Goal: Task Accomplishment & Management: Manage account settings

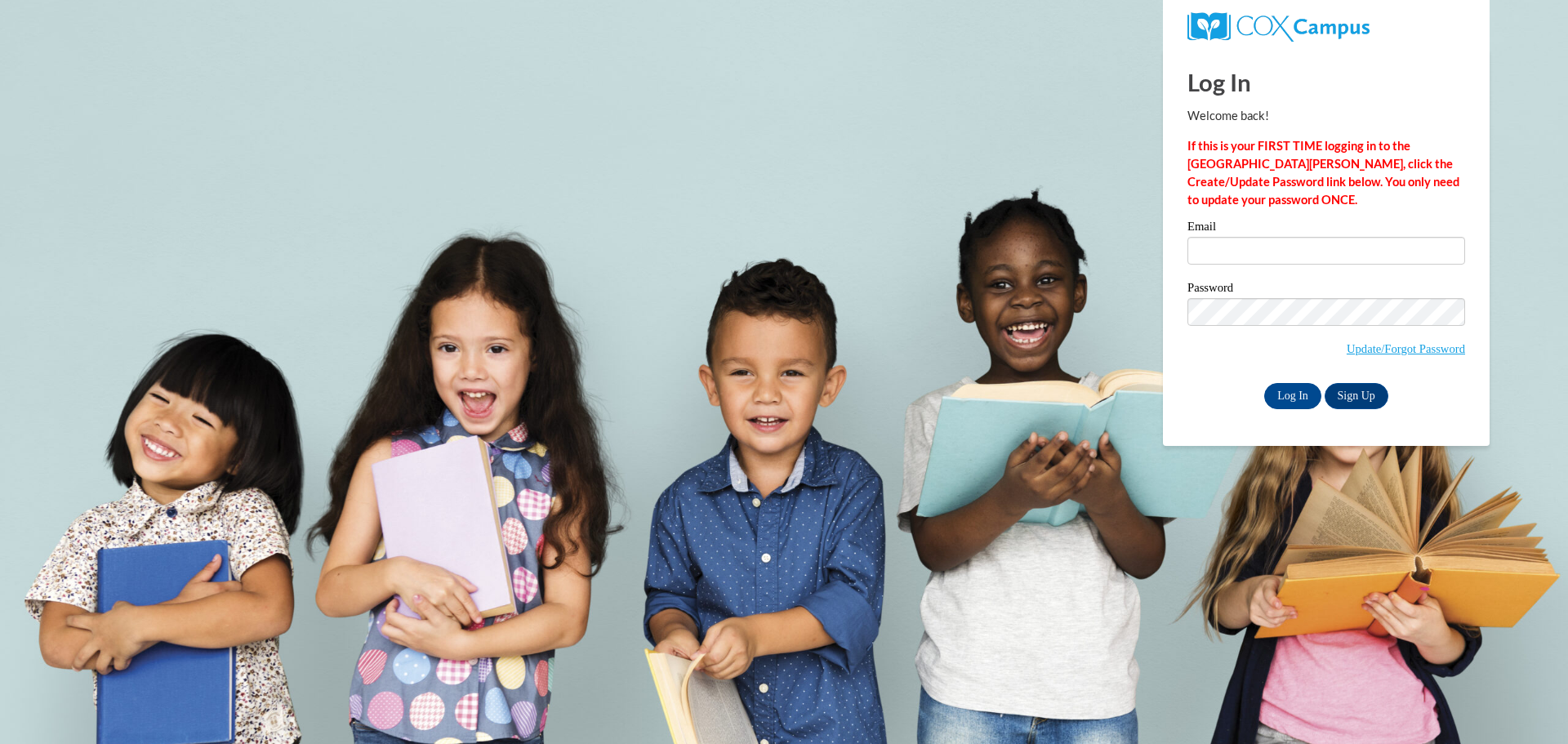
click at [1256, 239] on div "Email" at bounding box center [1326, 248] width 278 height 57
click at [1252, 260] on input "Email" at bounding box center [1326, 250] width 278 height 28
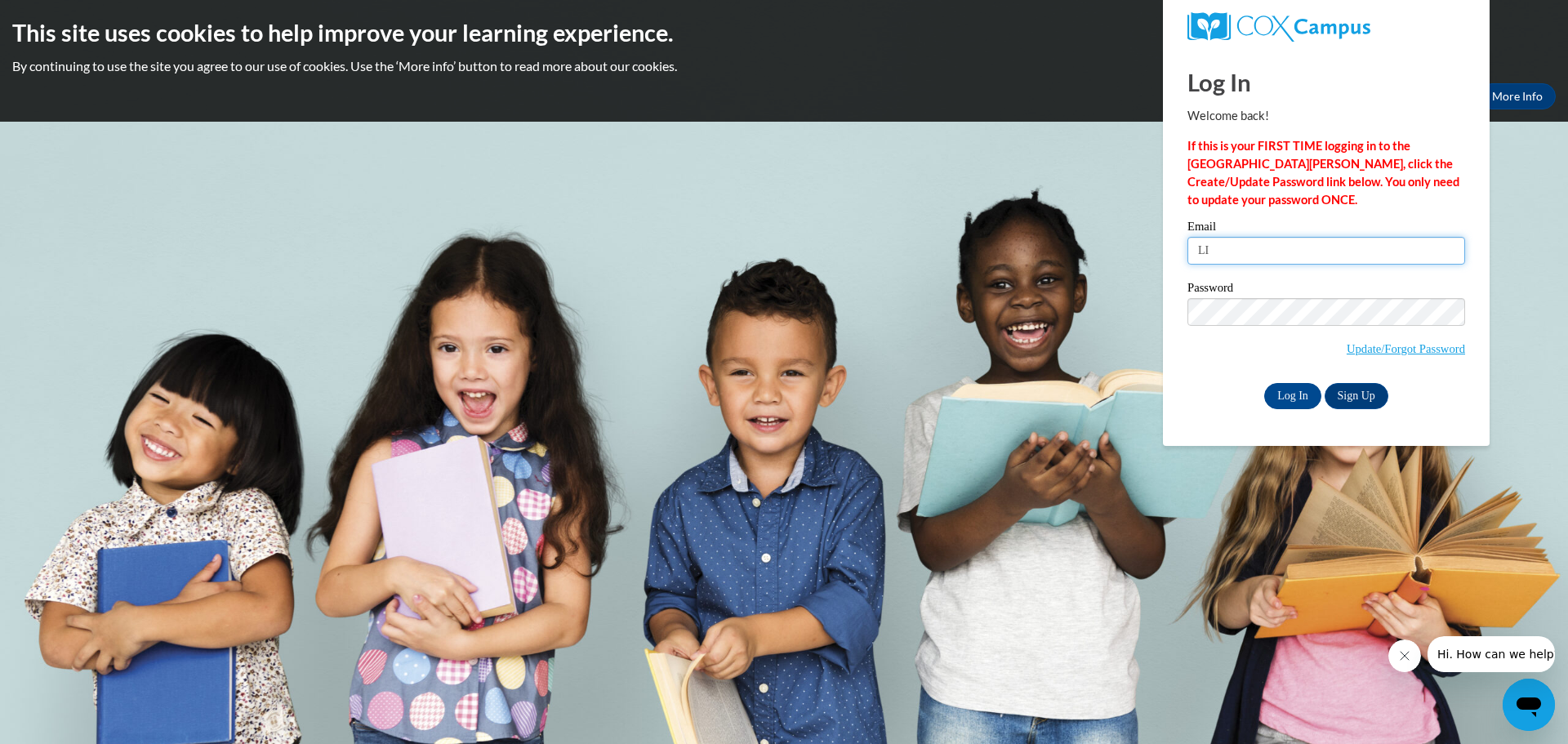
type input "L"
type input "[EMAIL_ADDRESS][DOMAIN_NAME]"
click at [1280, 385] on input "Log In" at bounding box center [1292, 395] width 57 height 26
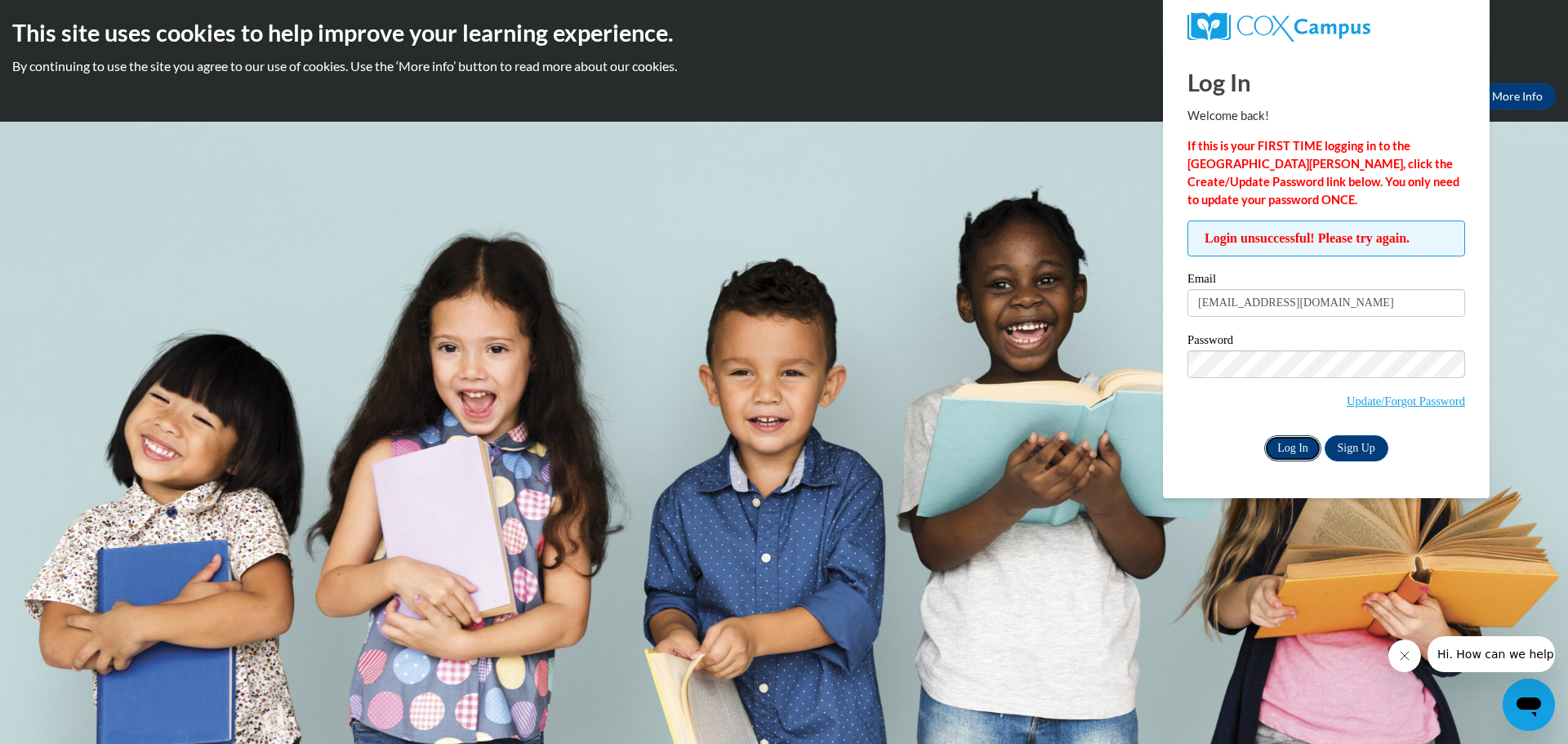
click at [1294, 451] on input "Log In" at bounding box center [1292, 448] width 57 height 26
click at [1367, 402] on link "Update/Forgot Password" at bounding box center [1406, 401] width 118 height 13
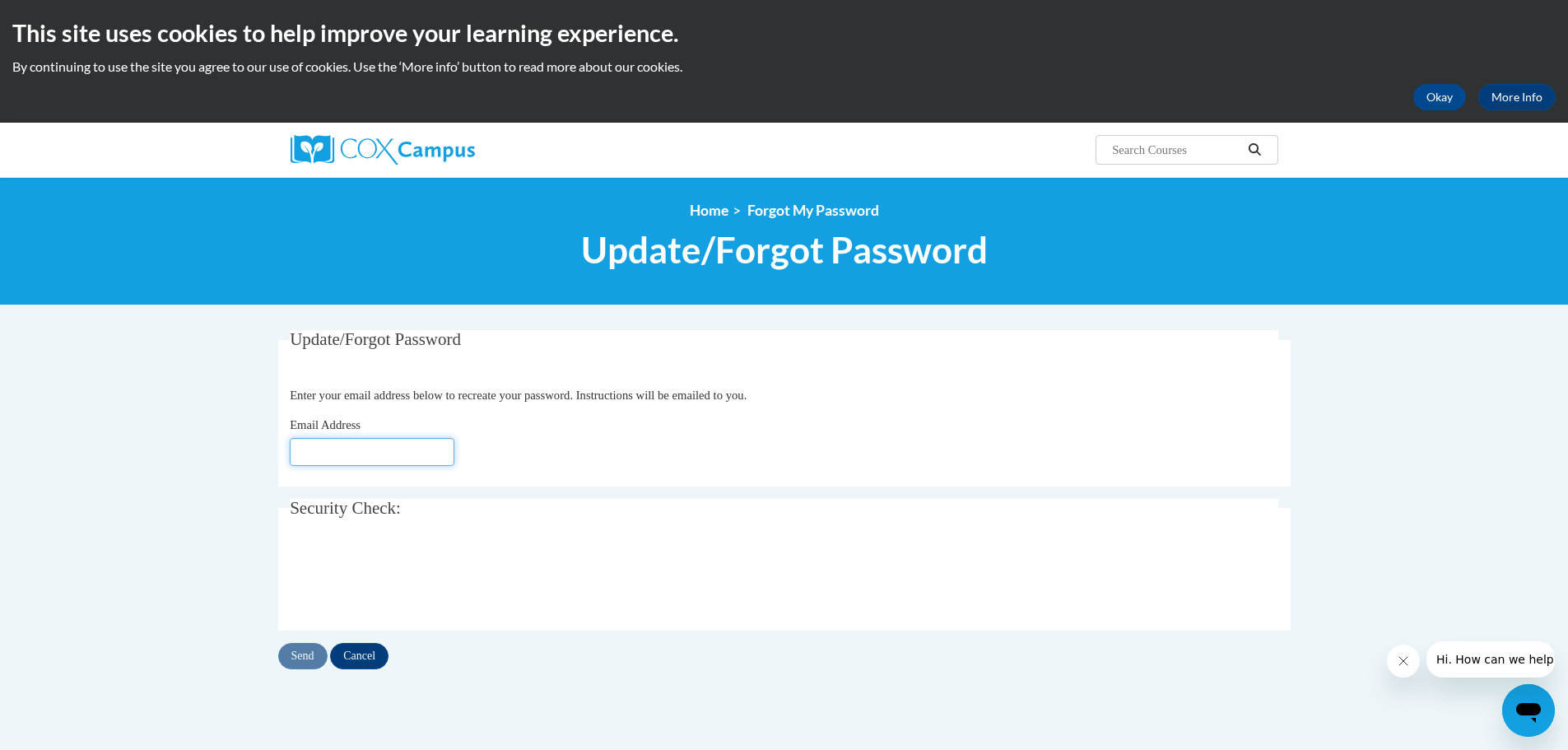
click at [340, 441] on input "Email Address" at bounding box center [372, 452] width 165 height 28
type input "lissimore03@gmail.com"
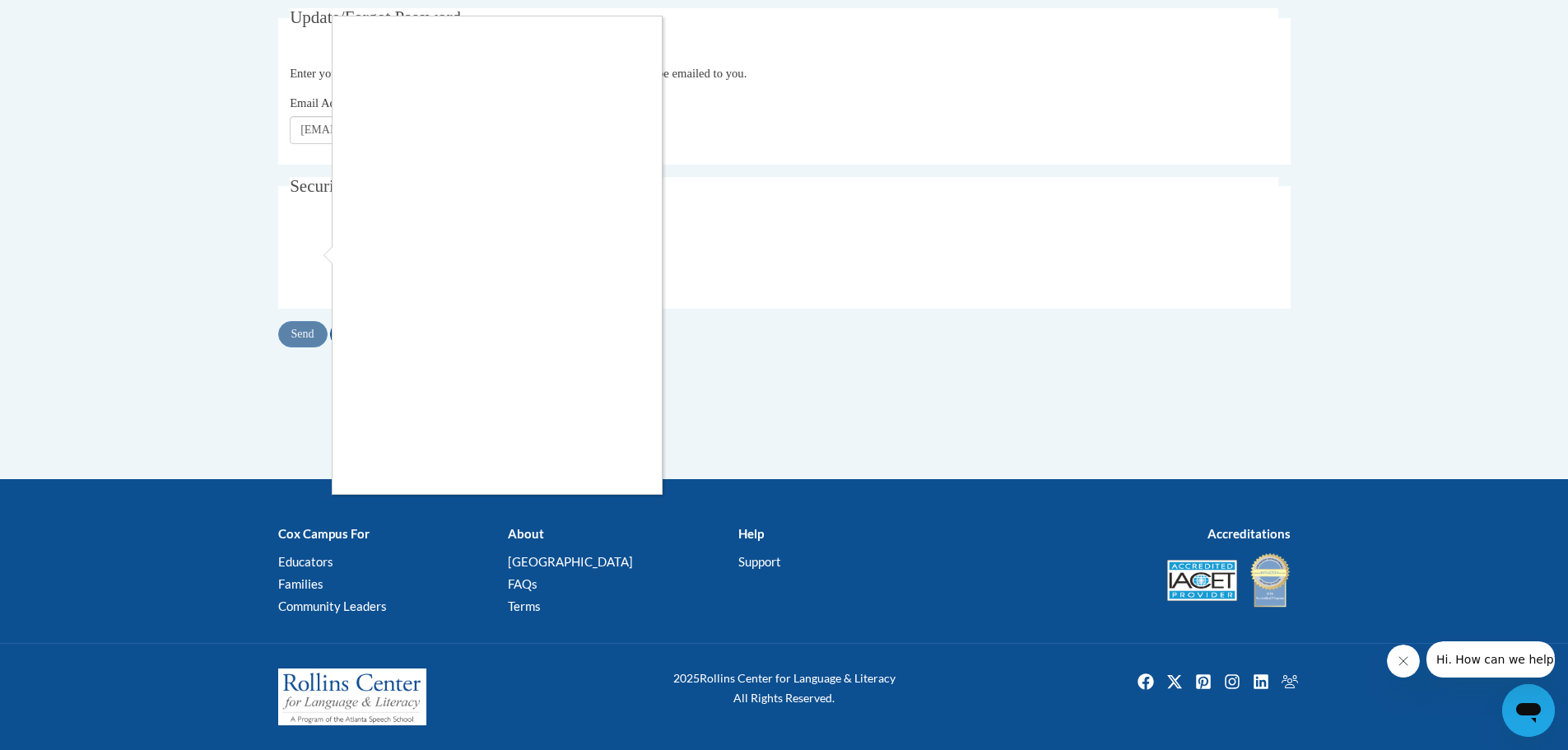
scroll to position [239, 0]
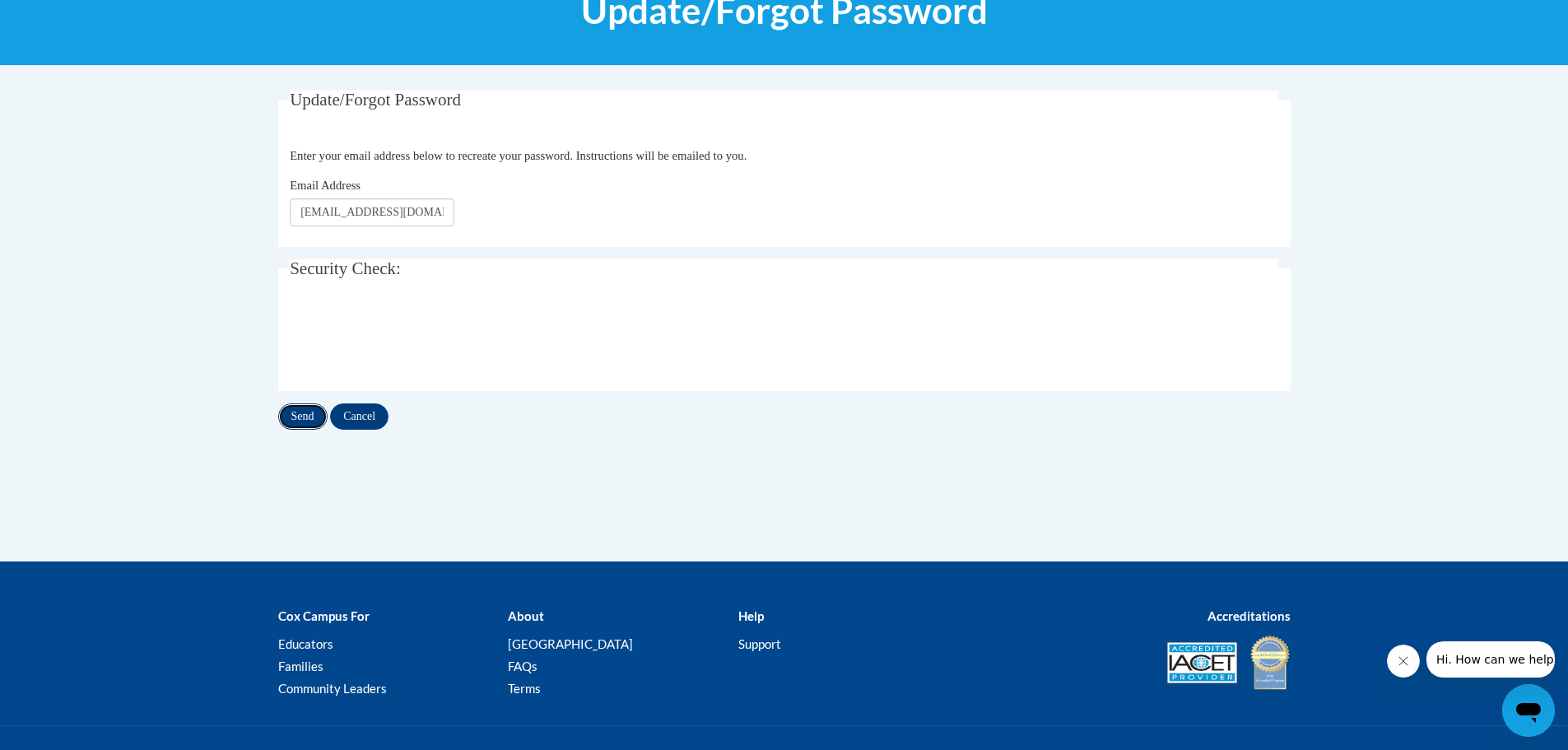
click at [309, 422] on input "Send" at bounding box center [302, 416] width 49 height 26
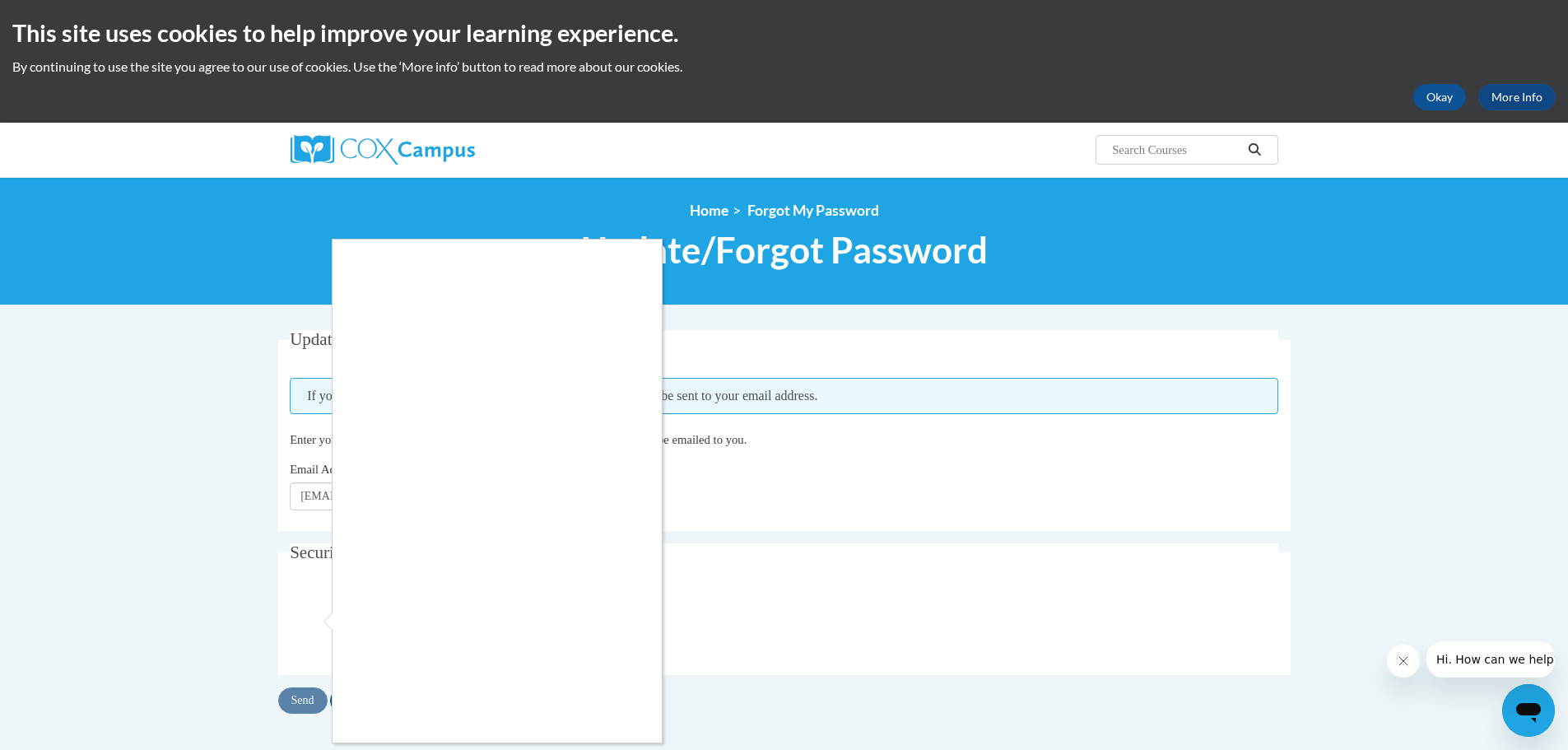
click at [225, 485] on div at bounding box center [784, 375] width 1568 height 750
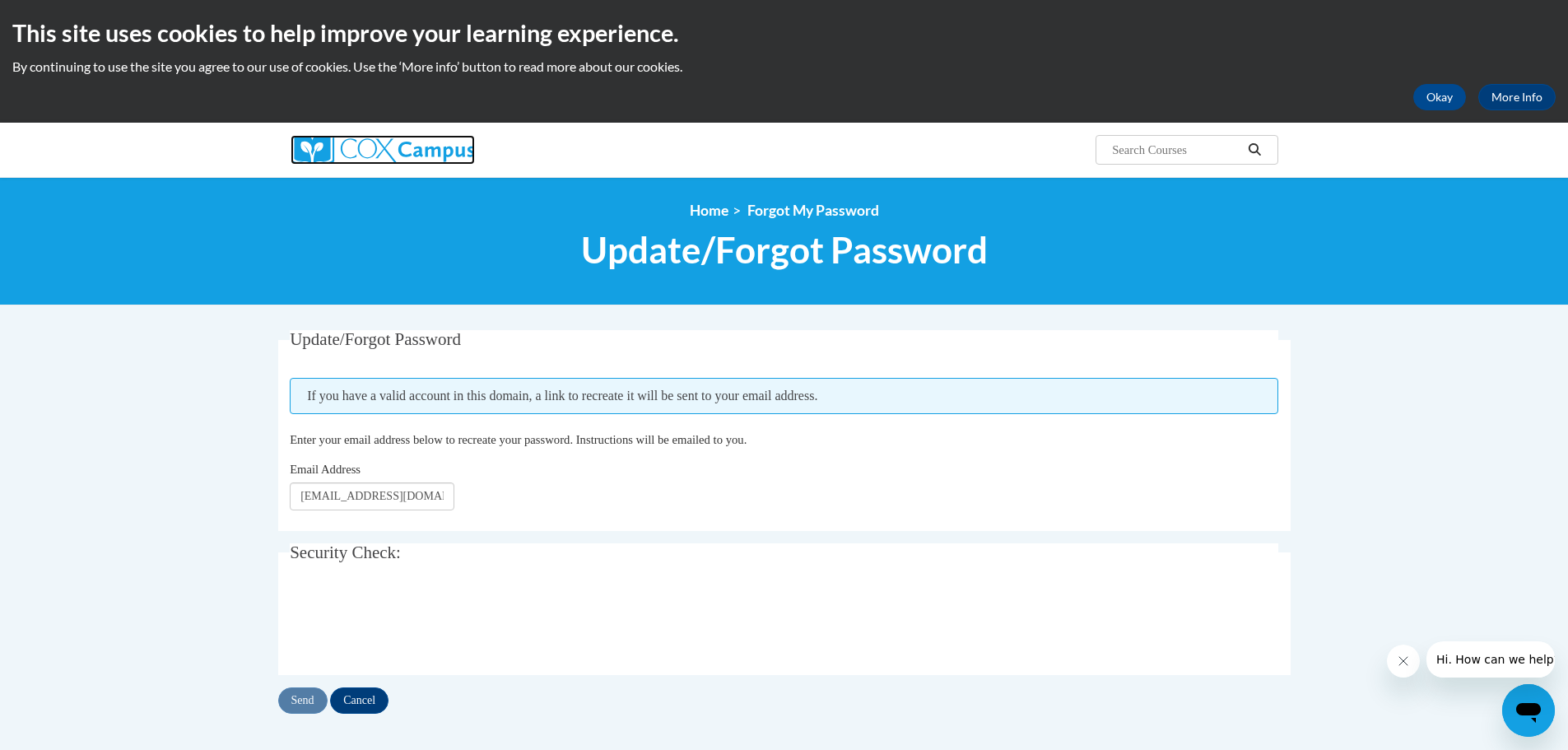
click at [430, 148] on img at bounding box center [383, 149] width 184 height 30
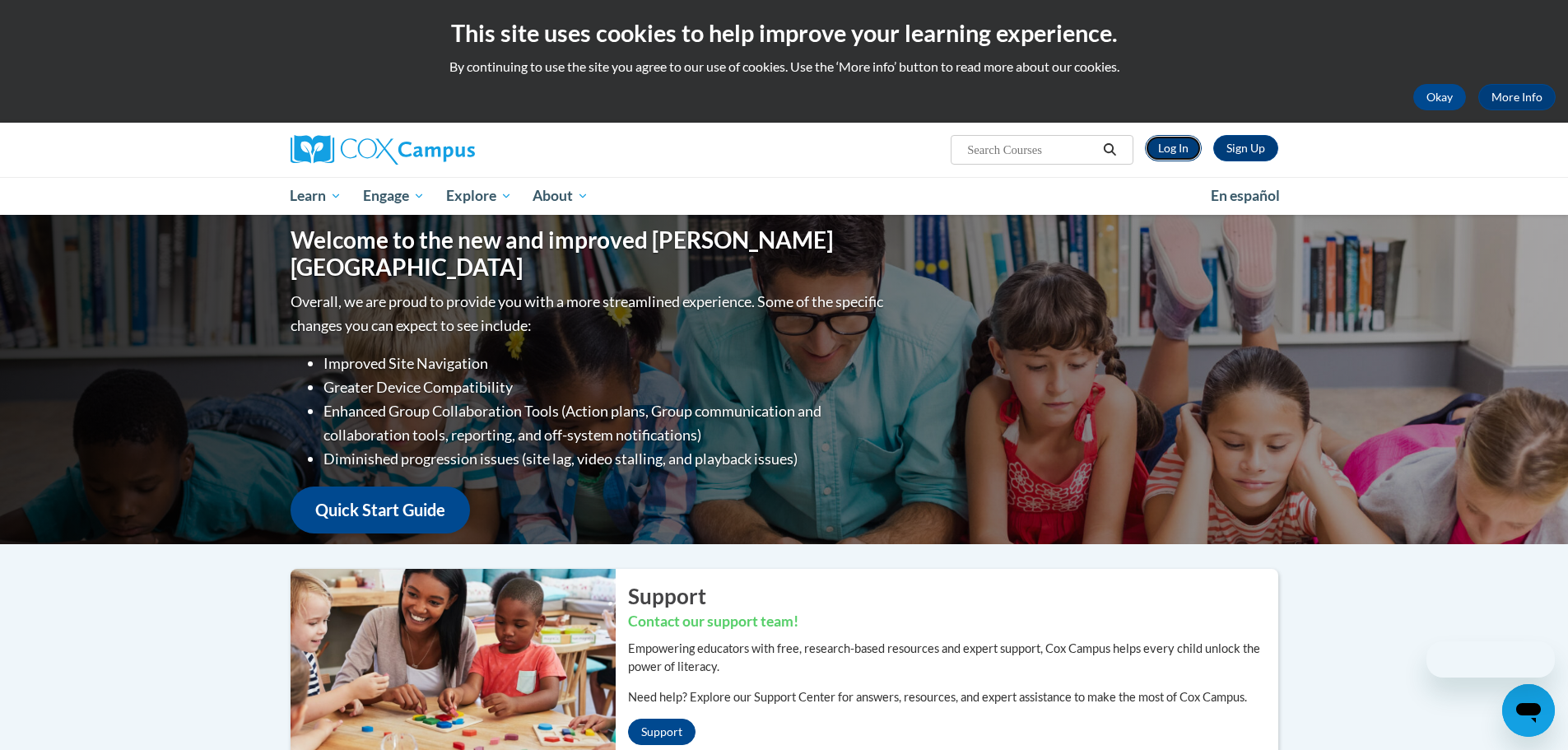
click at [1183, 145] on link "Log In" at bounding box center [1173, 147] width 57 height 26
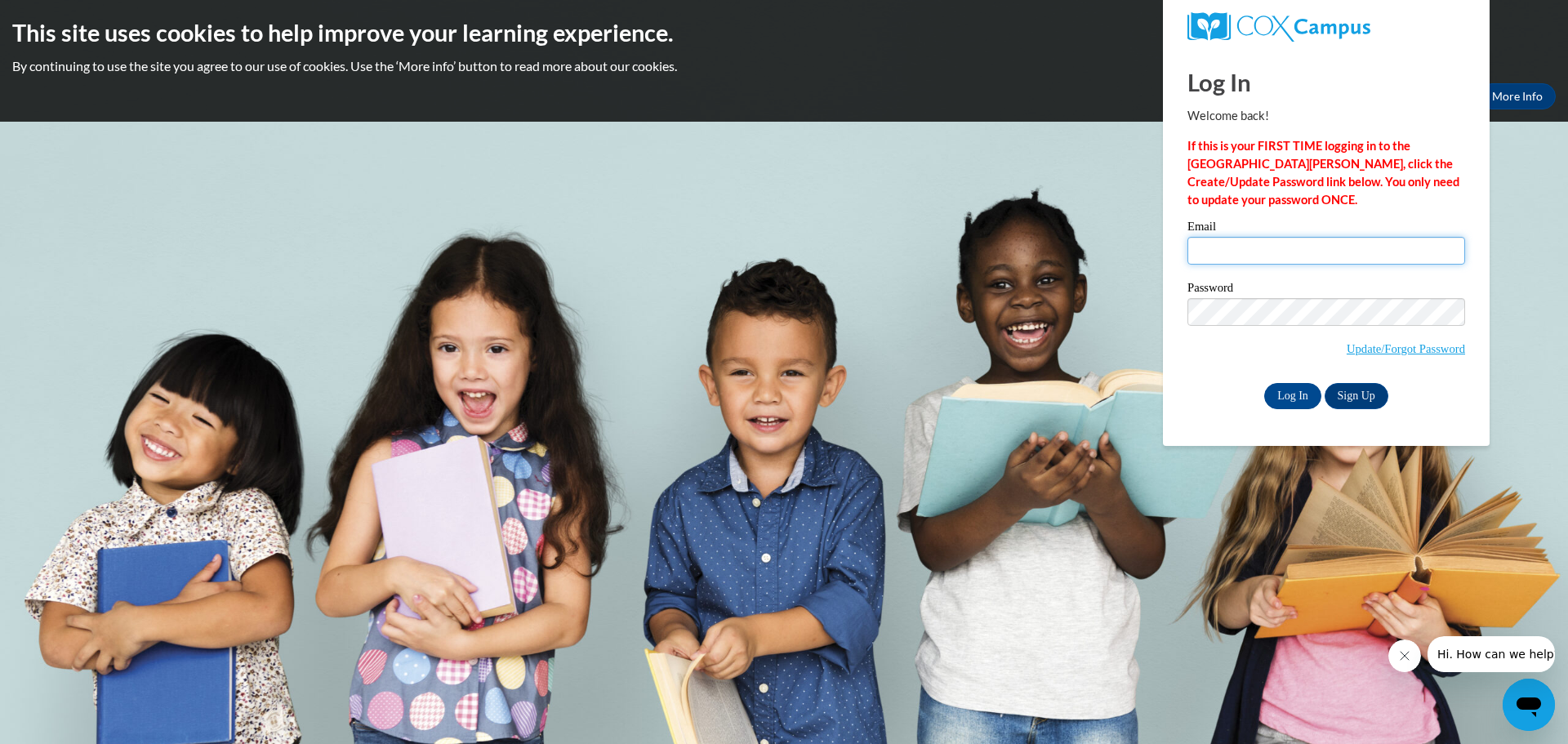
click at [1207, 257] on input "Email" at bounding box center [1326, 250] width 278 height 28
type input "[EMAIL_ADDRESS][DOMAIN_NAME]"
click at [1302, 404] on input "Log In" at bounding box center [1292, 395] width 57 height 26
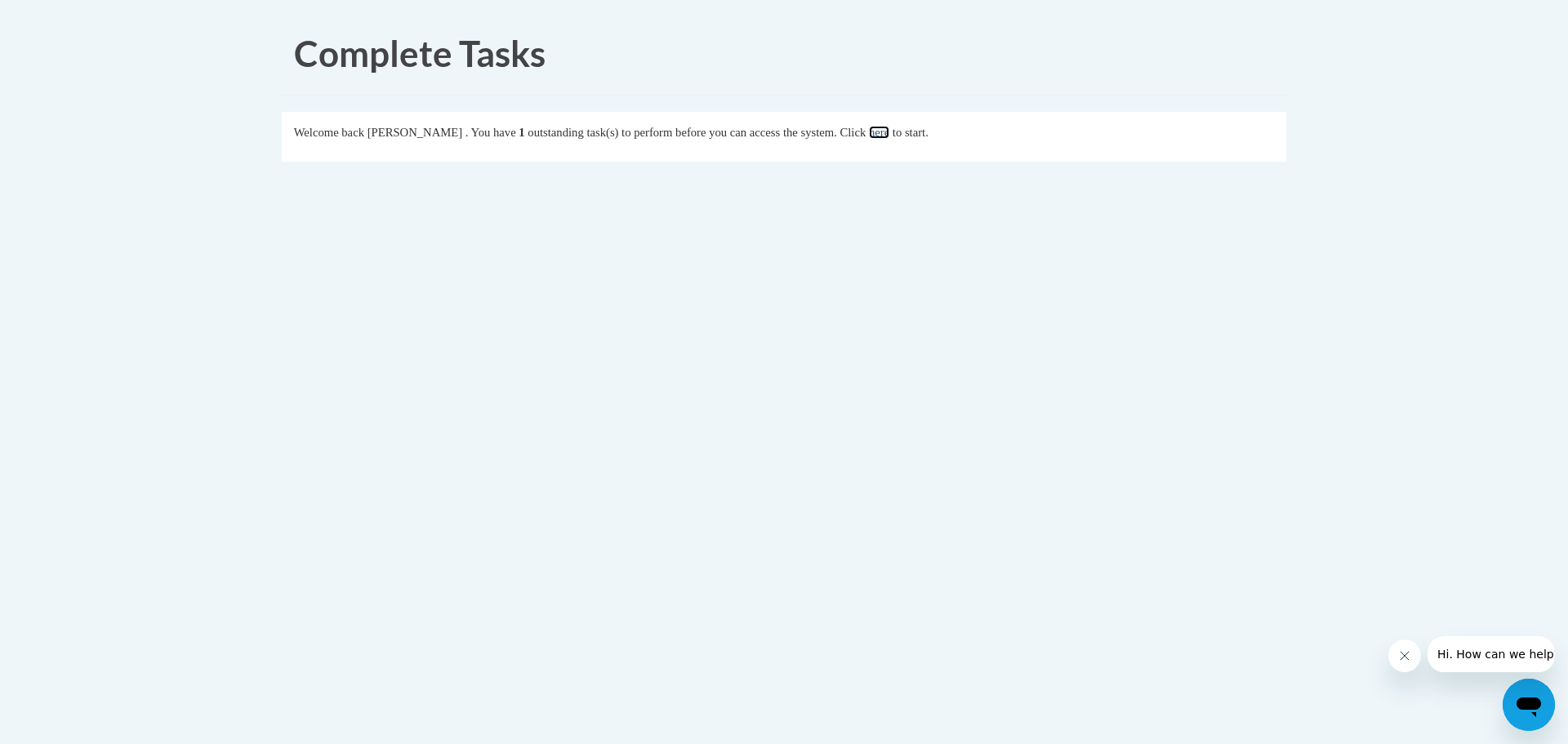
click at [889, 138] on link "here" at bounding box center [879, 133] width 20 height 13
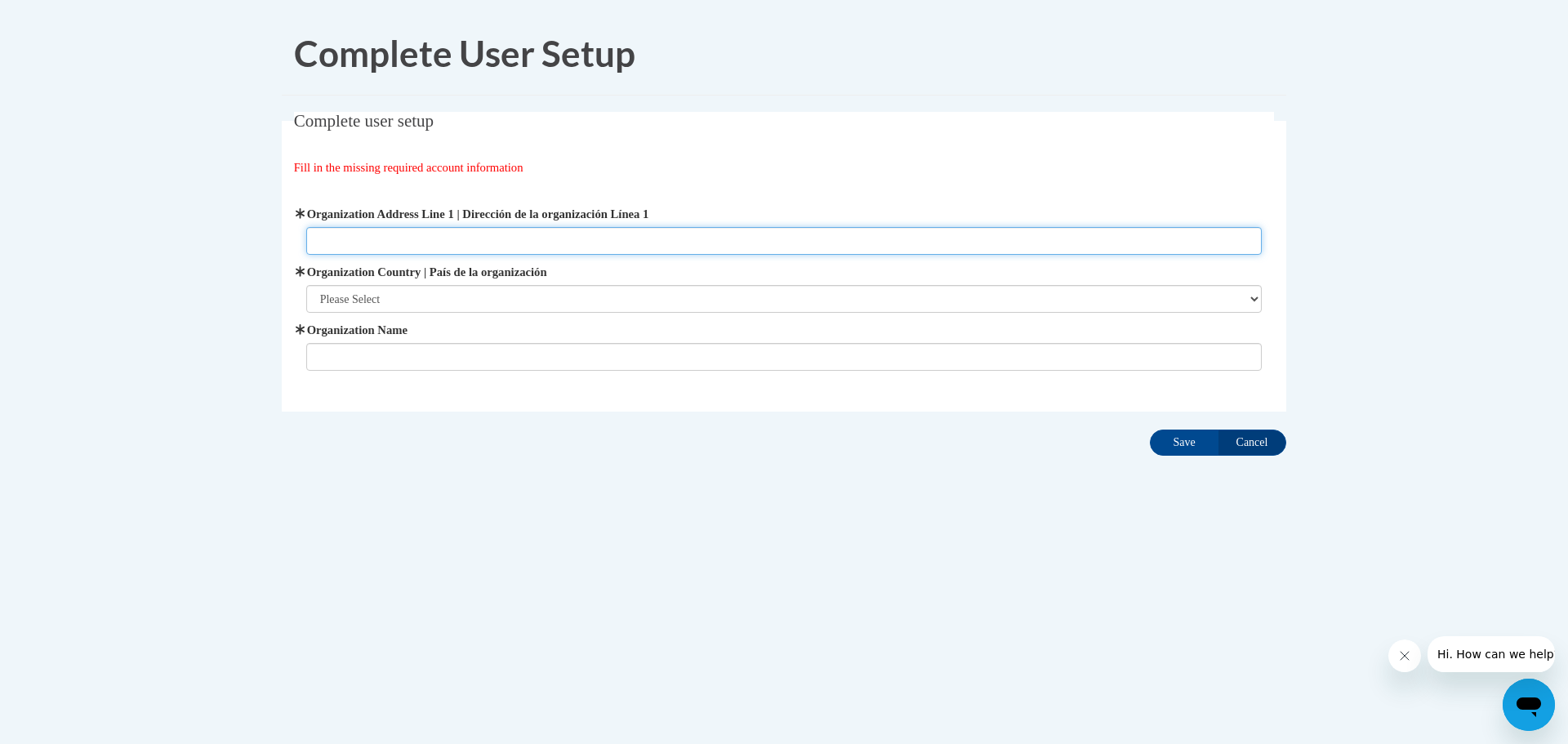
click at [386, 238] on input "Organization Address Line 1 | Dirección de la organización Línea 1" at bounding box center [784, 240] width 957 height 28
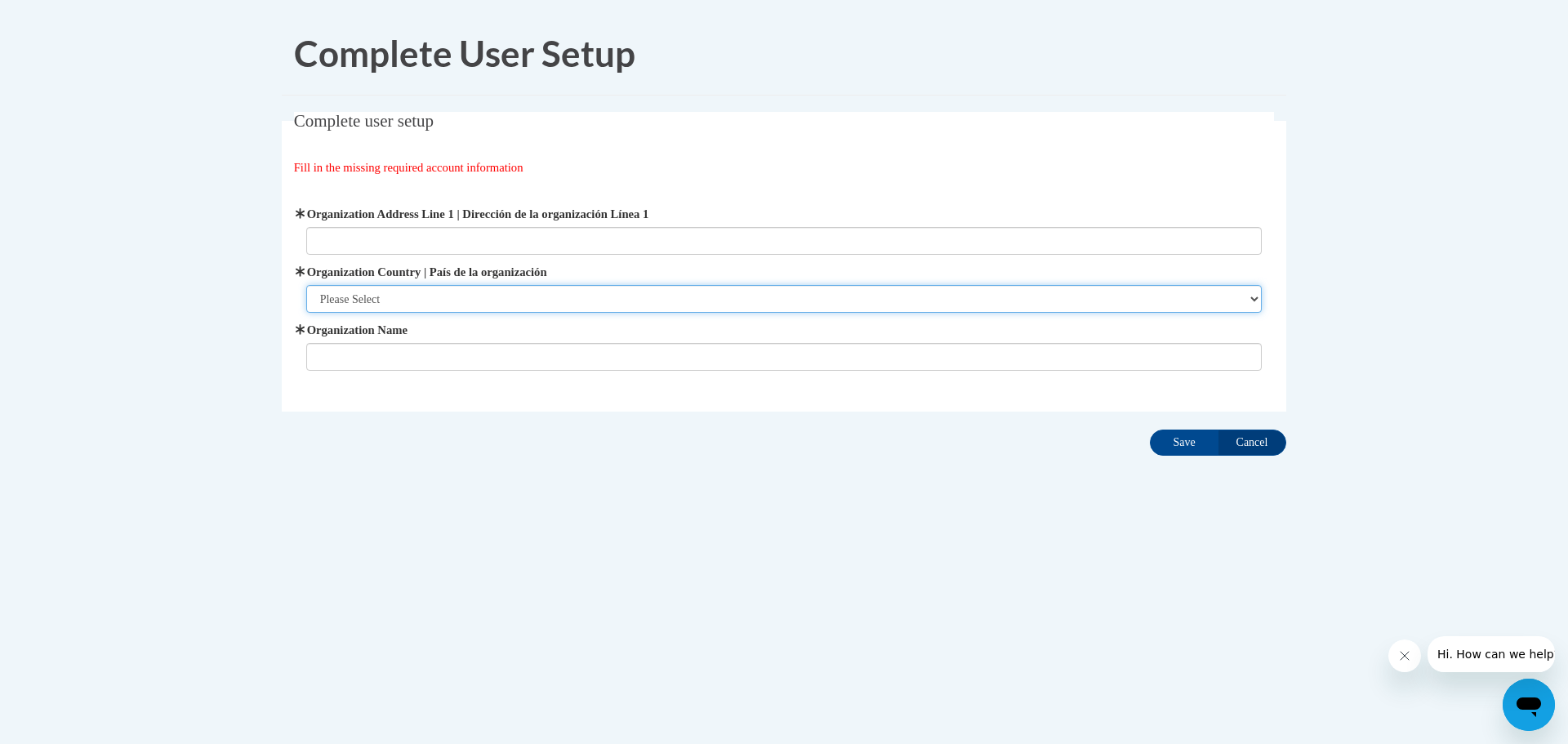
click at [398, 299] on select "Please Select [GEOGRAPHIC_DATA] | [GEOGRAPHIC_DATA] Outside of [GEOGRAPHIC_DATA…" at bounding box center [784, 298] width 957 height 28
select select "ad49bcad-a171-4b2e-b99c-48b446064914"
click at [307, 285] on select "Please Select [GEOGRAPHIC_DATA] | [GEOGRAPHIC_DATA] Outside of [GEOGRAPHIC_DATA…" at bounding box center [784, 298] width 957 height 28
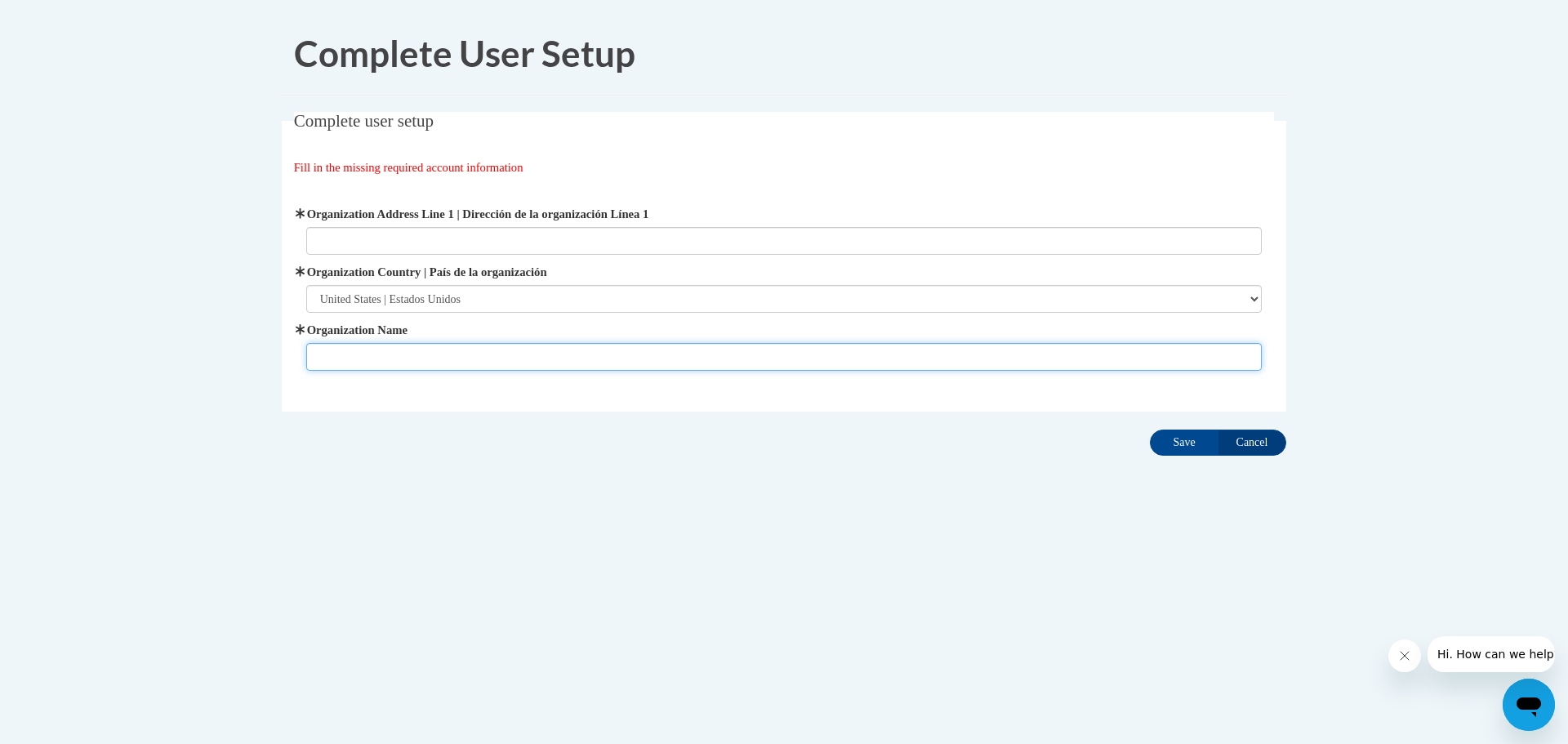
click at [419, 355] on input "Organization Name" at bounding box center [784, 357] width 957 height 28
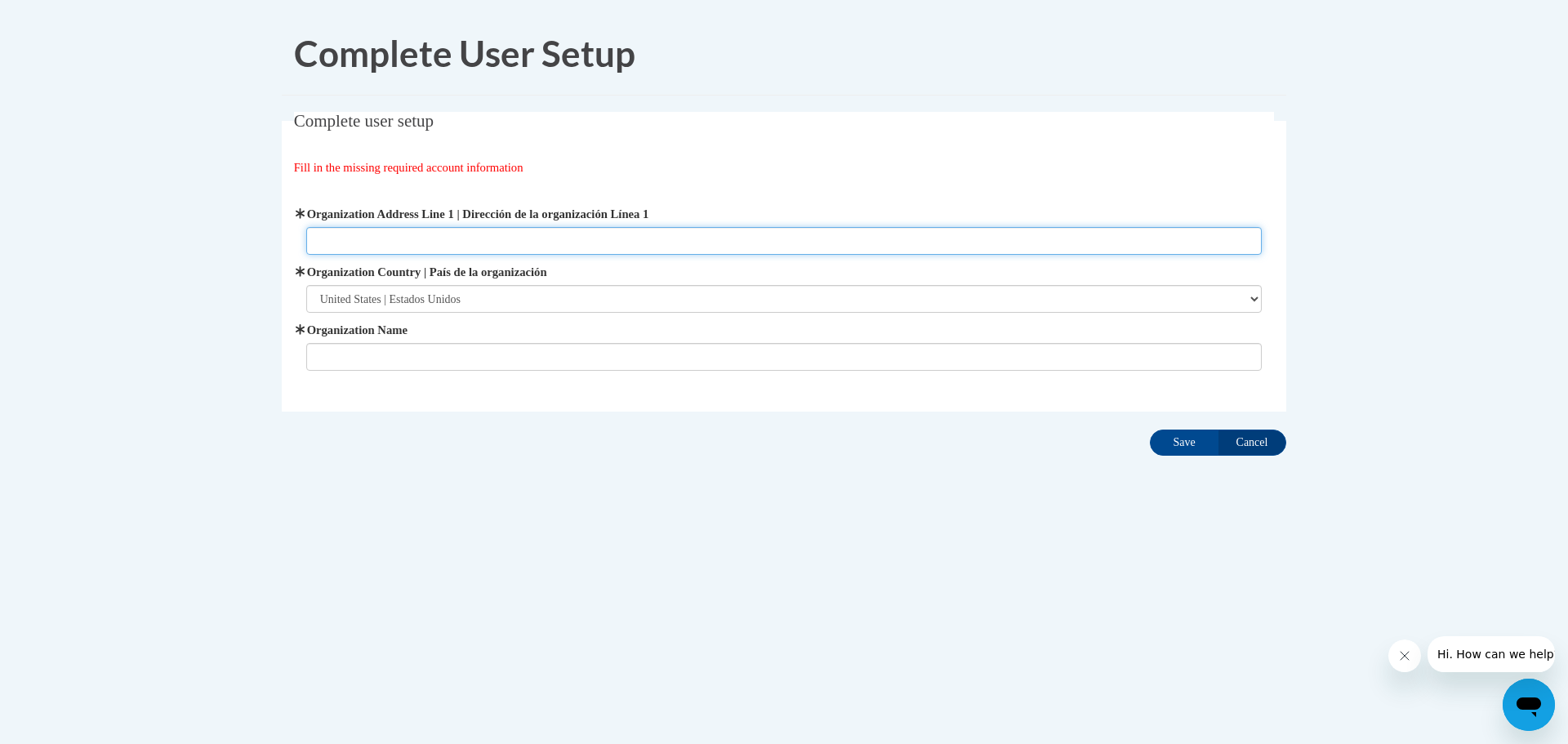
click at [637, 246] on input "Organization Address Line 1 | Dirección de la organización Línea 1" at bounding box center [784, 240] width 957 height 28
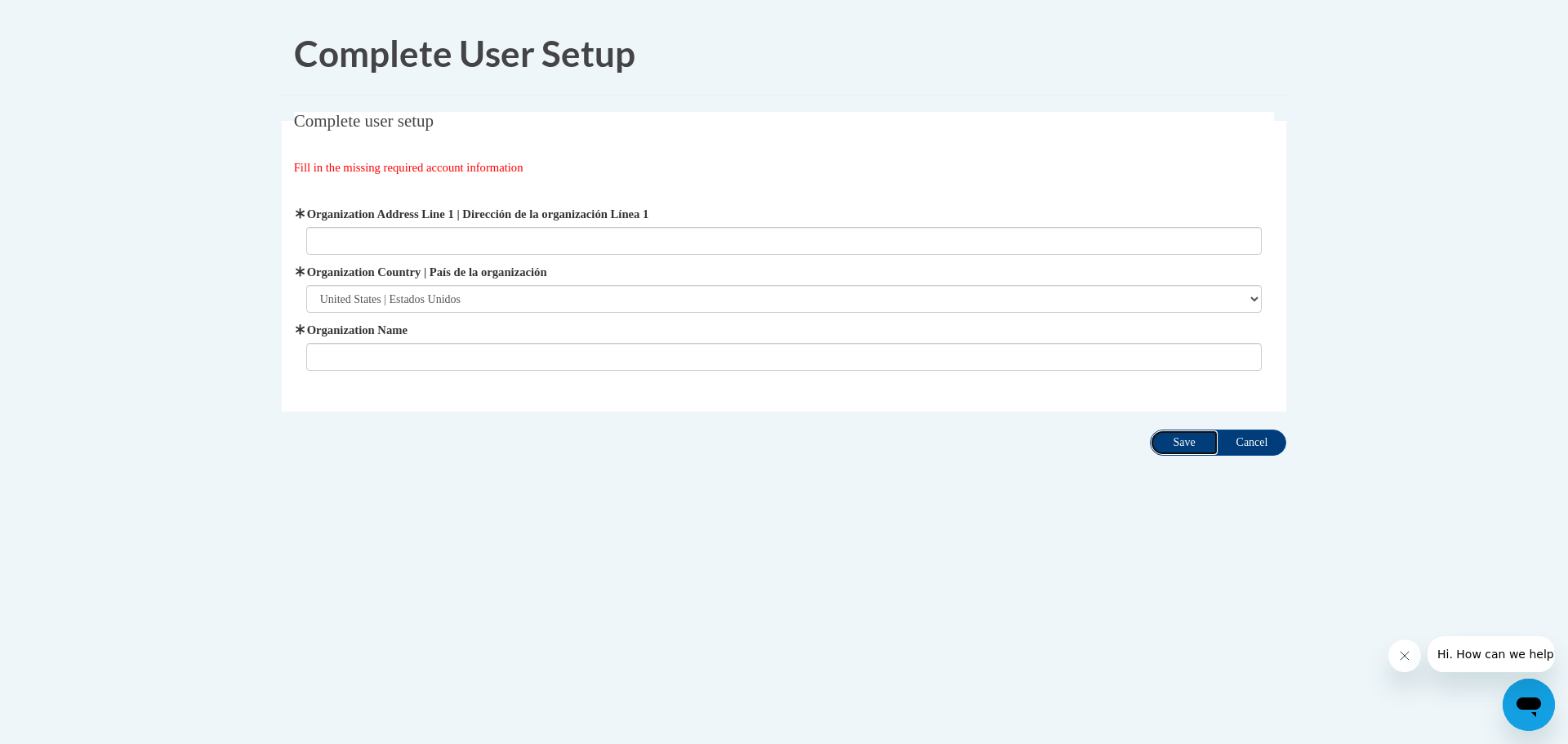
click at [1190, 446] on input "Save" at bounding box center [1183, 442] width 68 height 26
drag, startPoint x: 755, startPoint y: 219, endPoint x: 751, endPoint y: 241, distance: 22.4
click at [751, 236] on span "Organization Address Line 1 | Dirección de la organización Línea 1" at bounding box center [784, 230] width 957 height 50
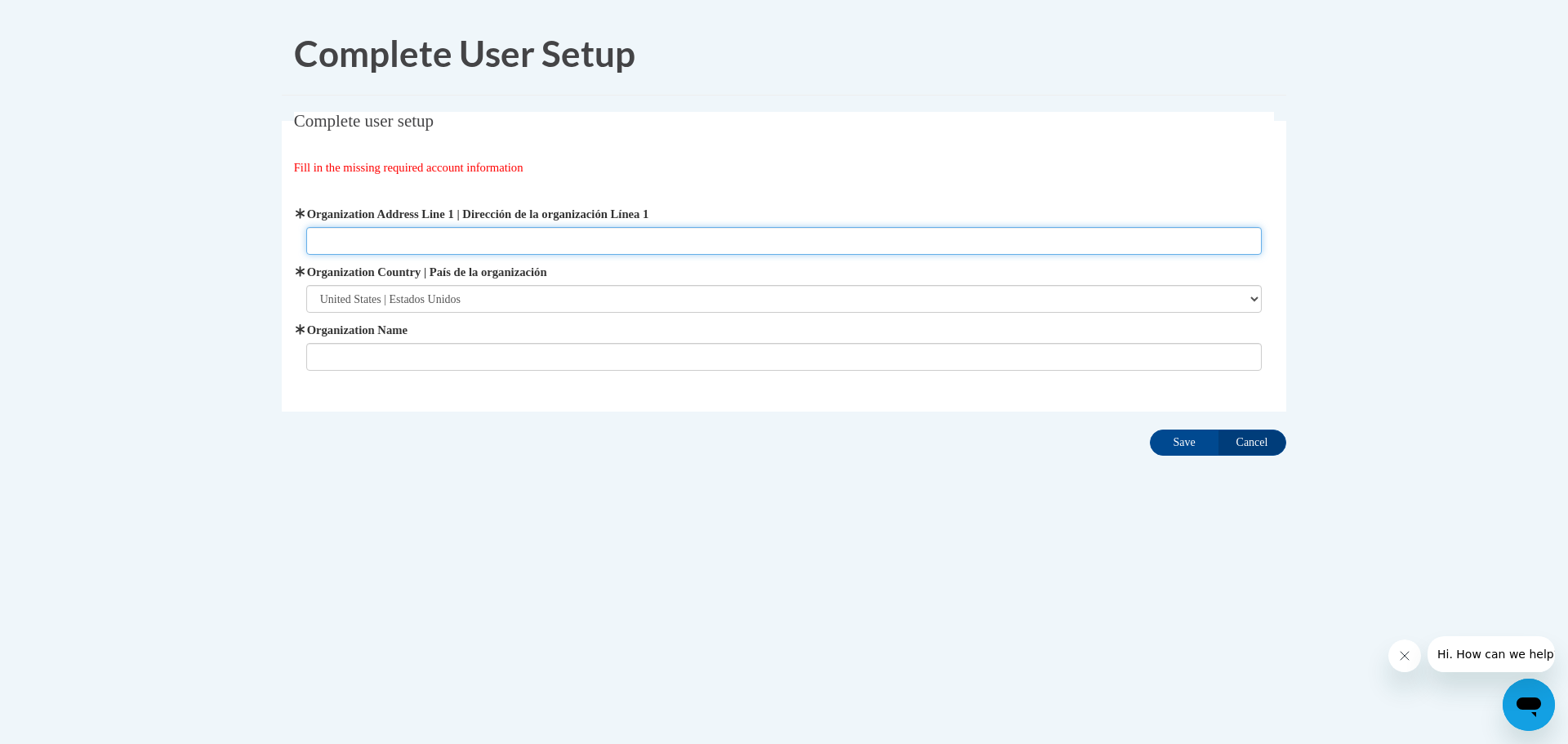
click at [751, 241] on input "Organization Address Line 1 | Dirección de la organización Línea 1" at bounding box center [784, 240] width 957 height 28
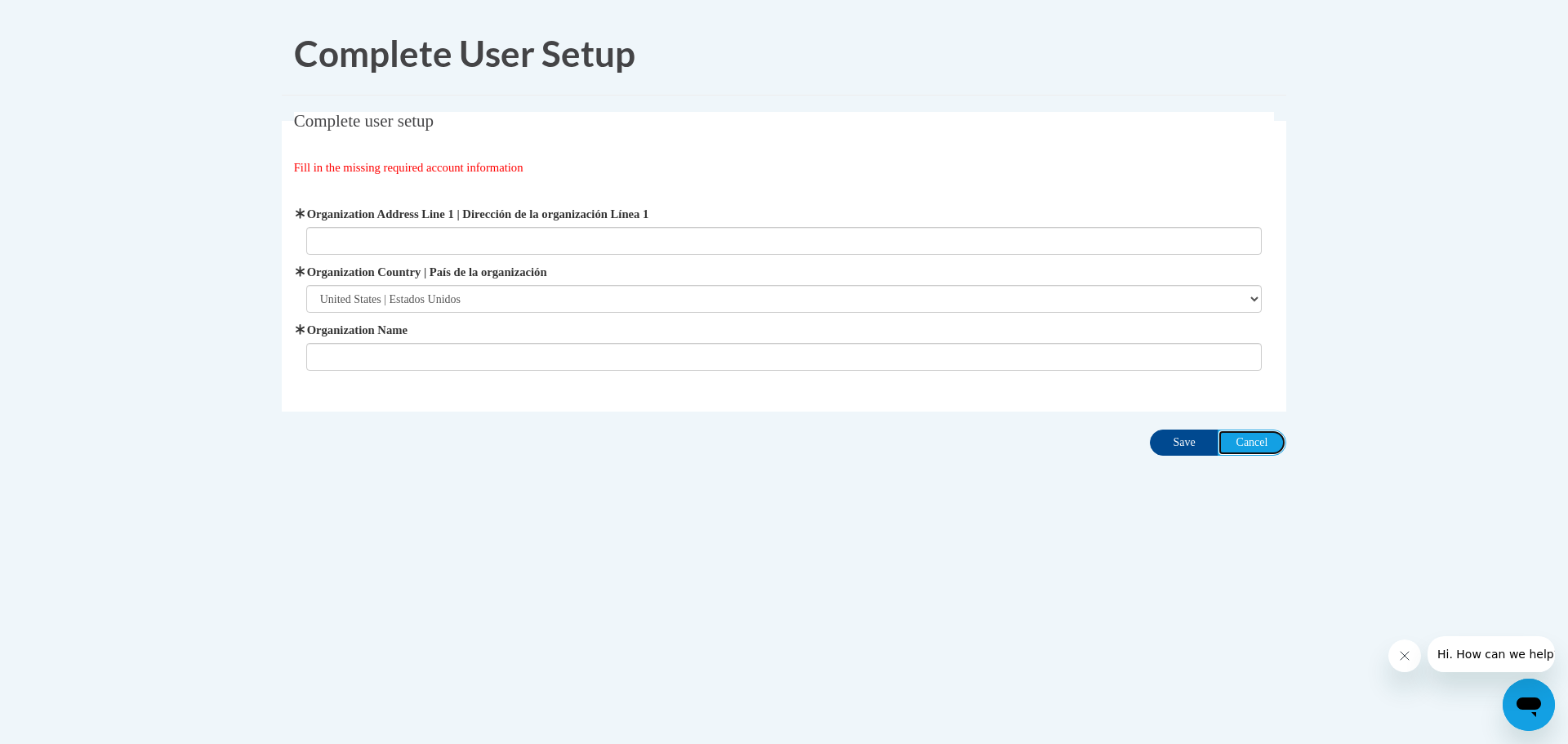
drag, startPoint x: 1258, startPoint y: 444, endPoint x: 987, endPoint y: 429, distance: 271.4
click at [1256, 444] on input "Cancel" at bounding box center [1251, 442] width 68 height 26
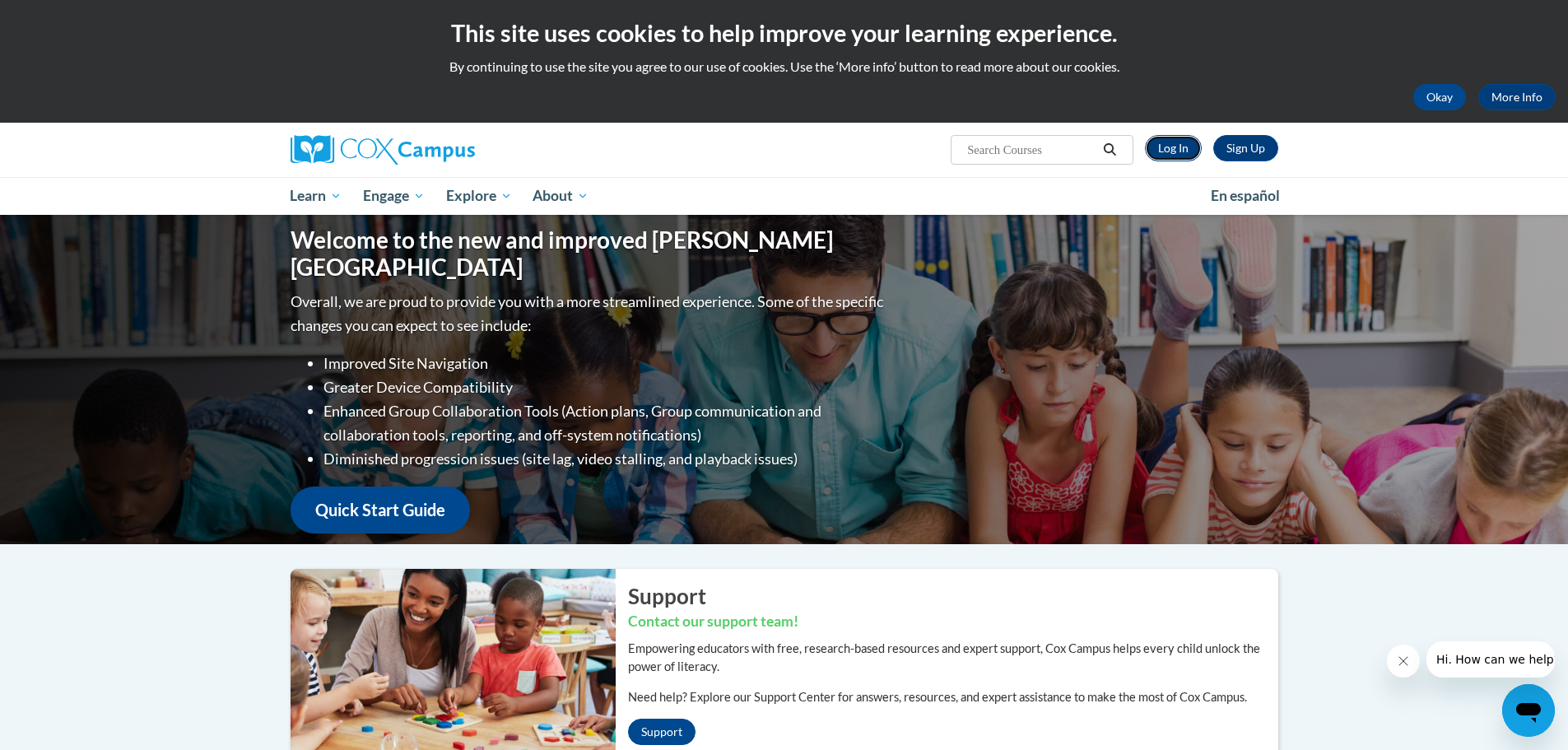
click at [1176, 141] on link "Log In" at bounding box center [1173, 147] width 57 height 26
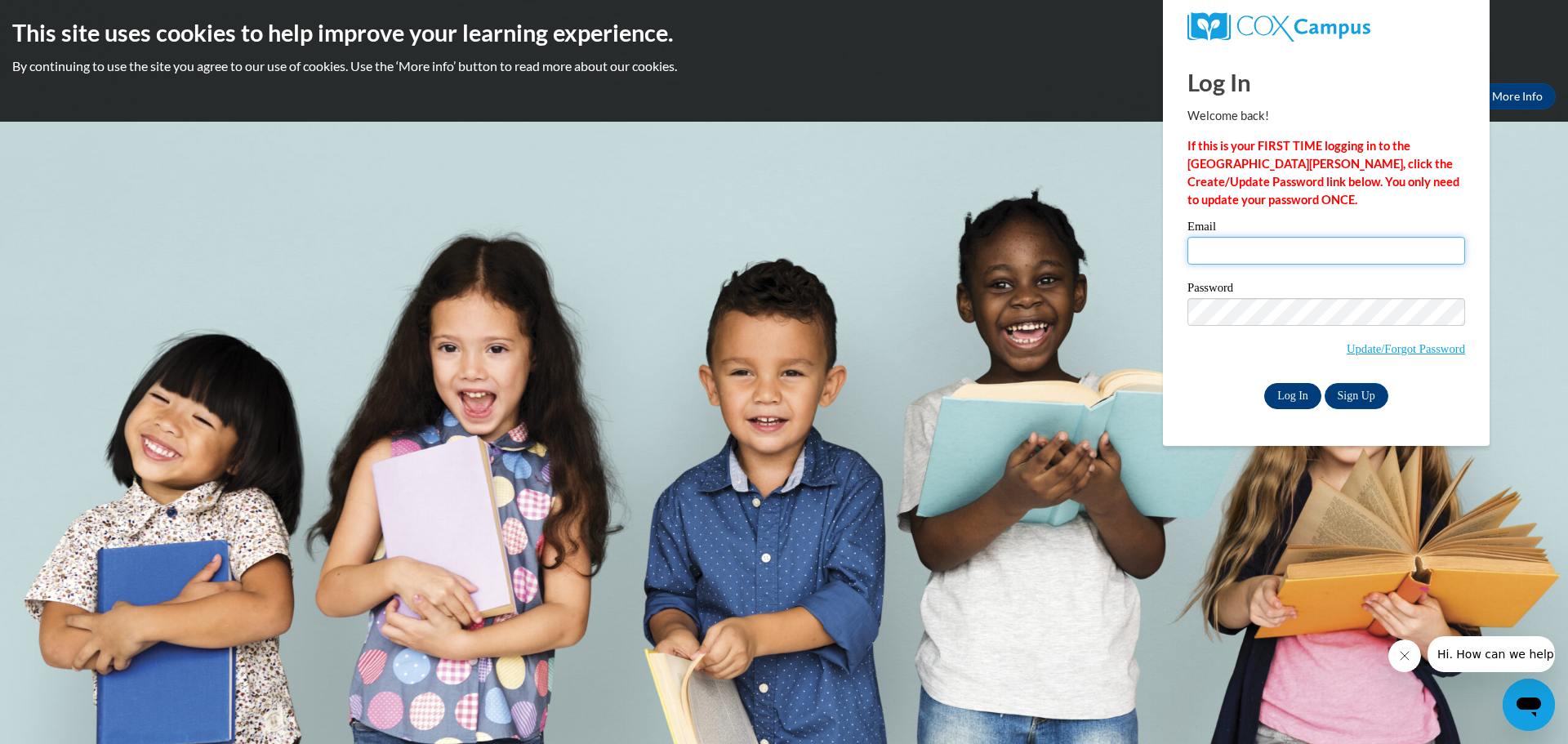
type input "lissimore03@gmail.com"
click at [1298, 399] on input "Log In" at bounding box center [1292, 395] width 57 height 26
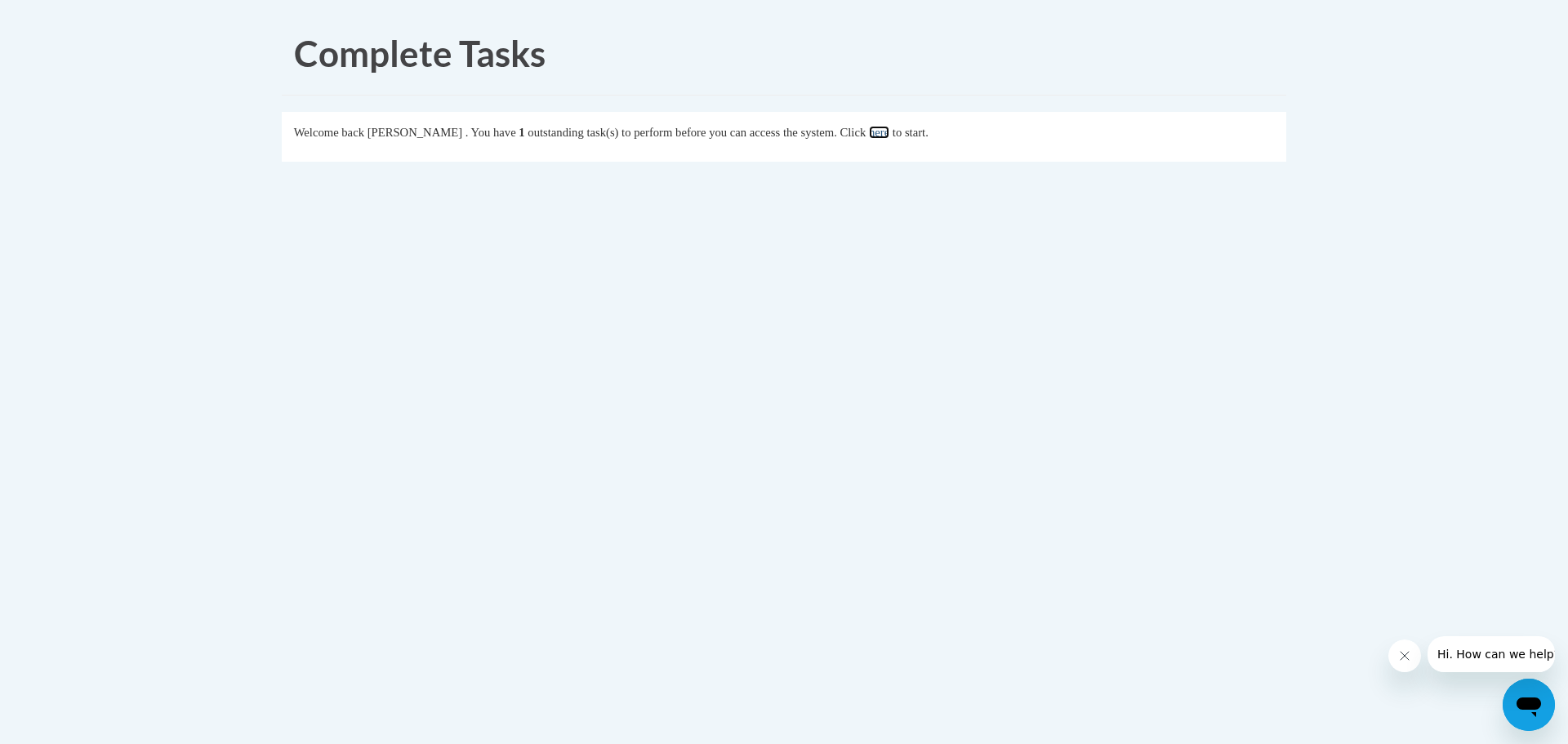
click at [889, 130] on link "here" at bounding box center [879, 133] width 20 height 13
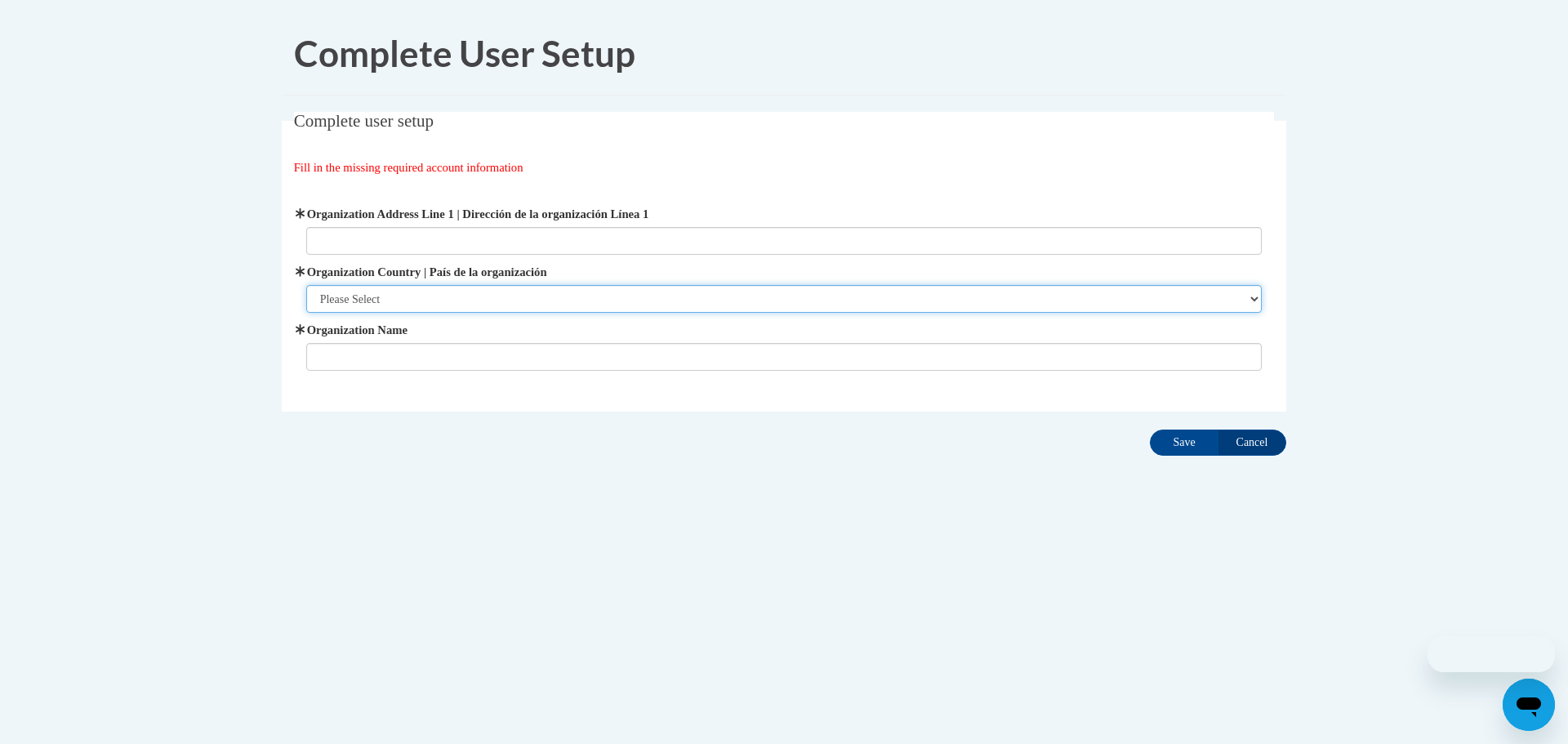
click at [431, 296] on select "Please Select [GEOGRAPHIC_DATA] | [GEOGRAPHIC_DATA] Outside of [GEOGRAPHIC_DATA…" at bounding box center [784, 298] width 957 height 28
select select "ad49bcad-a171-4b2e-b99c-48b446064914"
click at [307, 285] on select "Please Select [GEOGRAPHIC_DATA] | [GEOGRAPHIC_DATA] Outside of [GEOGRAPHIC_DATA…" at bounding box center [784, 298] width 957 height 28
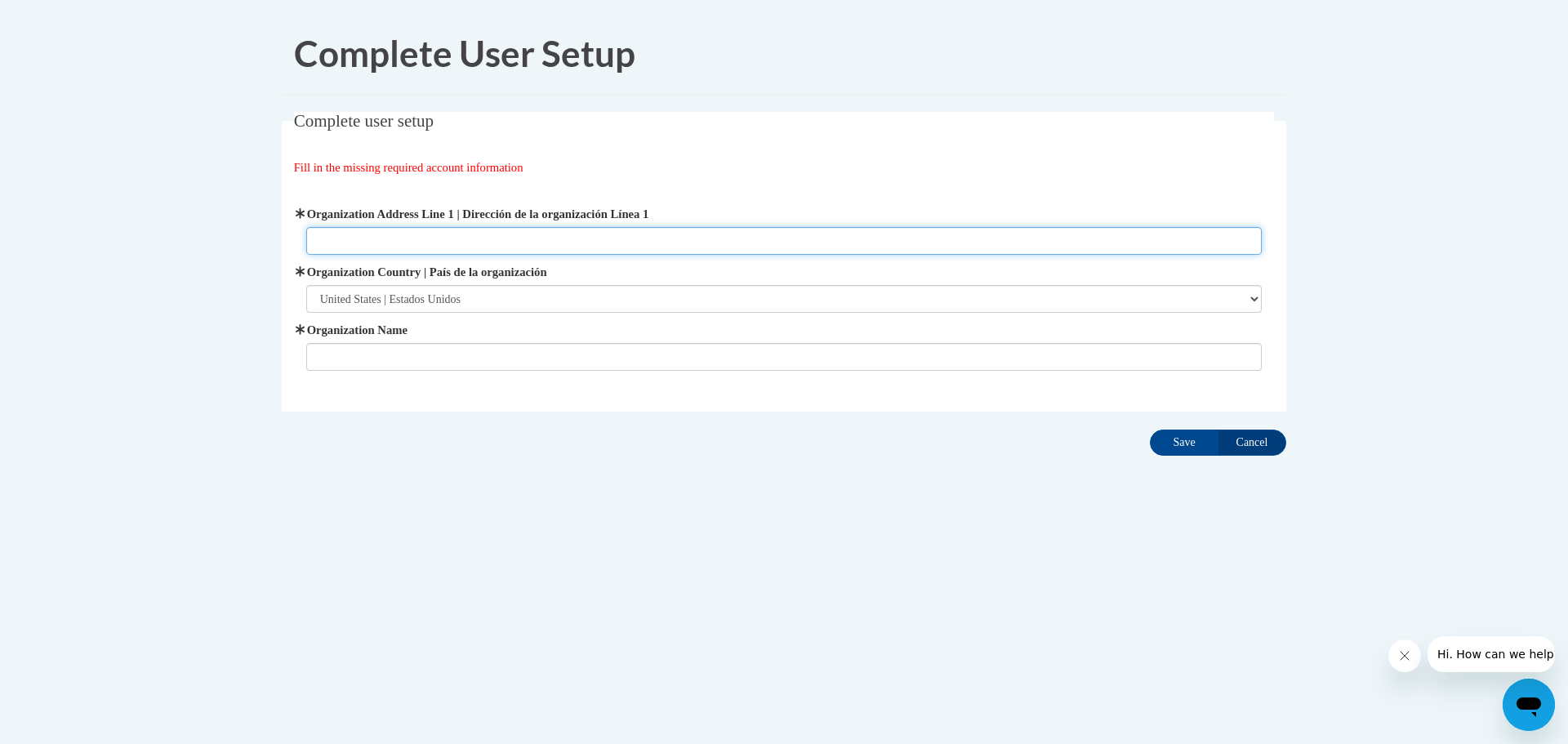
click at [417, 234] on input "Organization Address Line 1 | Dirección de la organización Línea 1" at bounding box center [784, 240] width 957 height 28
type input "[PERSON_NAME] [PERSON_NAME]"
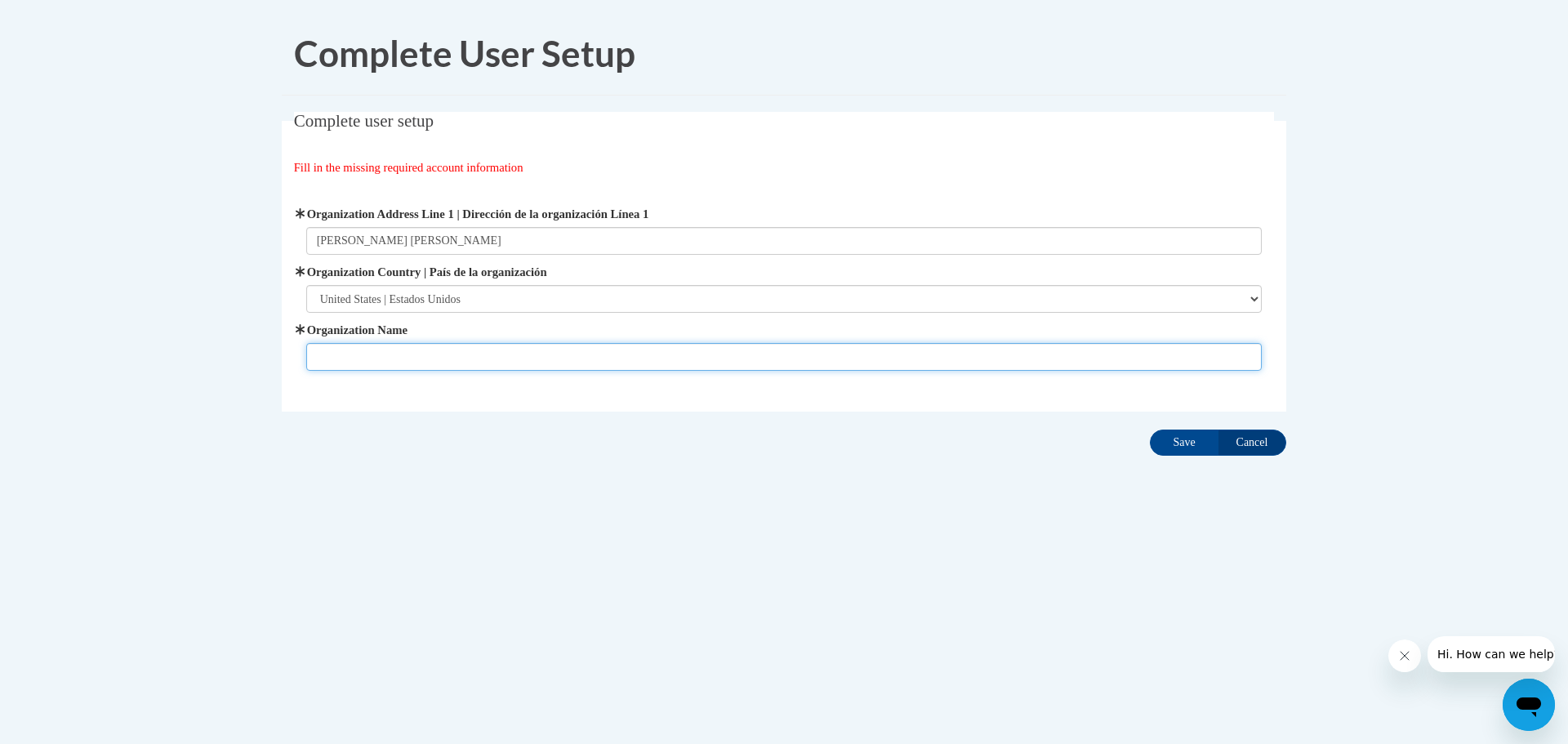
click at [393, 354] on input "Organization Name" at bounding box center [784, 357] width 957 height 28
type input "[PERSON_NAME] [PERSON_NAME]"
click at [1186, 447] on input "Save" at bounding box center [1183, 442] width 68 height 26
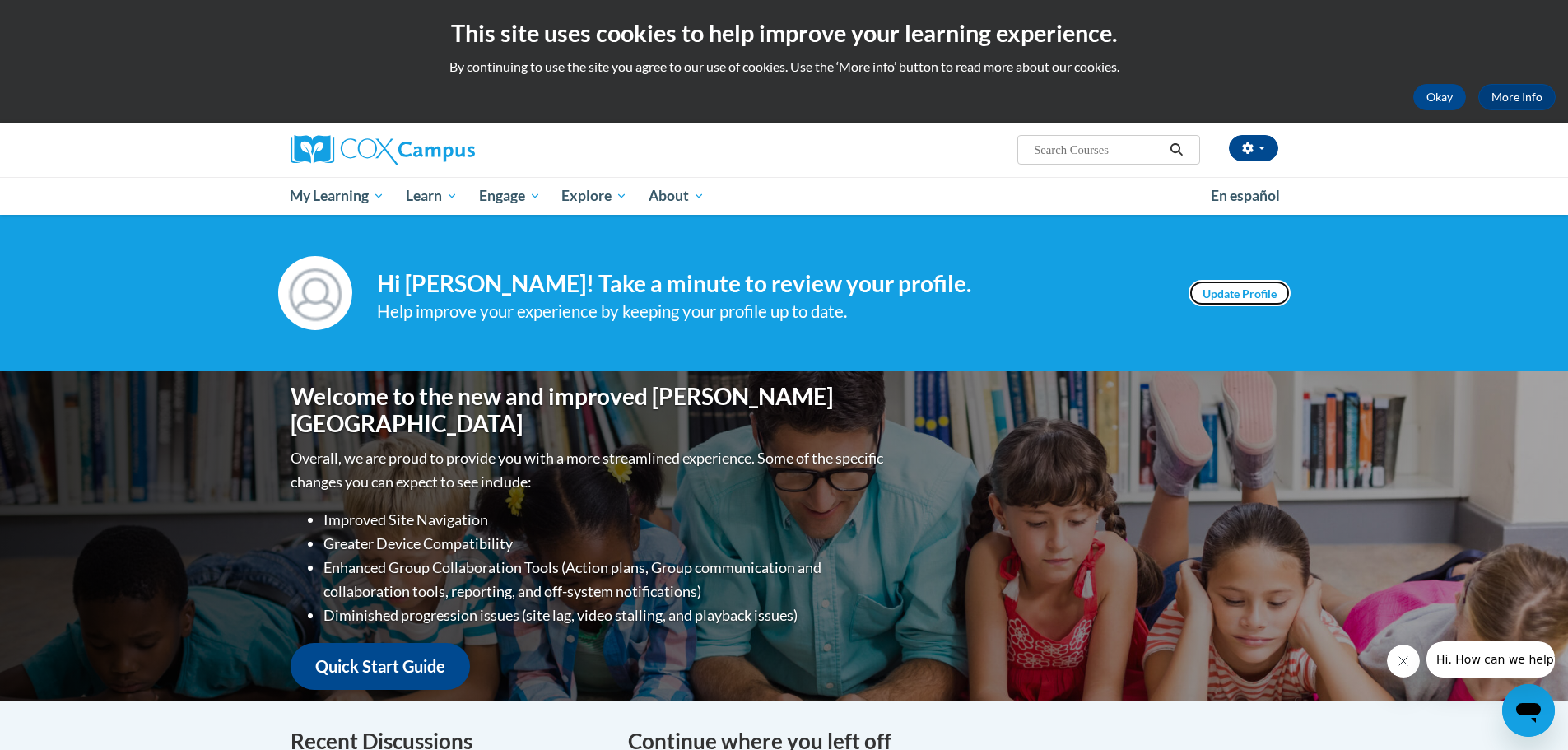
click at [1268, 293] on link "Update Profile" at bounding box center [1239, 293] width 102 height 26
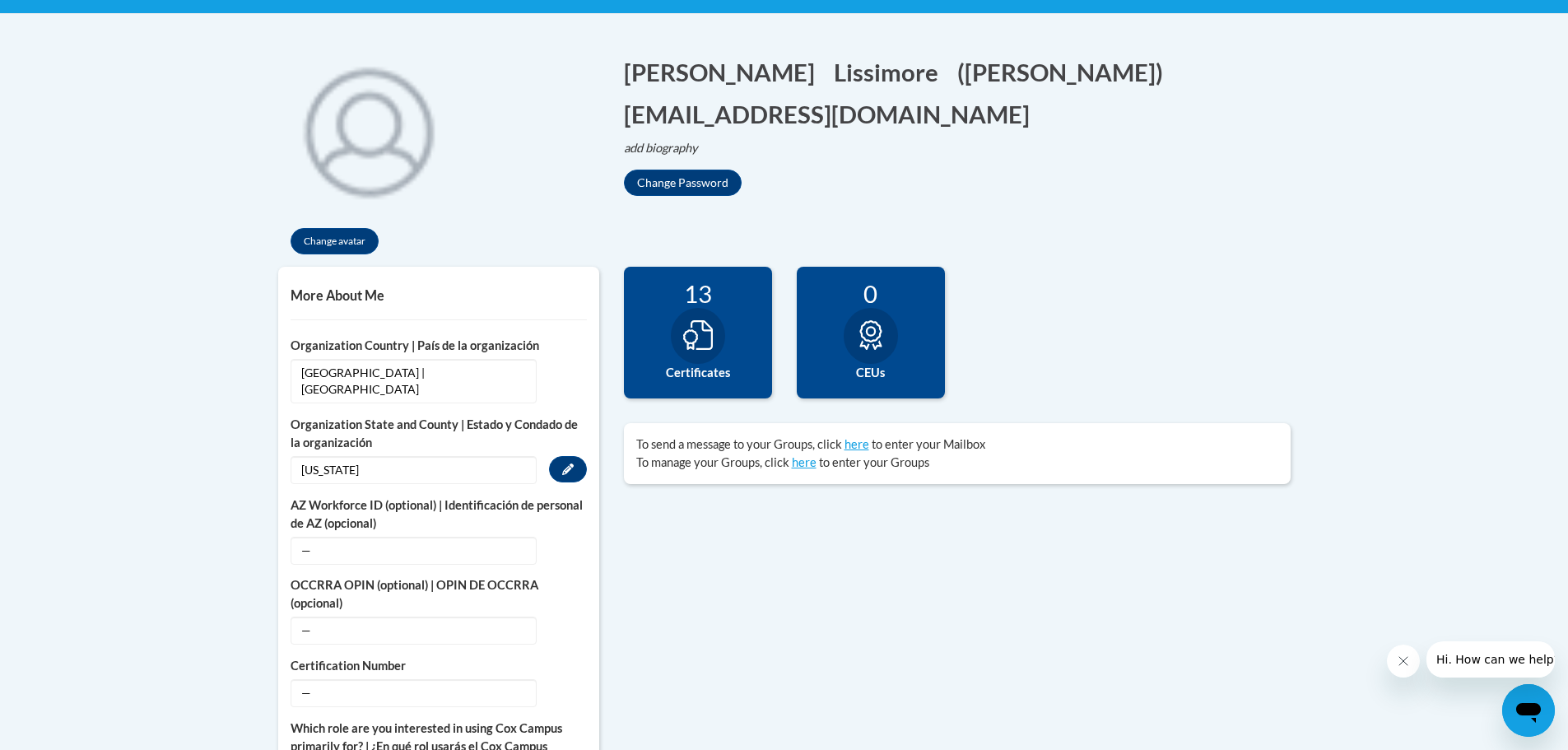
scroll to position [412, 0]
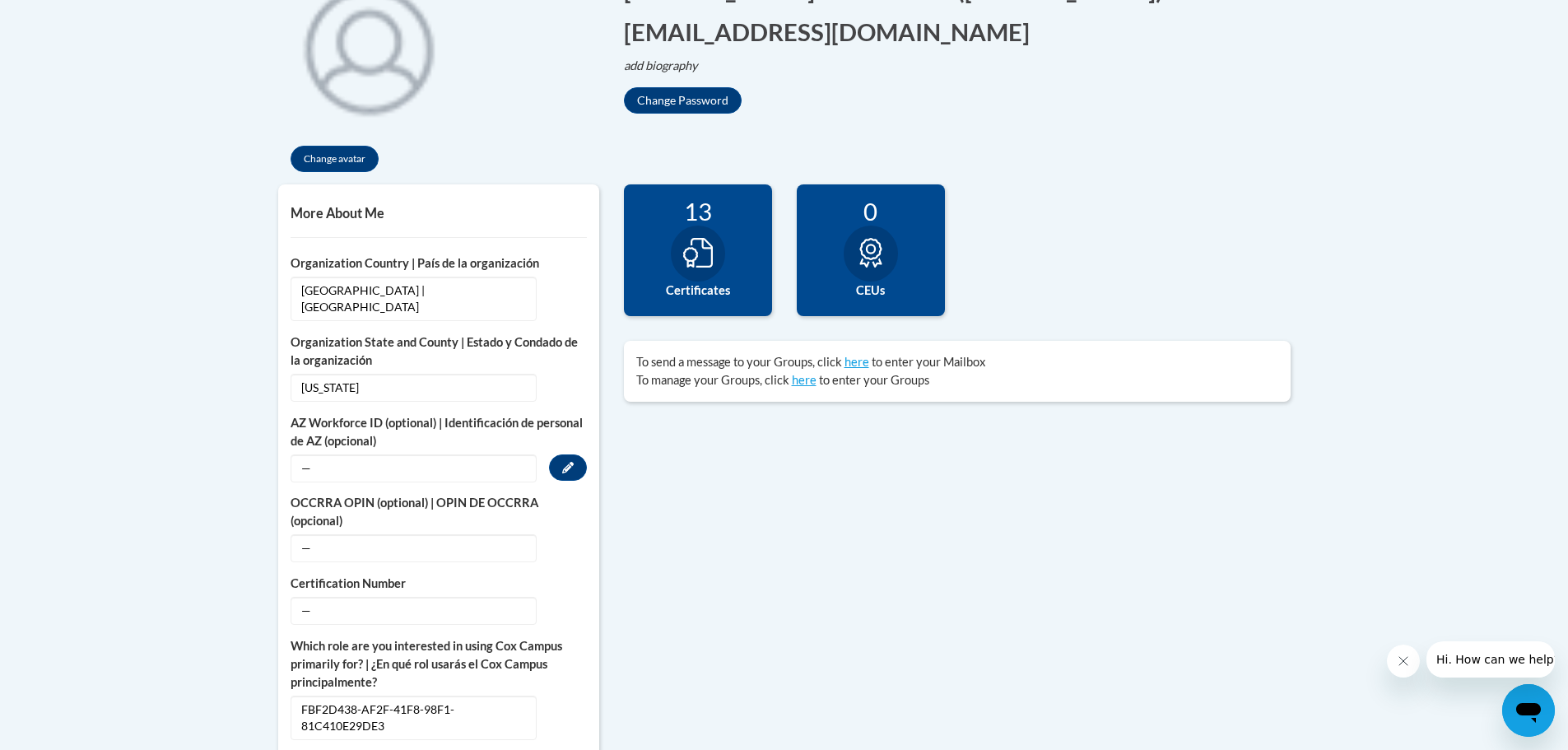
click at [407, 459] on span "—" at bounding box center [414, 468] width 246 height 28
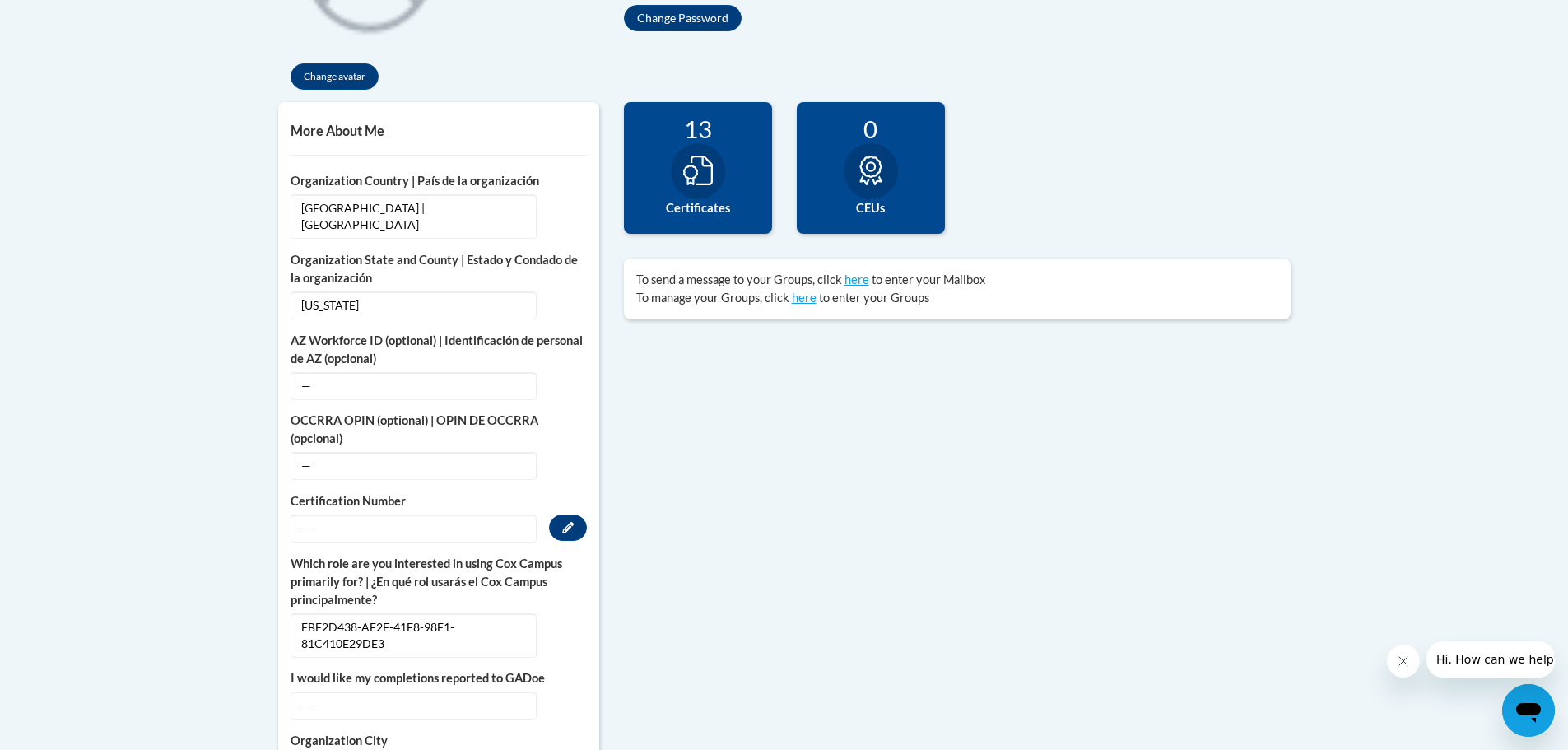
click at [305, 516] on span "—" at bounding box center [414, 528] width 246 height 28
click at [364, 515] on span "—" at bounding box center [414, 528] width 246 height 28
click at [291, 515] on span "—" at bounding box center [414, 528] width 246 height 28
click at [566, 522] on icon "Custom profile fields" at bounding box center [568, 528] width 12 height 12
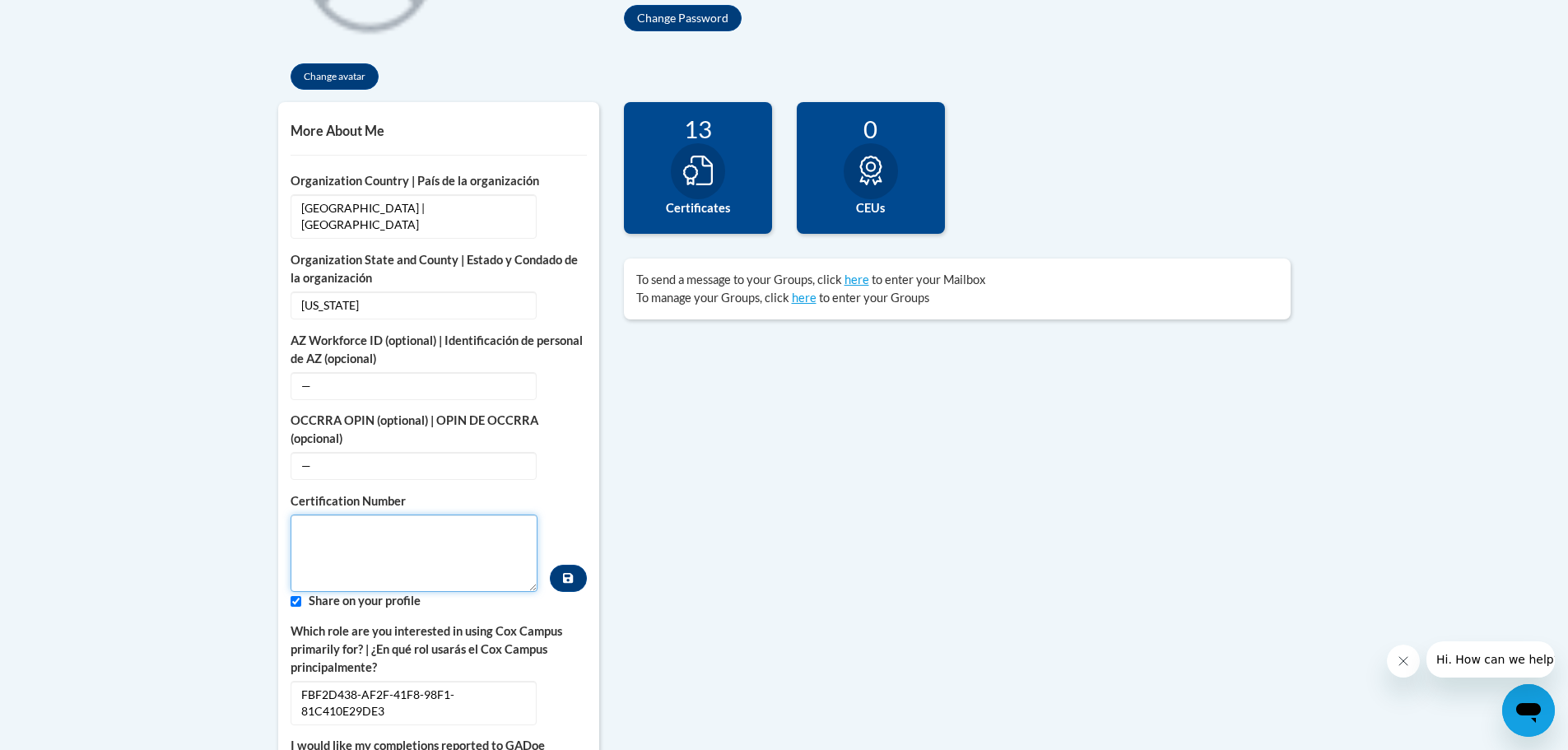
click at [425, 543] on textarea "Custom profile fields" at bounding box center [415, 553] width 248 height 78
type textarea "1769838"
click at [568, 570] on button "Custom profile fields" at bounding box center [567, 578] width 36 height 27
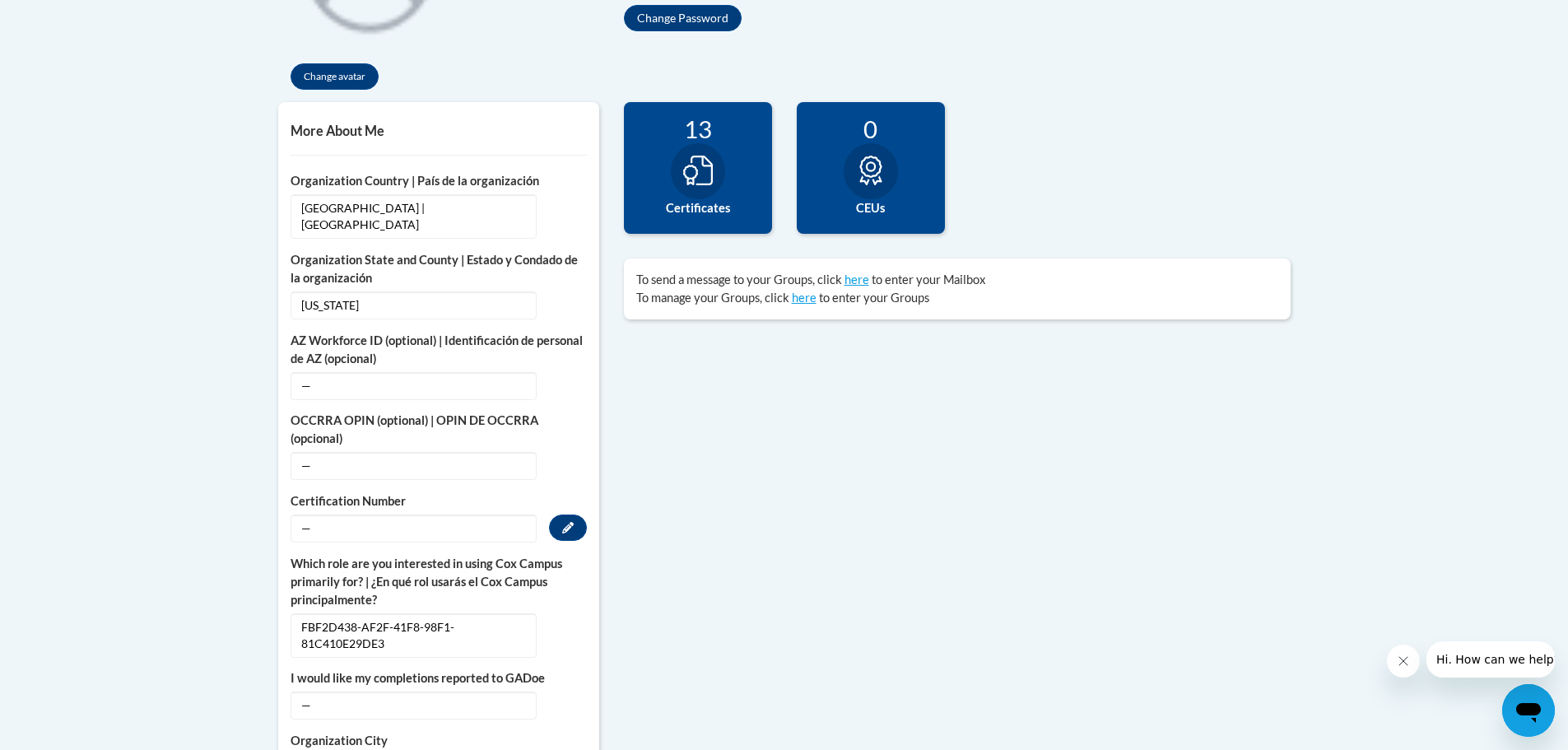
click at [493, 521] on span "—" at bounding box center [414, 528] width 246 height 28
click at [564, 522] on icon "Custom profile fields" at bounding box center [568, 528] width 12 height 12
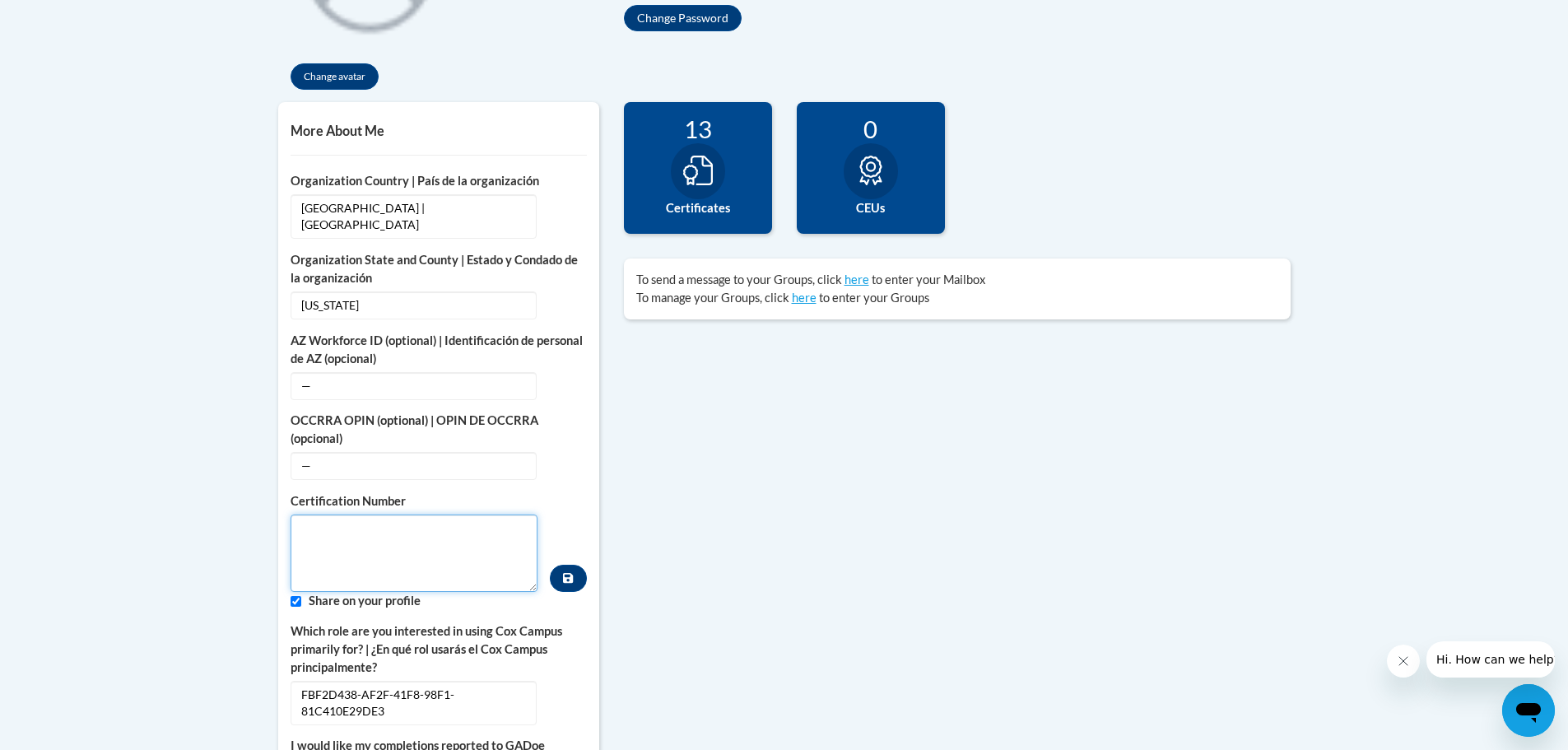
click at [456, 515] on textarea "Custom profile fields" at bounding box center [415, 553] width 248 height 78
type textarea "1769838"
click at [800, 548] on div "More About Me Click or press to edit any of the profile fields below. Select mu…" at bounding box center [784, 691] width 1037 height 1179
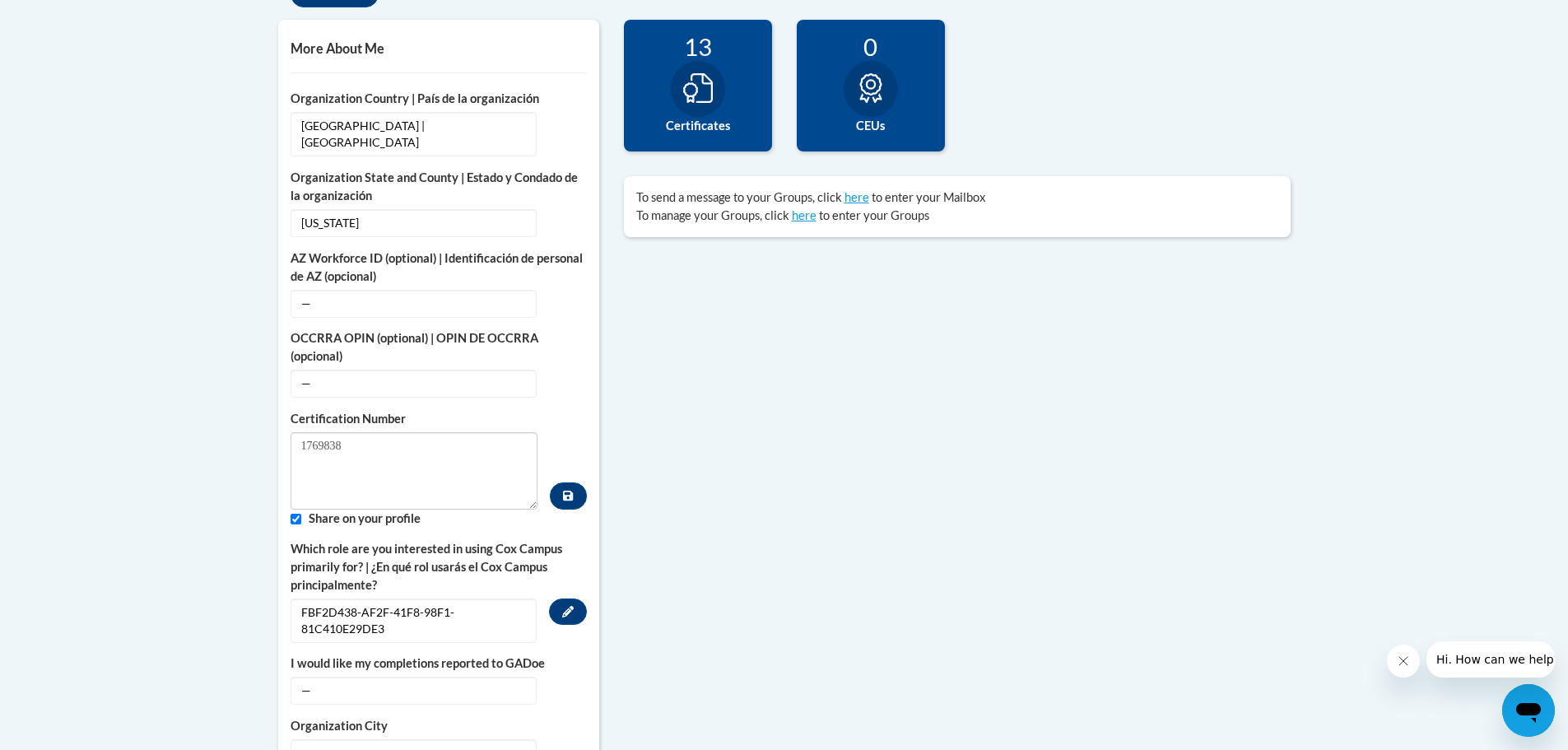
scroll to position [740, 0]
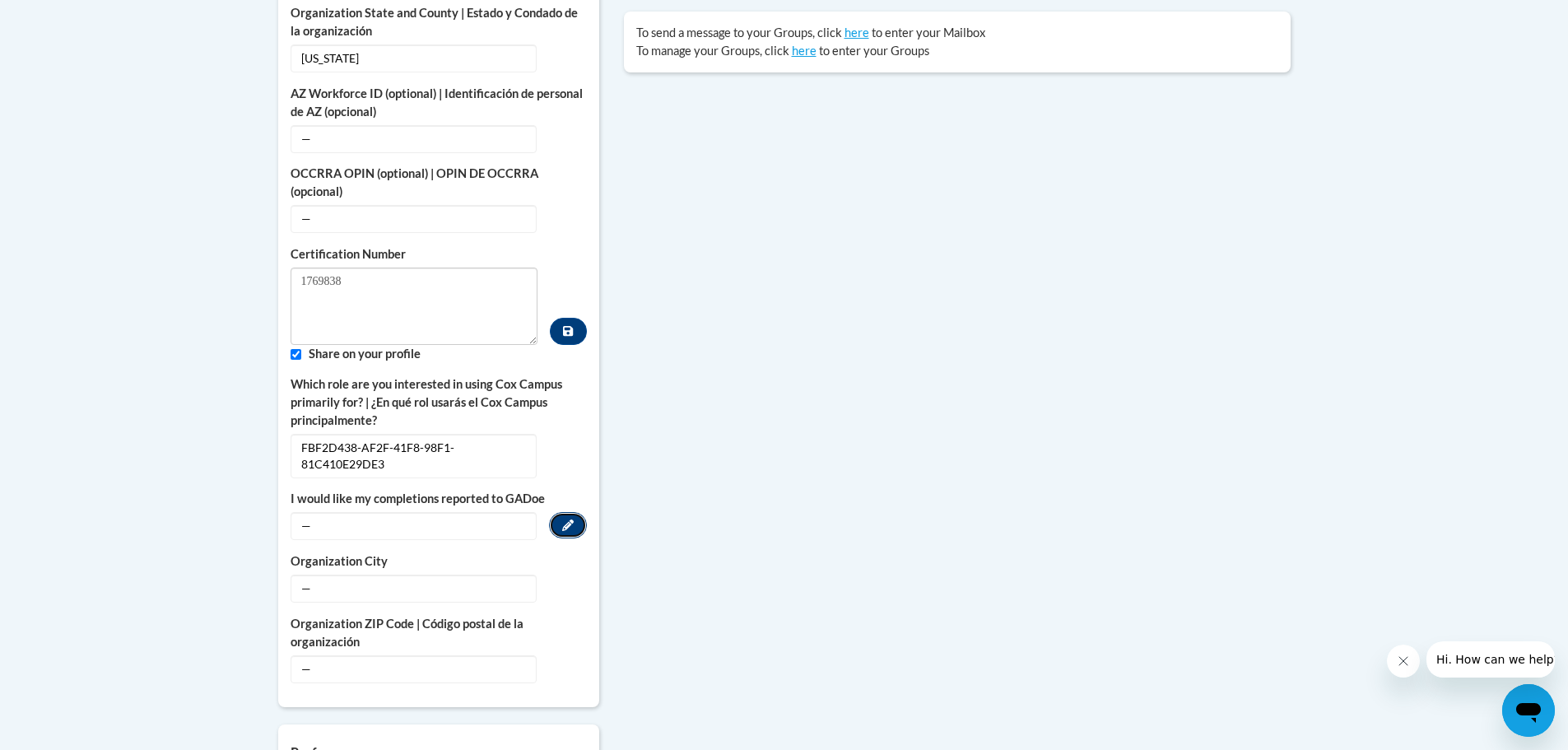
click at [577, 512] on button "Edit" at bounding box center [568, 524] width 38 height 26
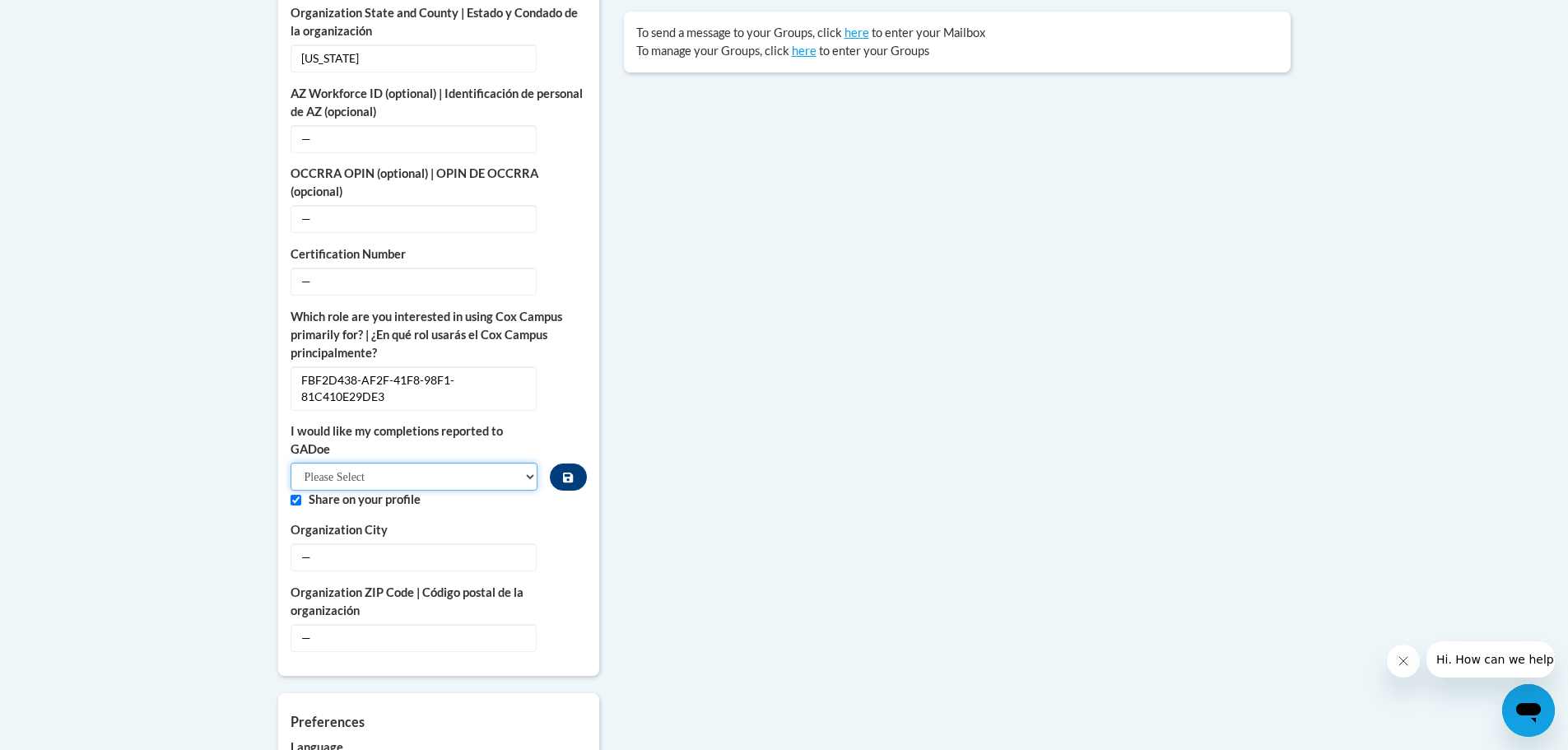
click at [526, 462] on select "Please Select Yes No" at bounding box center [415, 476] width 248 height 28
select select "603ba6f8-c7dd-435b-84cd-d4c8cfb77024"
click at [291, 462] on select "Please Select Yes No" at bounding box center [415, 476] width 248 height 28
click at [723, 510] on div "More About Me Click or press to edit any of the profile fields below. Select mu…" at bounding box center [784, 429] width 1037 height 1148
click at [420, 545] on span "—" at bounding box center [414, 557] width 246 height 28
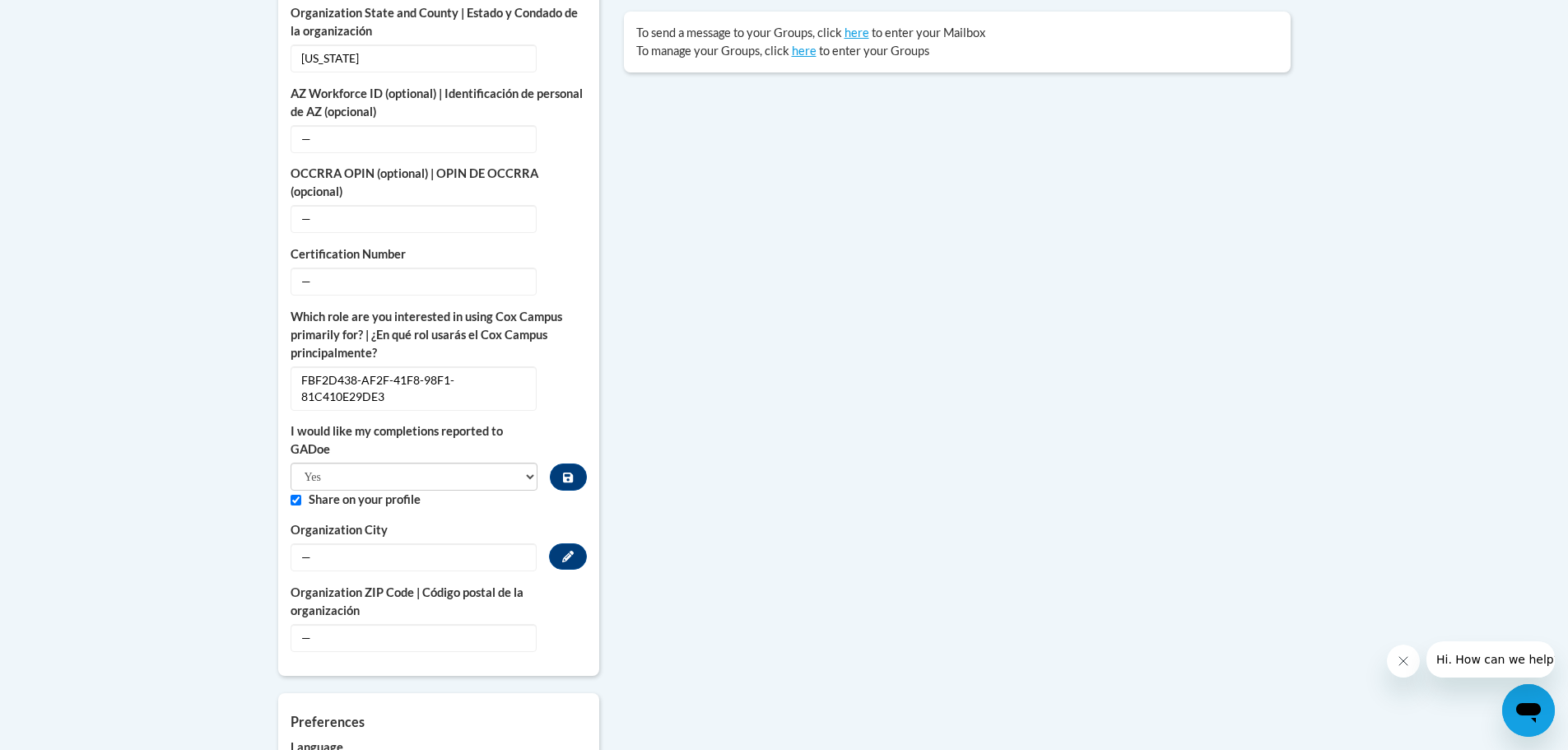
click at [423, 544] on span "—" at bounding box center [414, 557] width 246 height 28
click at [570, 547] on button "Edit" at bounding box center [568, 556] width 38 height 26
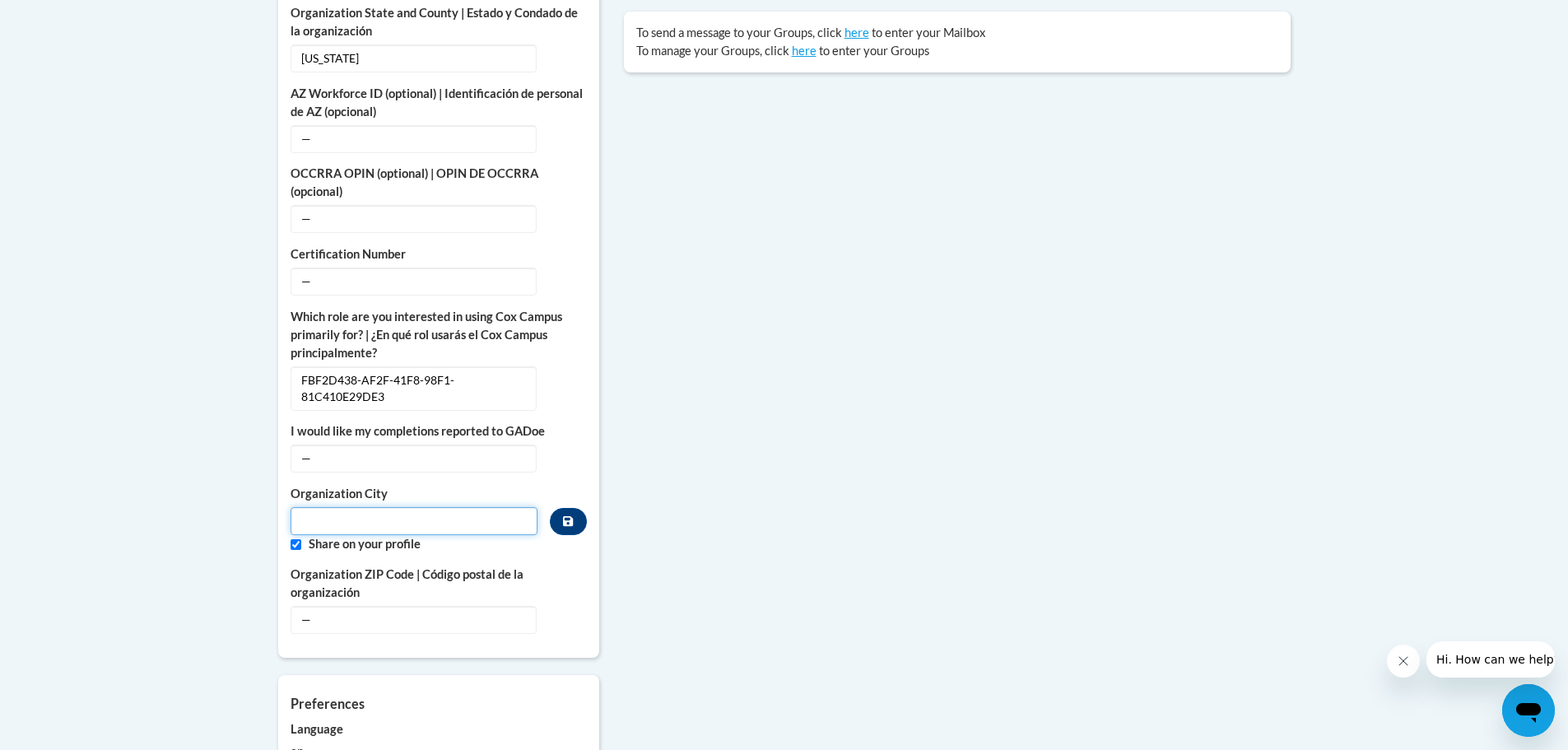
click at [378, 507] on input "Metadata input" at bounding box center [415, 520] width 248 height 28
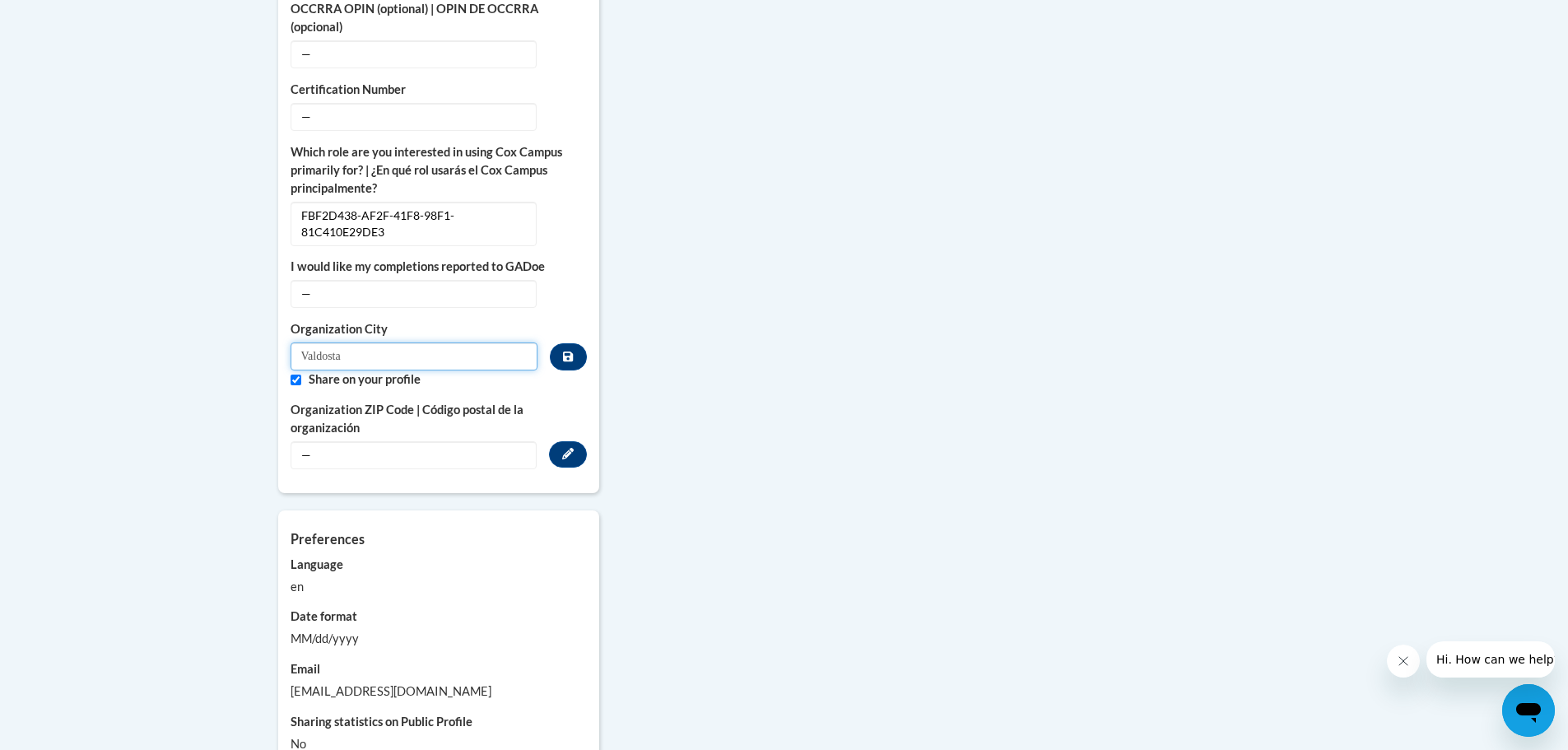
type input "Valdosta"
drag, startPoint x: 395, startPoint y: 449, endPoint x: 392, endPoint y: 436, distance: 13.3
click at [394, 449] on span "—" at bounding box center [414, 454] width 246 height 28
click at [391, 441] on span "—" at bounding box center [414, 454] width 246 height 28
click at [562, 448] on icon "Custom profile fields" at bounding box center [568, 453] width 12 height 12
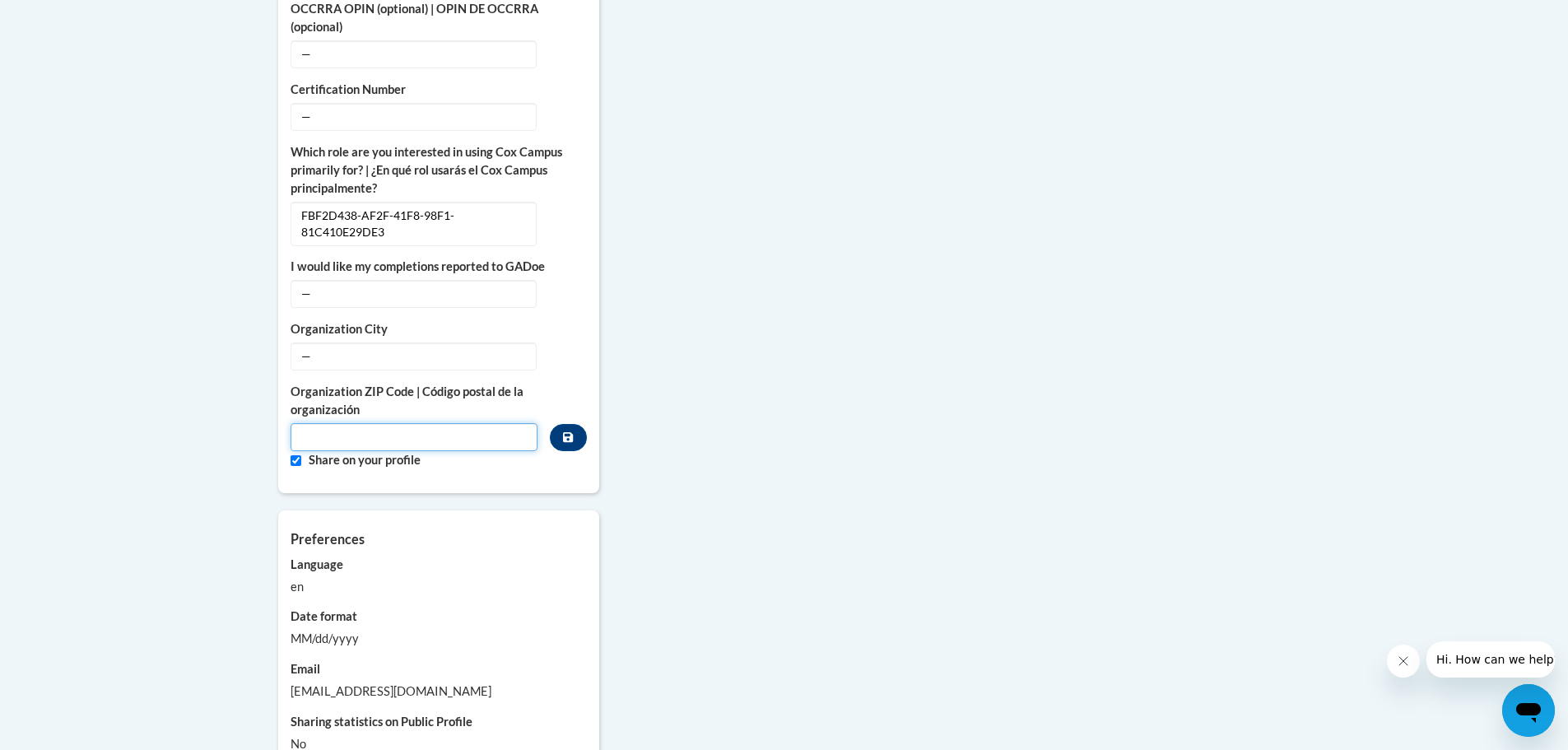
click at [429, 423] on input "Metadata input" at bounding box center [415, 437] width 248 height 28
type input "31605"
click at [558, 342] on button "Edit" at bounding box center [568, 355] width 38 height 26
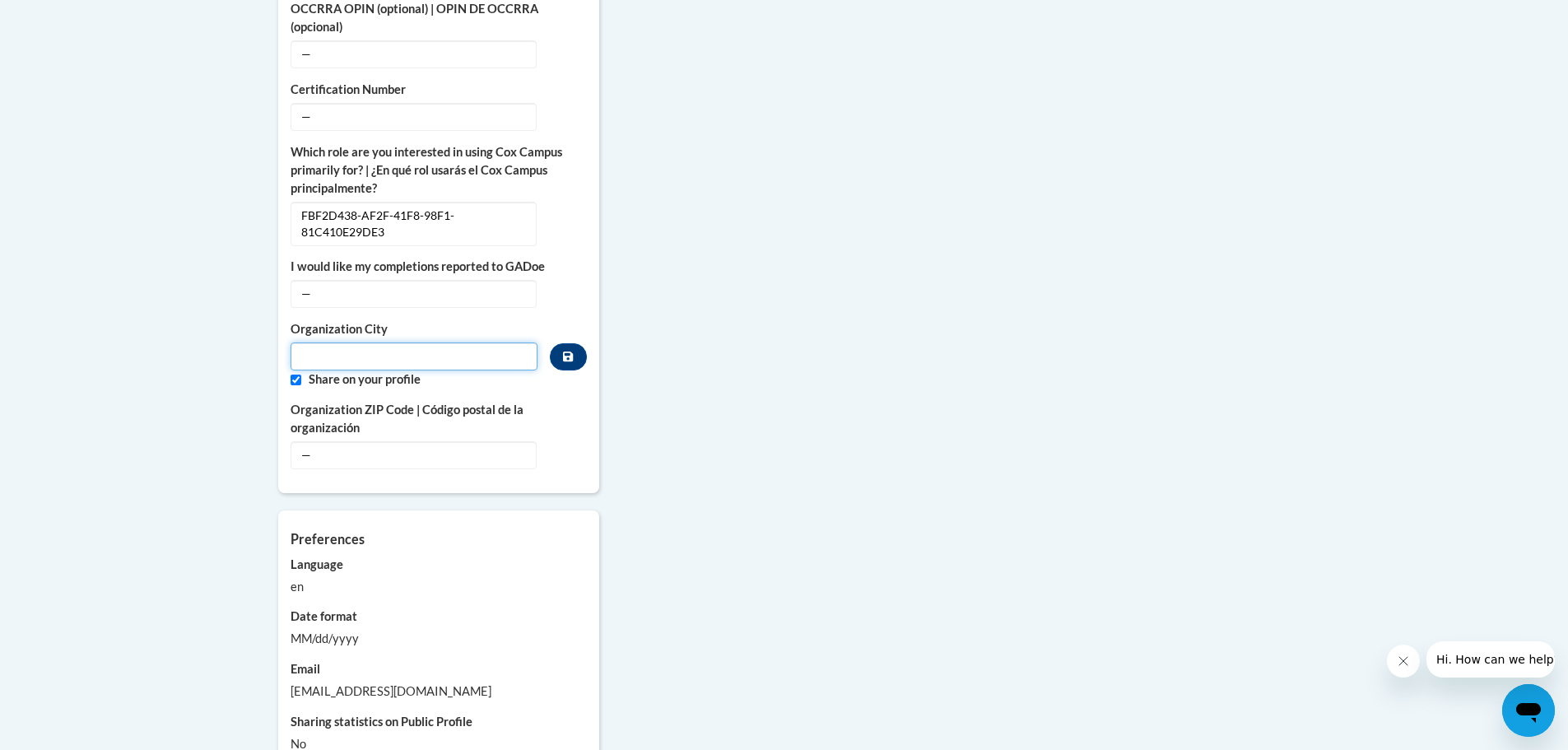
click at [380, 342] on input "Metadata input" at bounding box center [415, 356] width 248 height 28
click at [379, 441] on span "—" at bounding box center [414, 454] width 246 height 28
click at [577, 445] on button "Edit" at bounding box center [568, 453] width 38 height 26
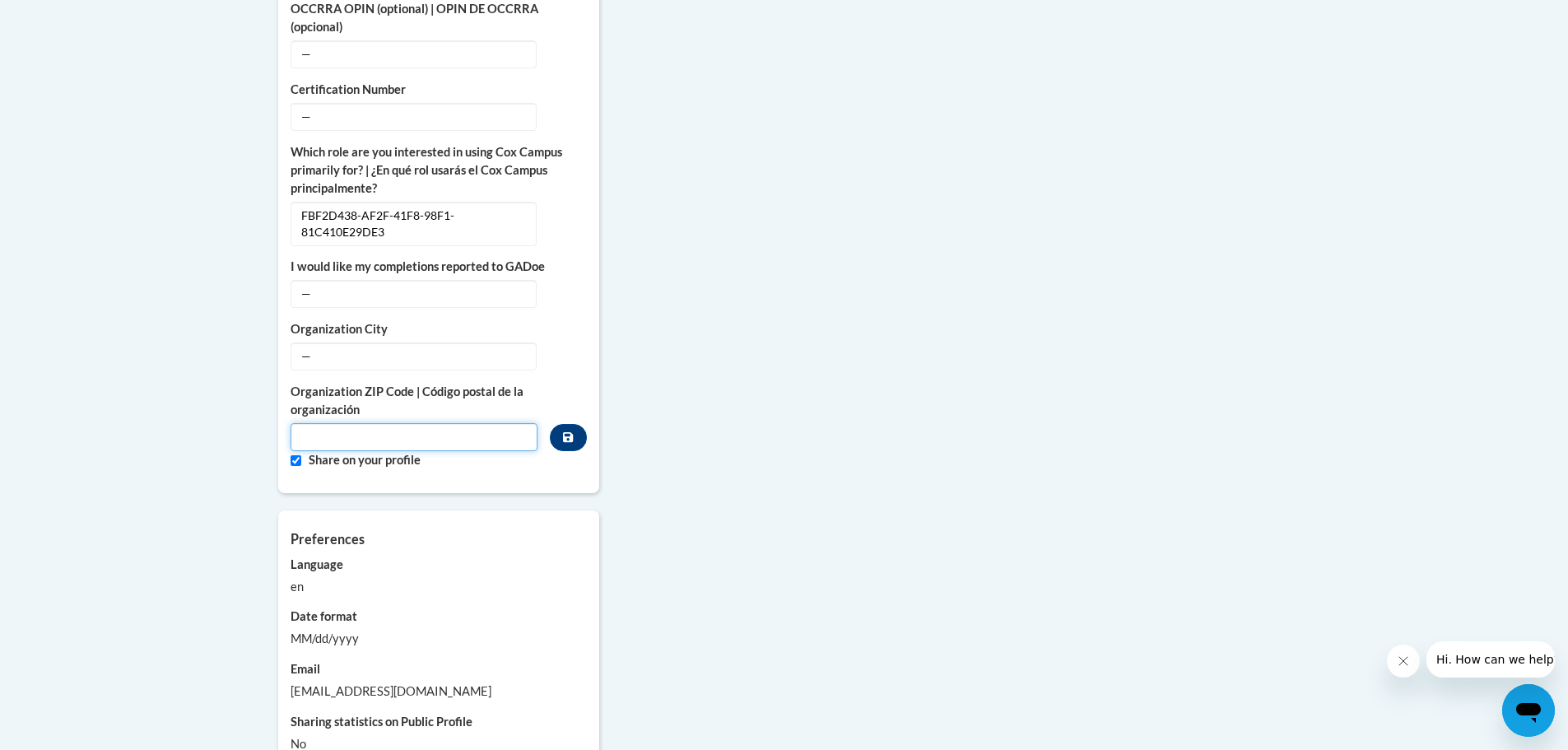
click at [439, 431] on input "Metadata input" at bounding box center [415, 437] width 248 height 28
type input "31605"
click at [401, 342] on span "—" at bounding box center [414, 356] width 246 height 28
drag, startPoint x: 294, startPoint y: 339, endPoint x: 329, endPoint y: 341, distance: 35.1
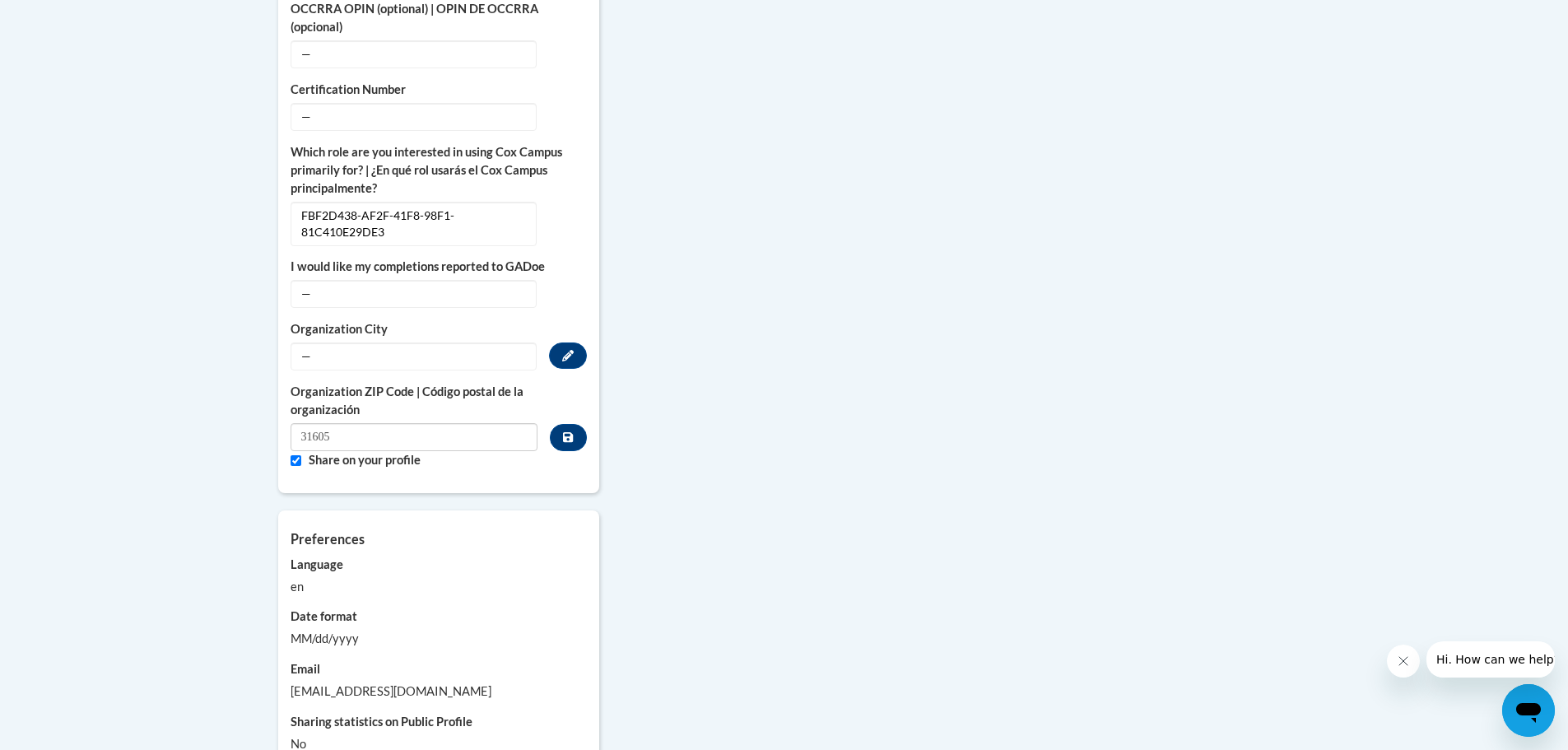
click at [296, 342] on span "—" at bounding box center [414, 356] width 246 height 28
click at [566, 350] on icon "Custom profile fields" at bounding box center [568, 356] width 12 height 12
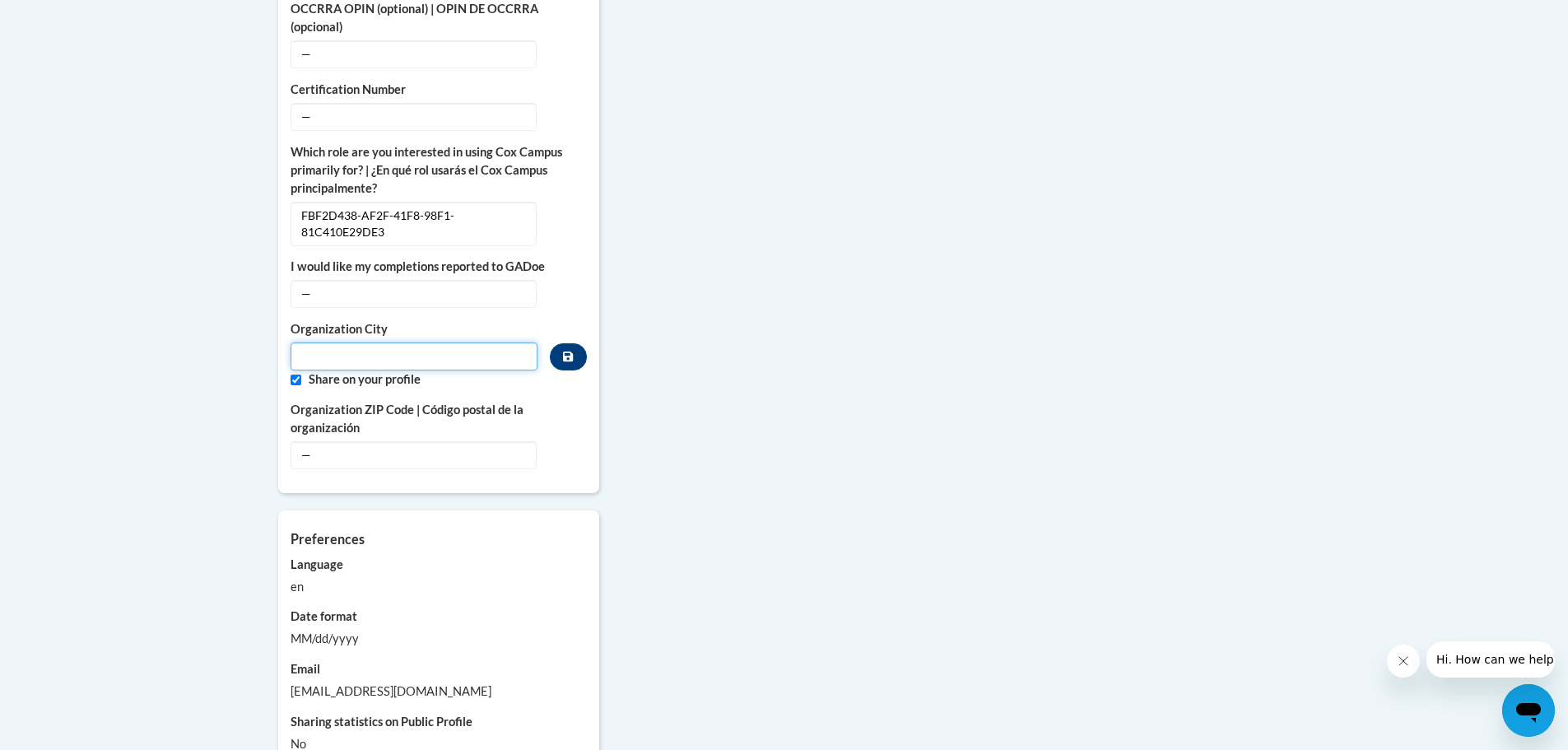
click at [303, 342] on input "Metadata input" at bounding box center [415, 356] width 248 height 28
click at [399, 342] on input "Valdosta" at bounding box center [415, 356] width 248 height 28
type input "Valdosta city schools"
click at [434, 444] on span "—" at bounding box center [414, 454] width 246 height 28
click at [838, 526] on div "More About Me Click or press to edit any of the profile fields below. Select mu…" at bounding box center [784, 256] width 1037 height 1130
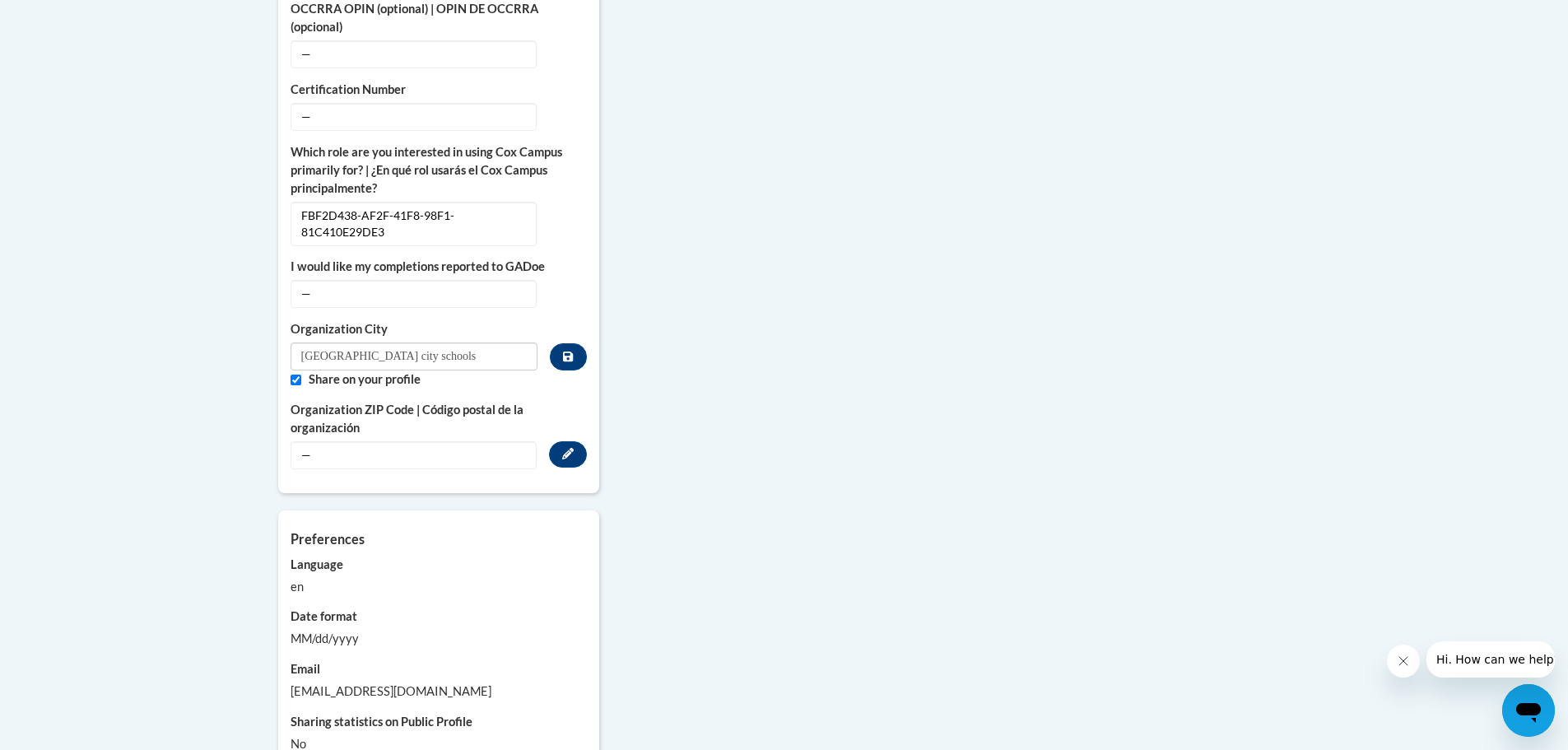
click at [368, 441] on span "—" at bounding box center [414, 454] width 246 height 28
click at [593, 440] on div "More About Me Click or press to edit any of the profile fields below. Select mu…" at bounding box center [438, 92] width 321 height 802
click at [572, 448] on icon "Custom profile fields" at bounding box center [568, 453] width 12 height 12
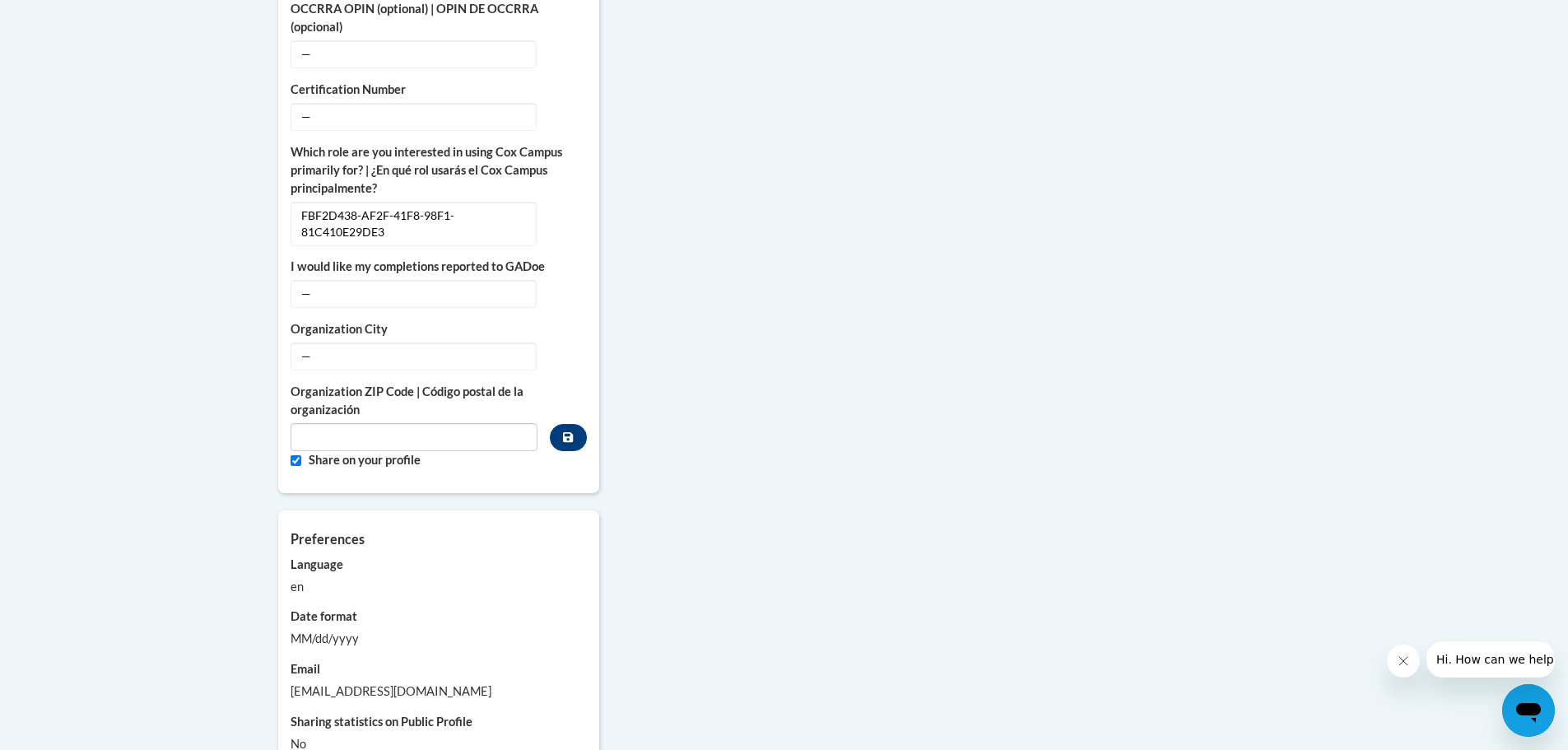
drag, startPoint x: 770, startPoint y: 487, endPoint x: 742, endPoint y: 582, distance: 99.0
click at [770, 496] on div "More About Me Click or press to edit any of the profile fields below. Select mu…" at bounding box center [784, 256] width 1037 height 1130
click at [764, 355] on div "More About Me Click or press to edit any of the profile fields below. Select mu…" at bounding box center [784, 256] width 1037 height 1130
click at [579, 280] on button "Edit" at bounding box center [568, 293] width 38 height 26
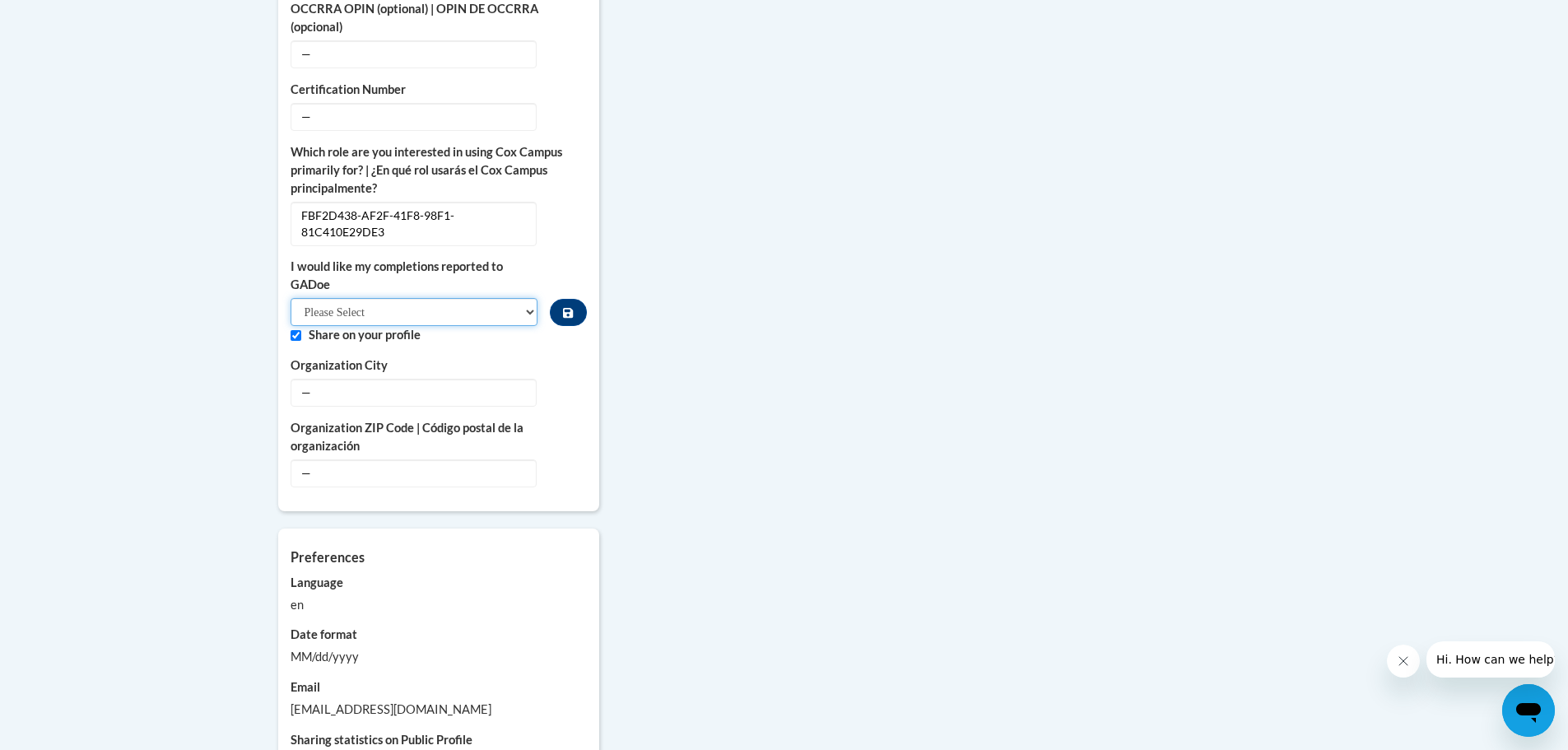
click at [383, 302] on select "Please Select Yes No" at bounding box center [415, 311] width 248 height 28
select select "603ba6f8-c7dd-435b-84cd-d4c8cfb77024"
click at [291, 297] on select "Please Select Yes No" at bounding box center [415, 311] width 248 height 28
click at [507, 379] on span "—" at bounding box center [414, 392] width 246 height 28
click at [572, 381] on button "Edit" at bounding box center [568, 391] width 38 height 26
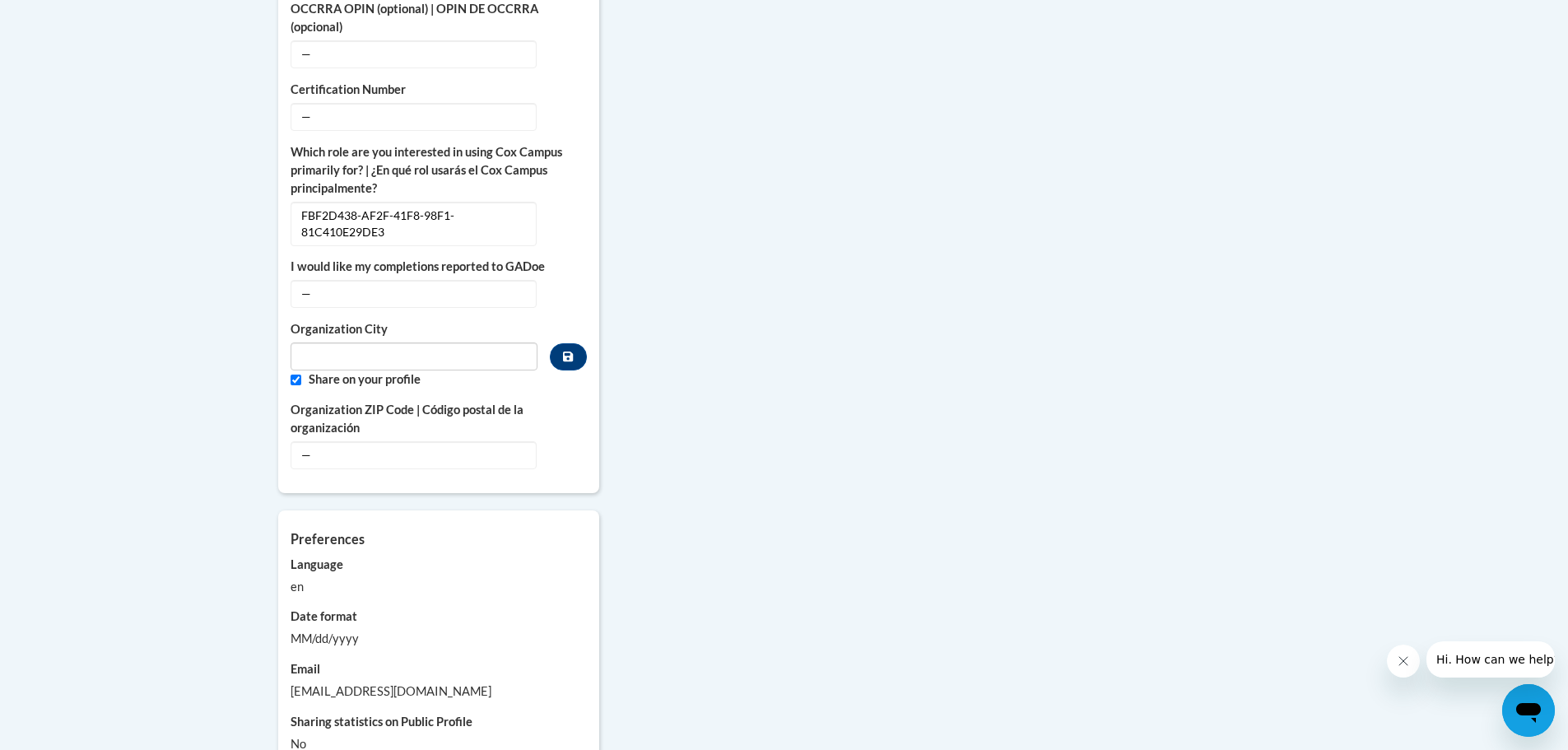
scroll to position [987, 0]
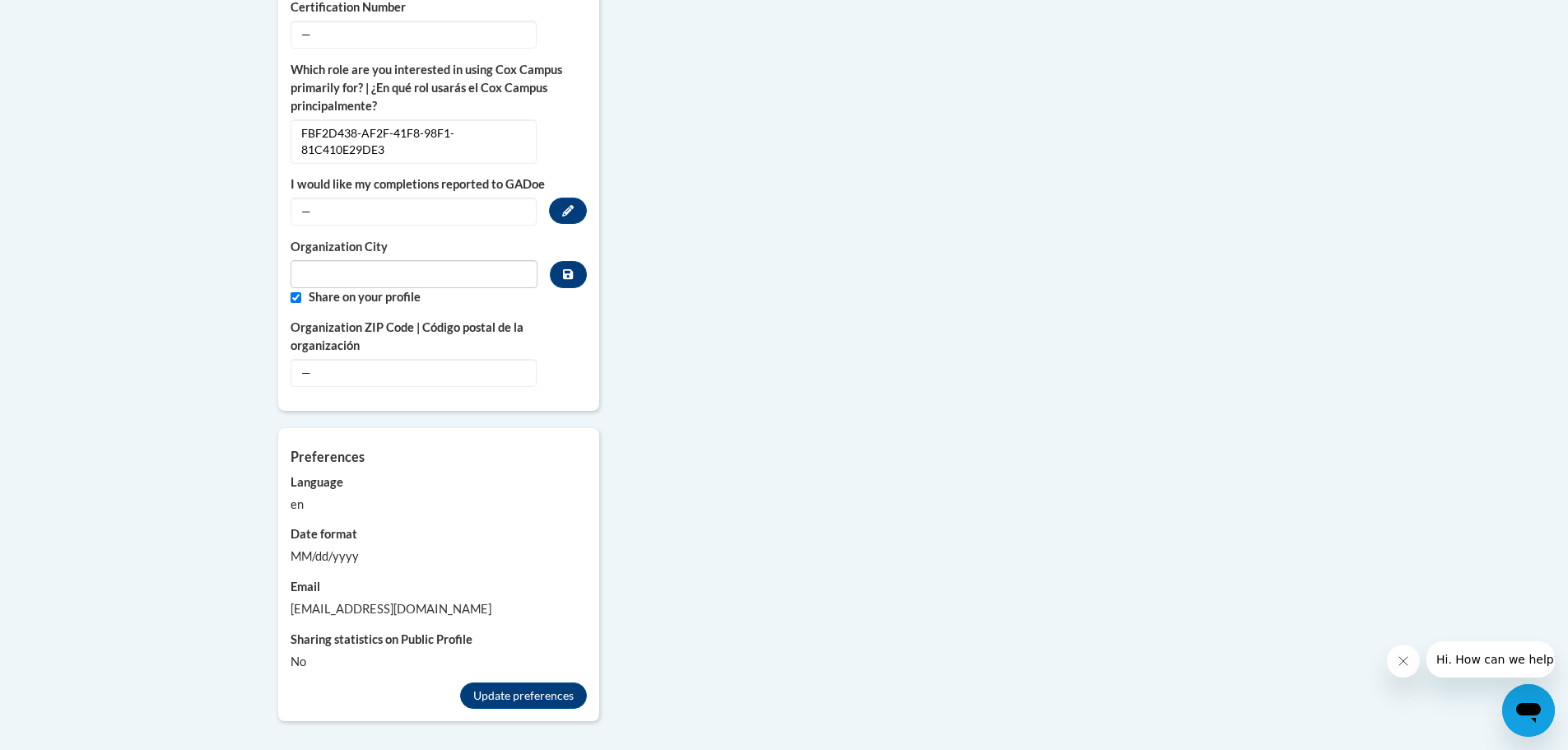
click at [345, 198] on span "—" at bounding box center [414, 211] width 246 height 28
click at [562, 204] on icon "Custom profile fields" at bounding box center [568, 210] width 12 height 12
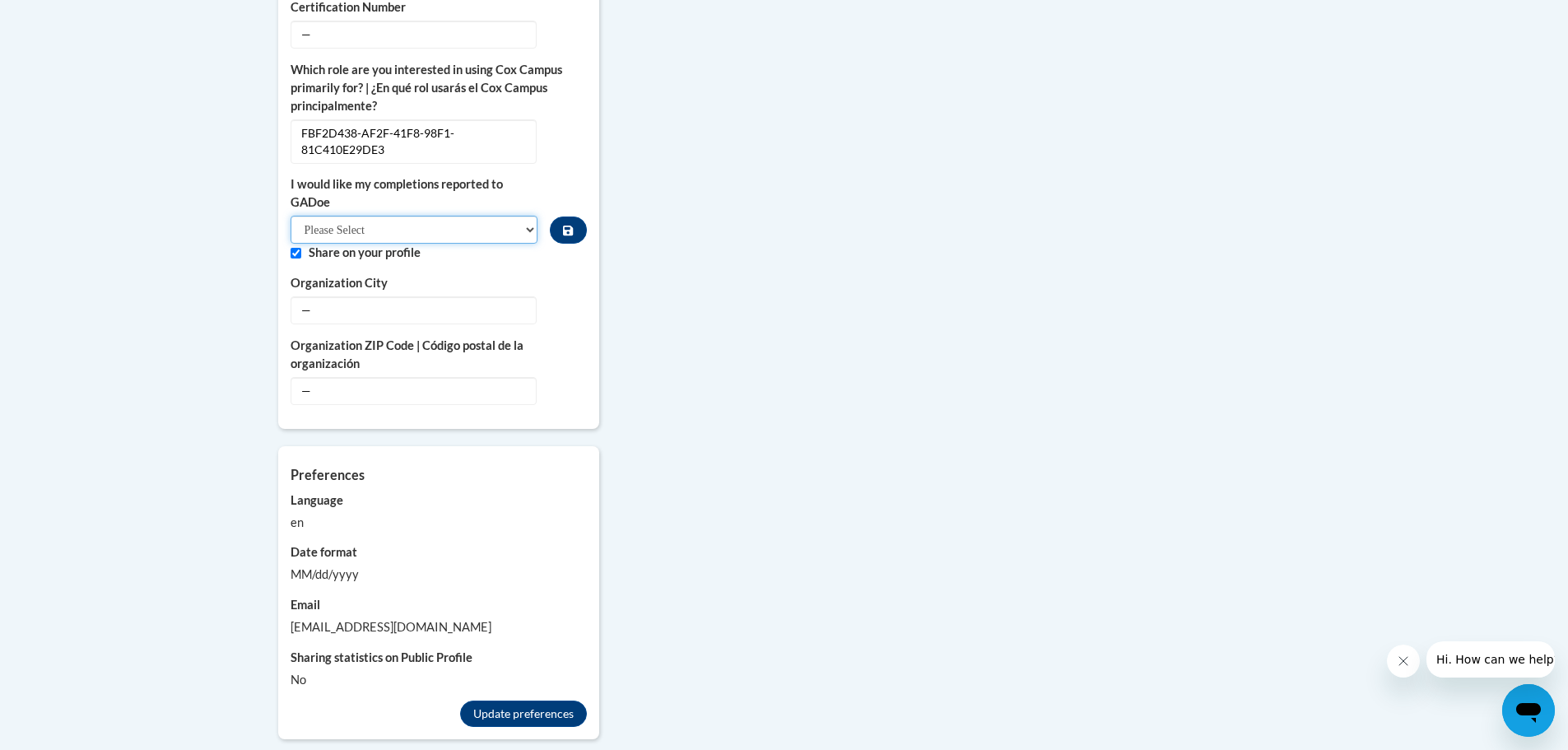
click at [417, 216] on select "Please Select Yes No" at bounding box center [415, 230] width 248 height 28
select select "603ba6f8-c7dd-435b-84cd-d4c8cfb77024"
click at [291, 216] on select "Please Select Yes No" at bounding box center [415, 230] width 248 height 28
click at [575, 216] on button "Custom profile fields" at bounding box center [567, 230] width 36 height 27
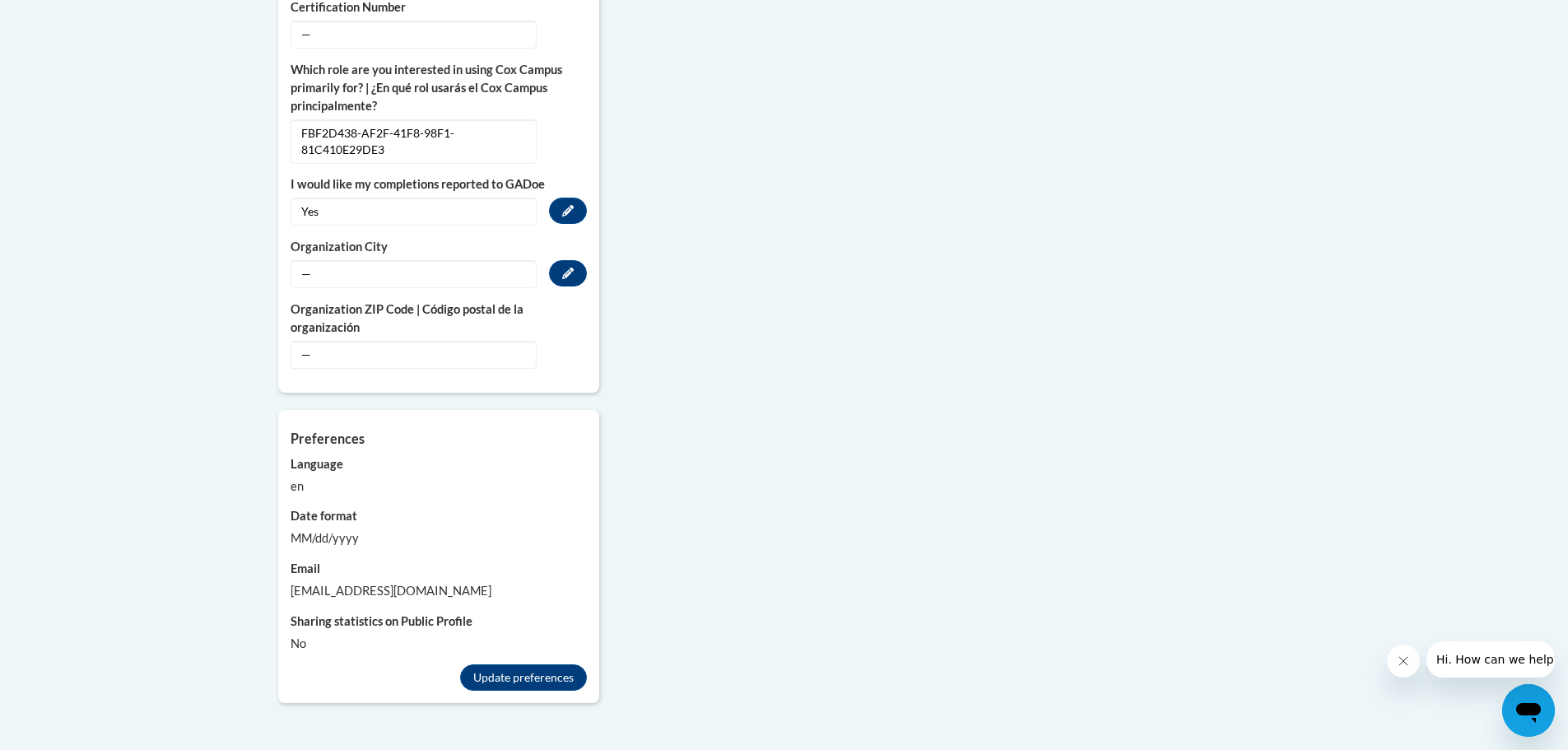
click at [396, 262] on span "—" at bounding box center [414, 273] width 246 height 28
click at [557, 260] on button "Edit" at bounding box center [568, 272] width 38 height 26
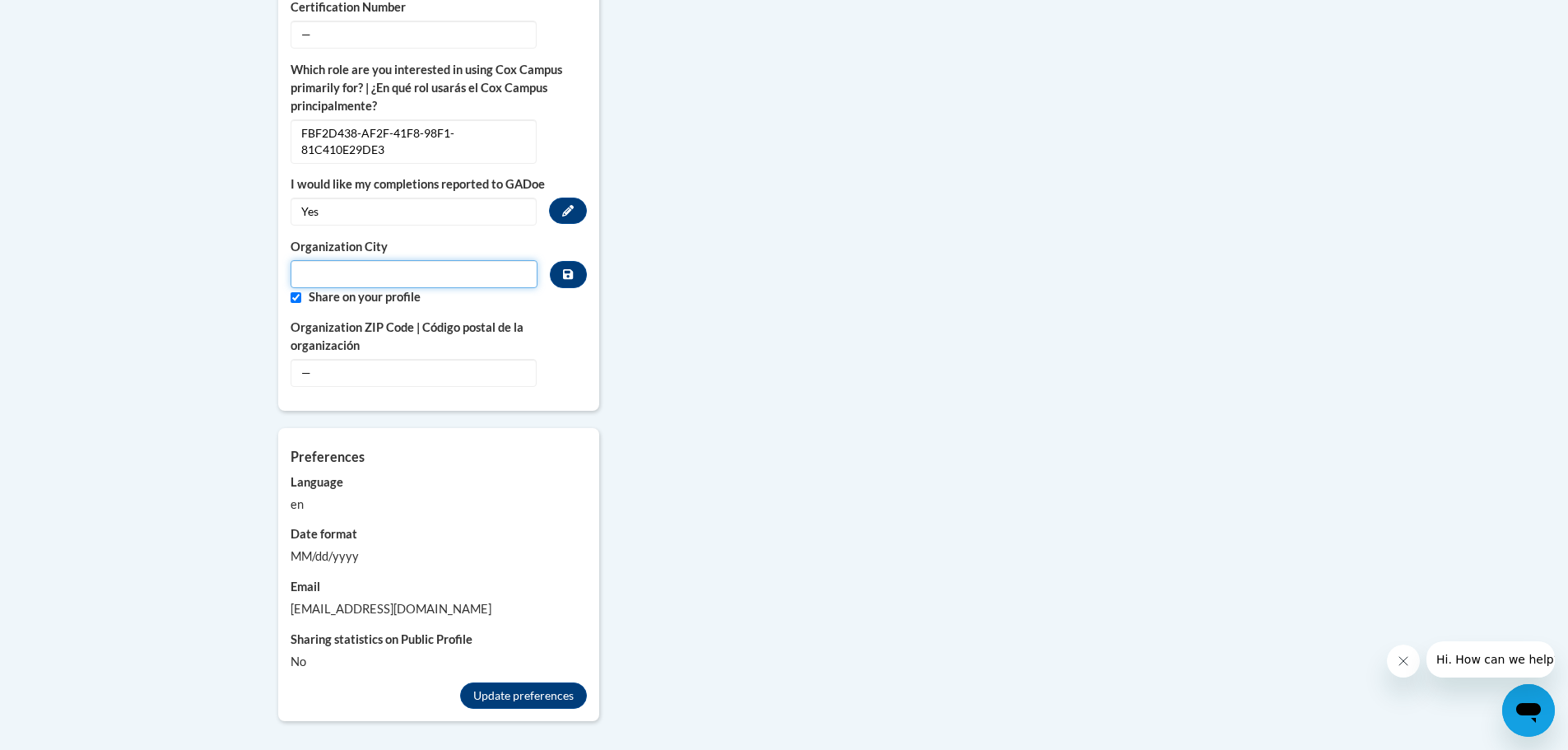
click at [394, 260] on input "Metadata input" at bounding box center [415, 273] width 248 height 28
type input "Valdosta city schools"
click at [574, 261] on button "Custom profile fields" at bounding box center [567, 274] width 36 height 27
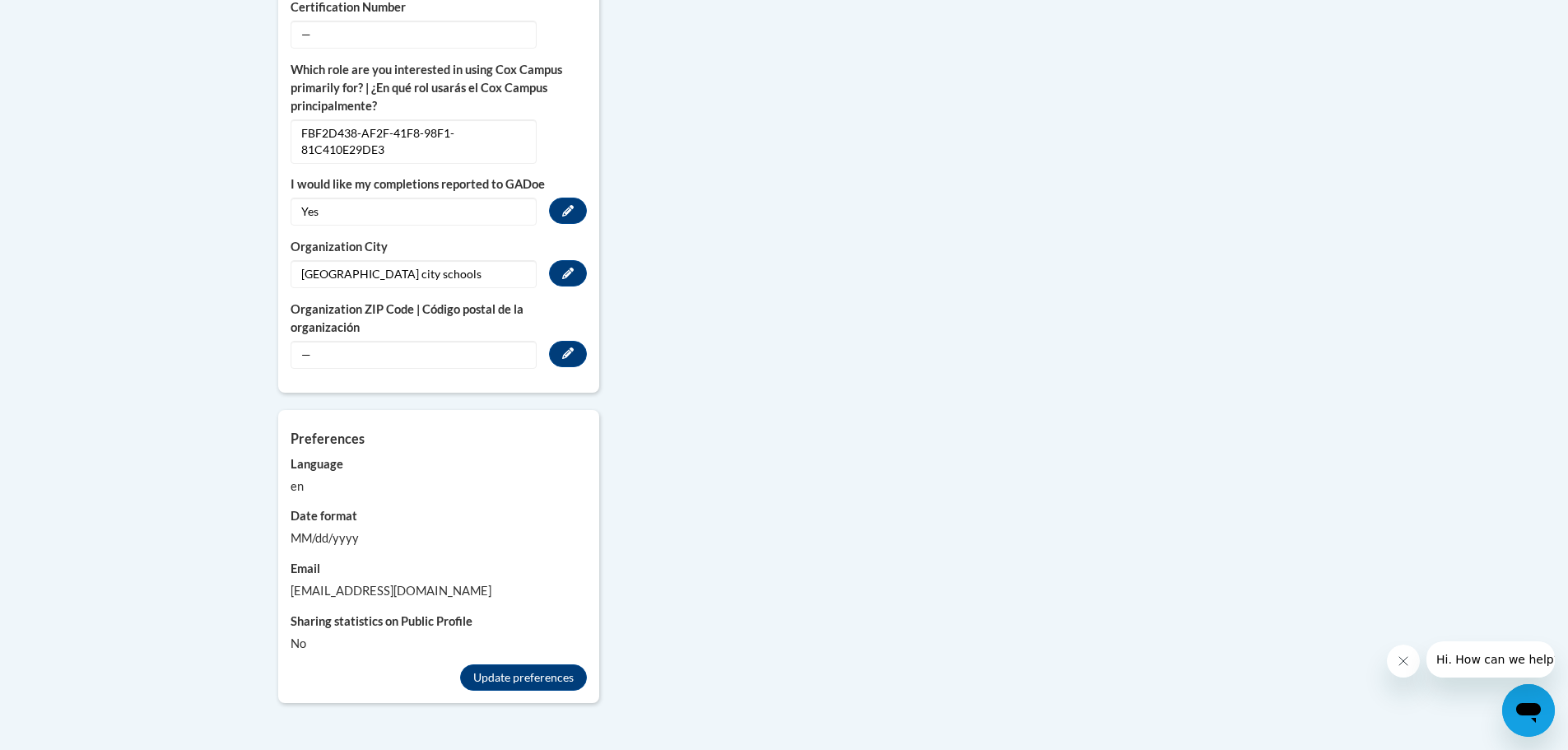
click at [389, 341] on span "—" at bounding box center [414, 355] width 246 height 28
click at [566, 347] on icon "Custom profile fields" at bounding box center [568, 353] width 12 height 12
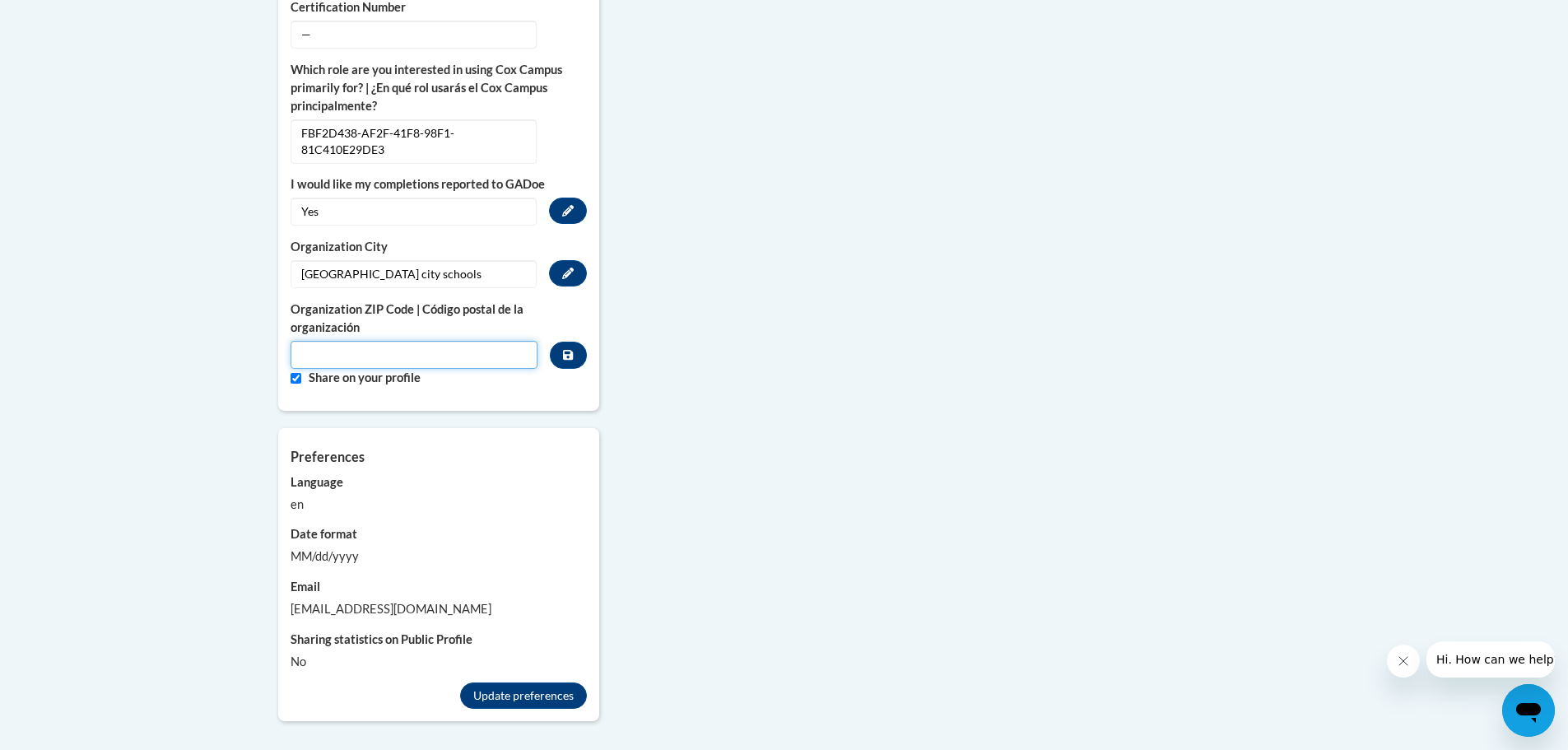
click at [375, 341] on input "Metadata input" at bounding box center [415, 355] width 248 height 28
type input "31605"
click at [580, 341] on button "Custom profile fields" at bounding box center [567, 355] width 36 height 27
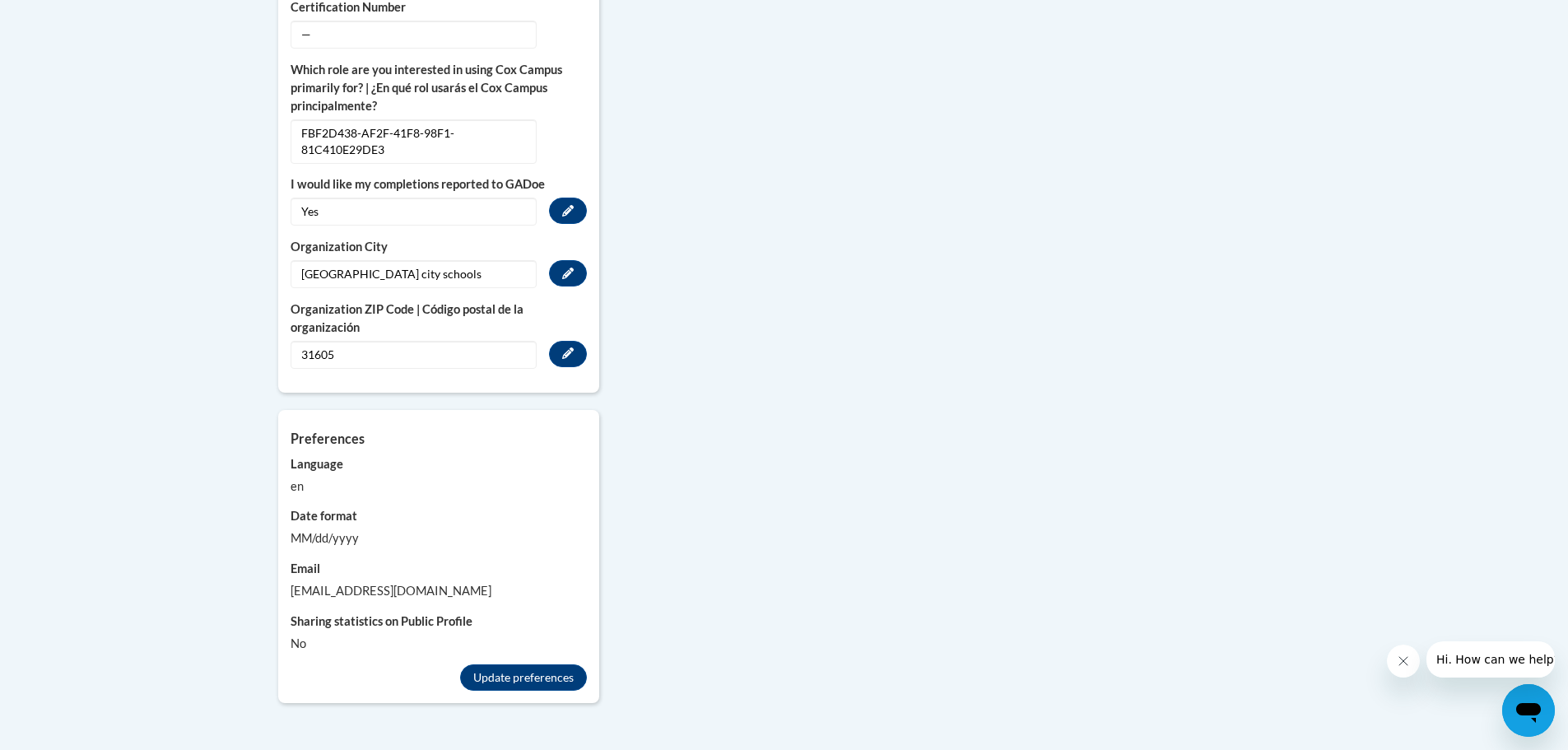
click at [782, 350] on div "More About Me Click or press to edit any of the profile fields below. Select mu…" at bounding box center [784, 165] width 1037 height 1112
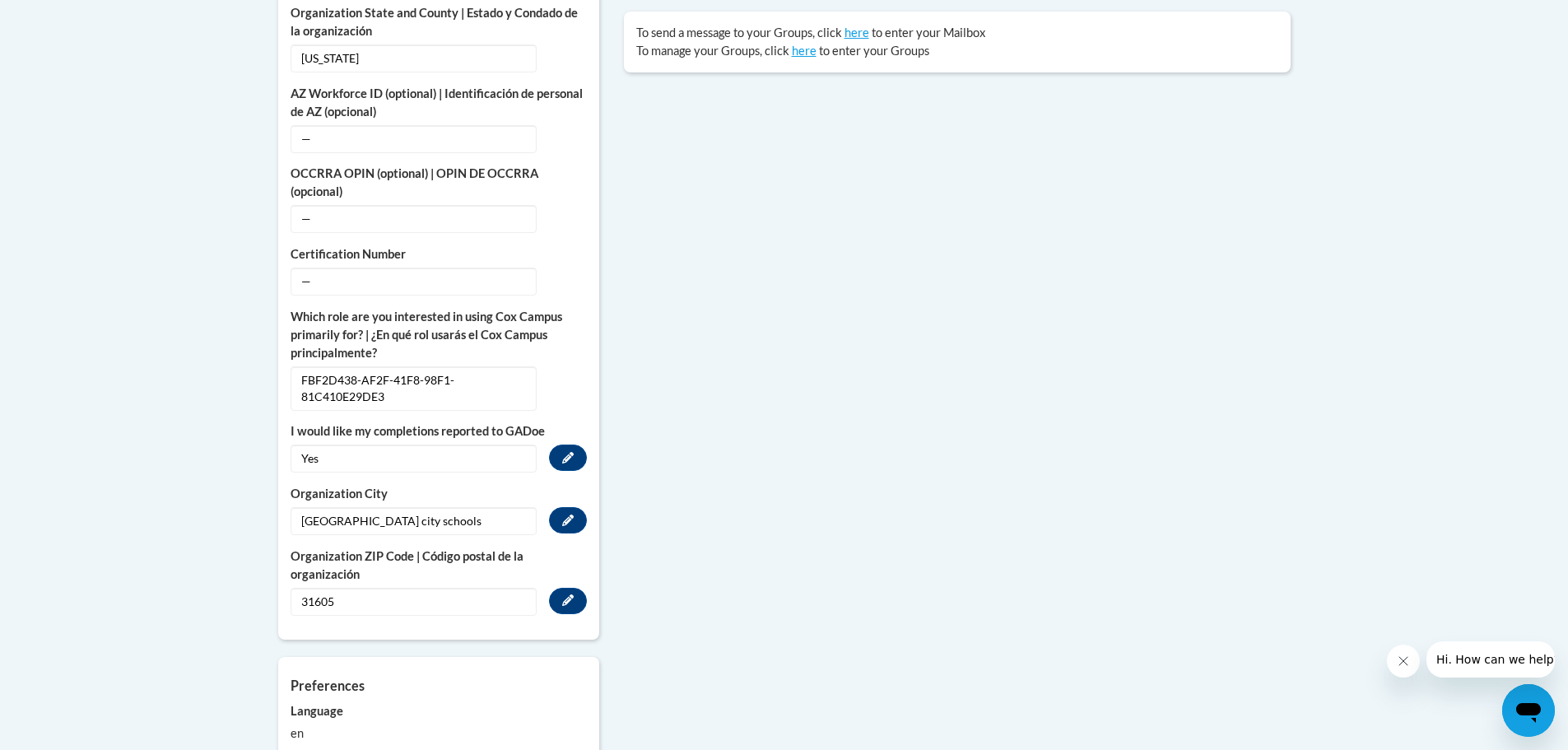
scroll to position [494, 0]
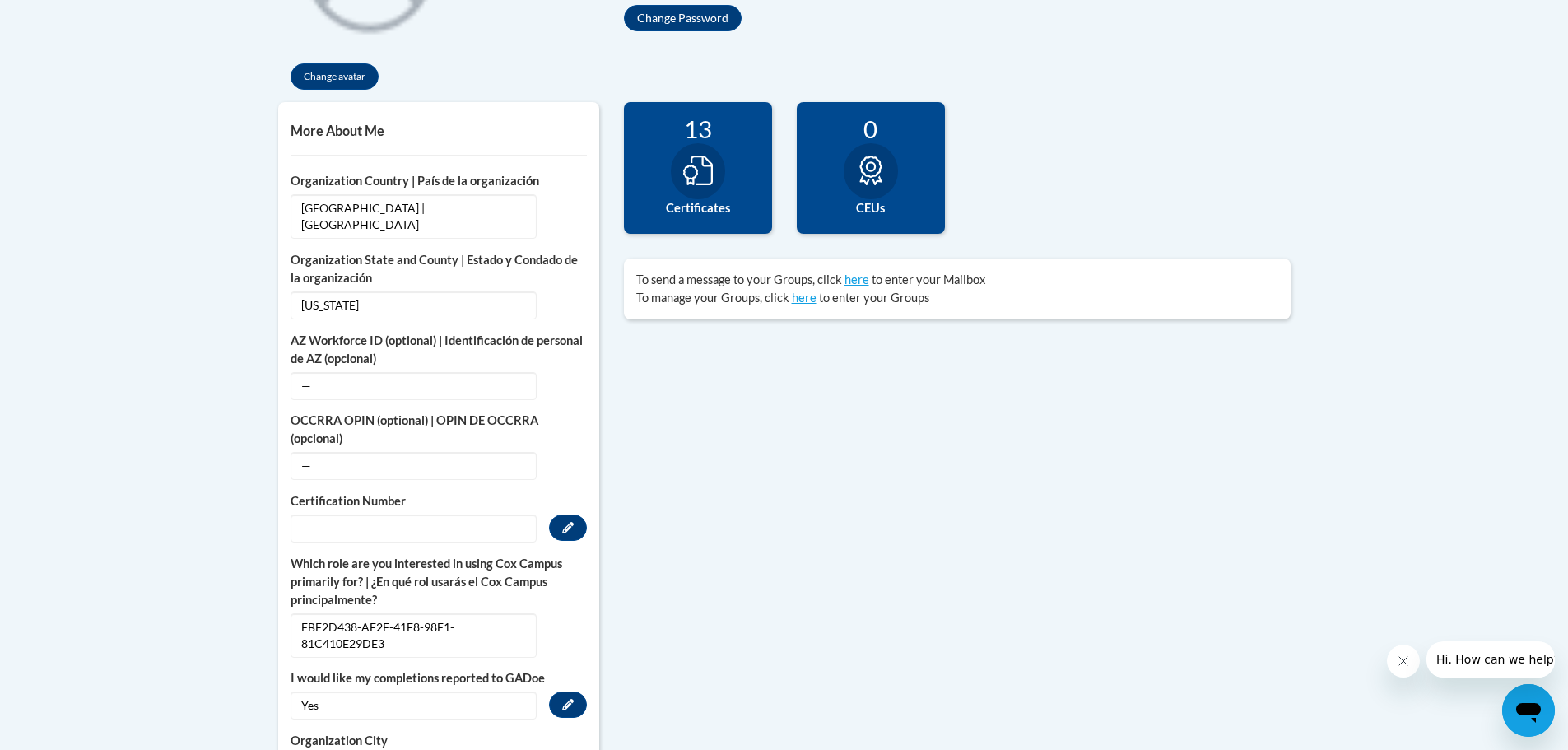
click at [413, 515] on span "—" at bounding box center [414, 528] width 246 height 28
click at [580, 515] on button "Edit" at bounding box center [568, 527] width 38 height 26
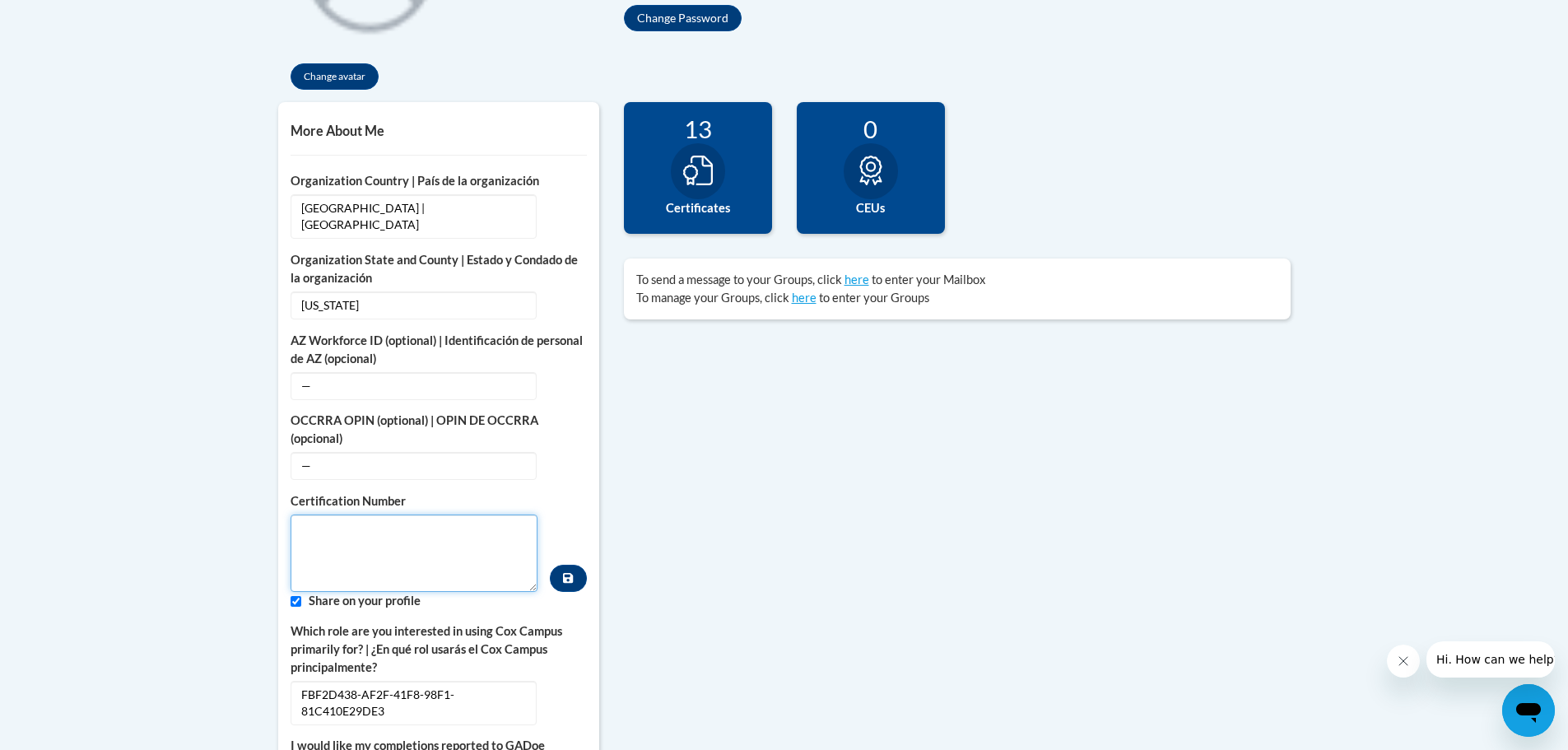
click at [469, 519] on textarea "Custom profile fields" at bounding box center [415, 553] width 248 height 78
type textarea "1769838"
click at [572, 573] on icon "Custom profile fields" at bounding box center [568, 578] width 10 height 10
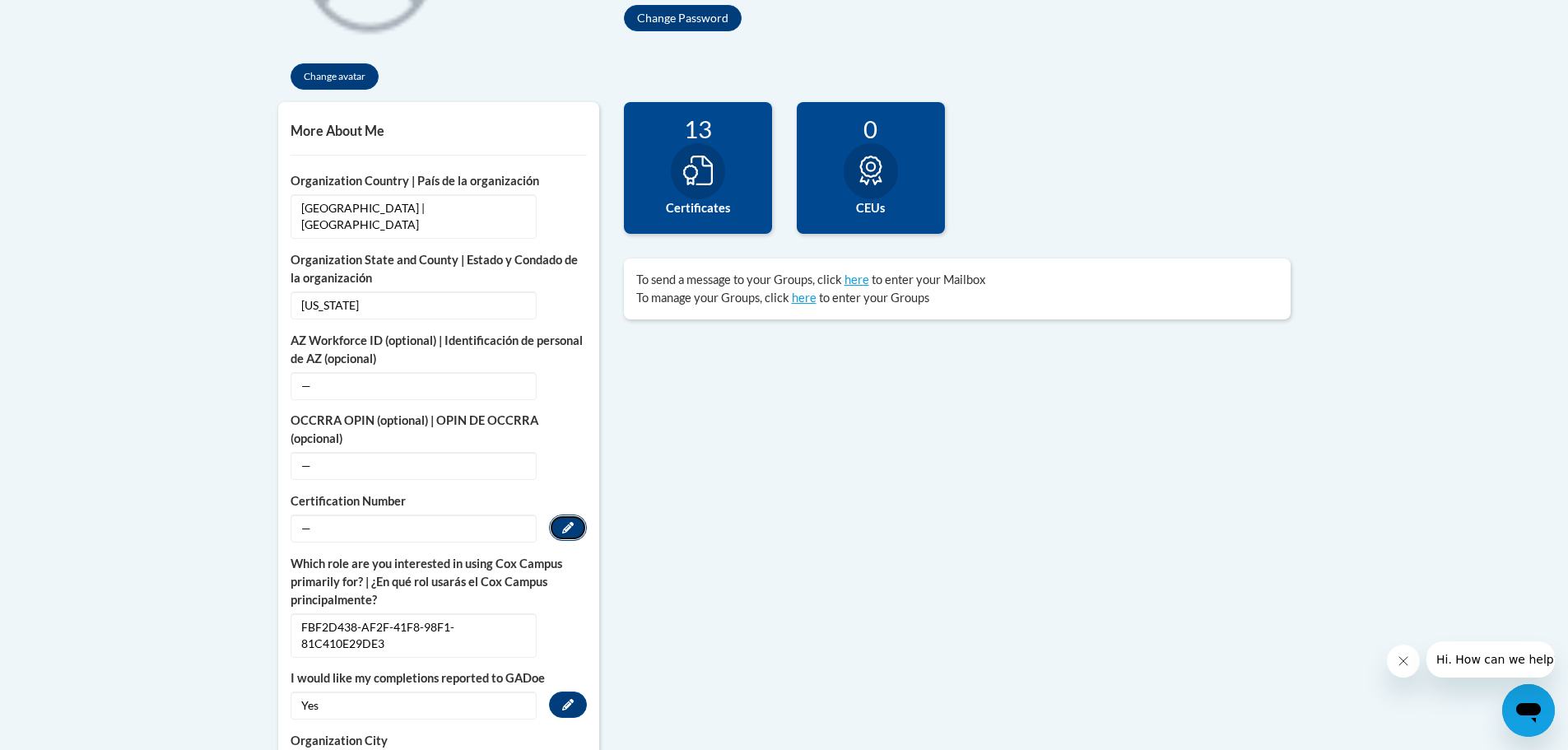
click at [562, 522] on icon "Custom profile fields" at bounding box center [568, 528] width 12 height 12
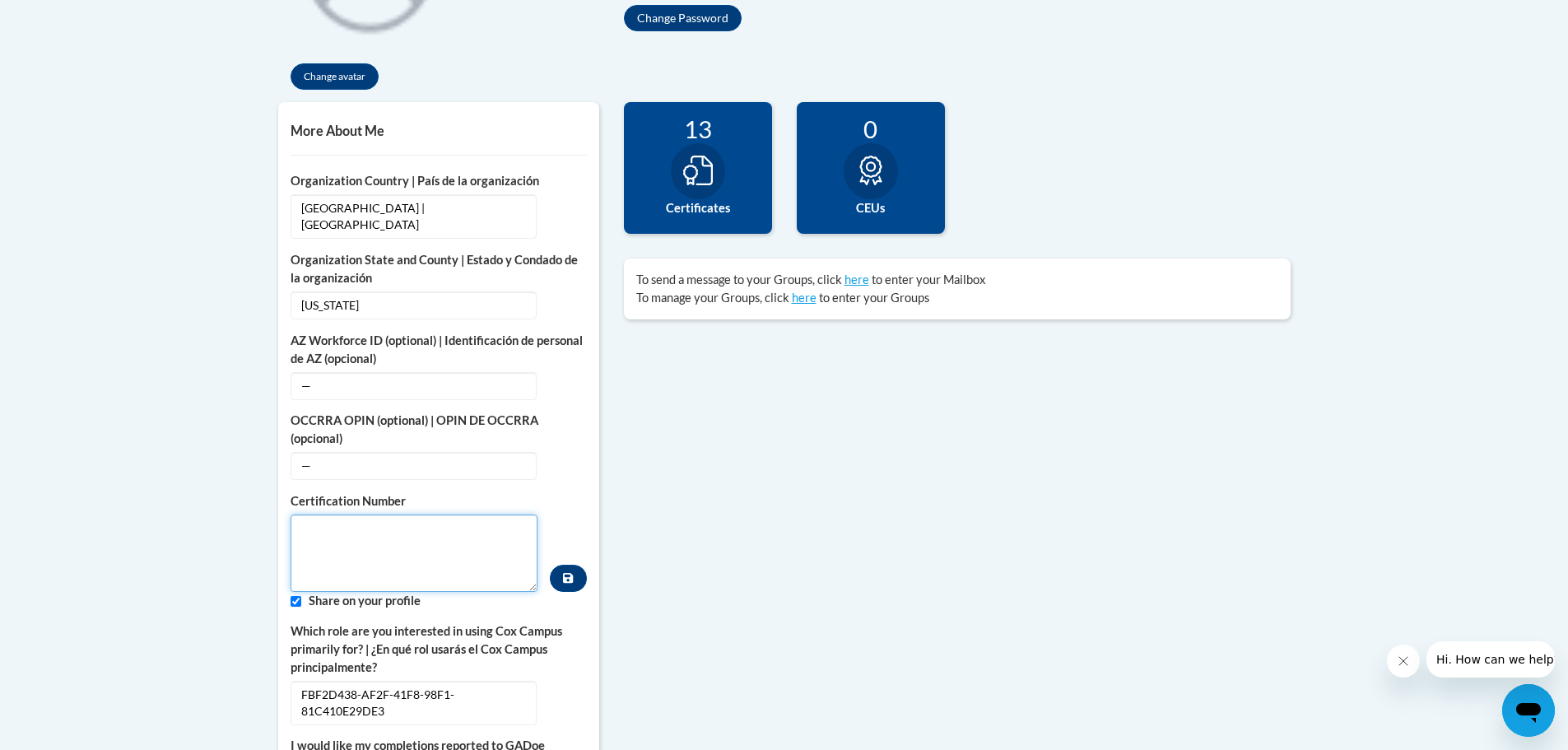
click at [361, 516] on textarea "Custom profile fields" at bounding box center [415, 553] width 248 height 78
type textarea "1769838"
click at [559, 565] on button "Custom profile fields" at bounding box center [567, 578] width 36 height 27
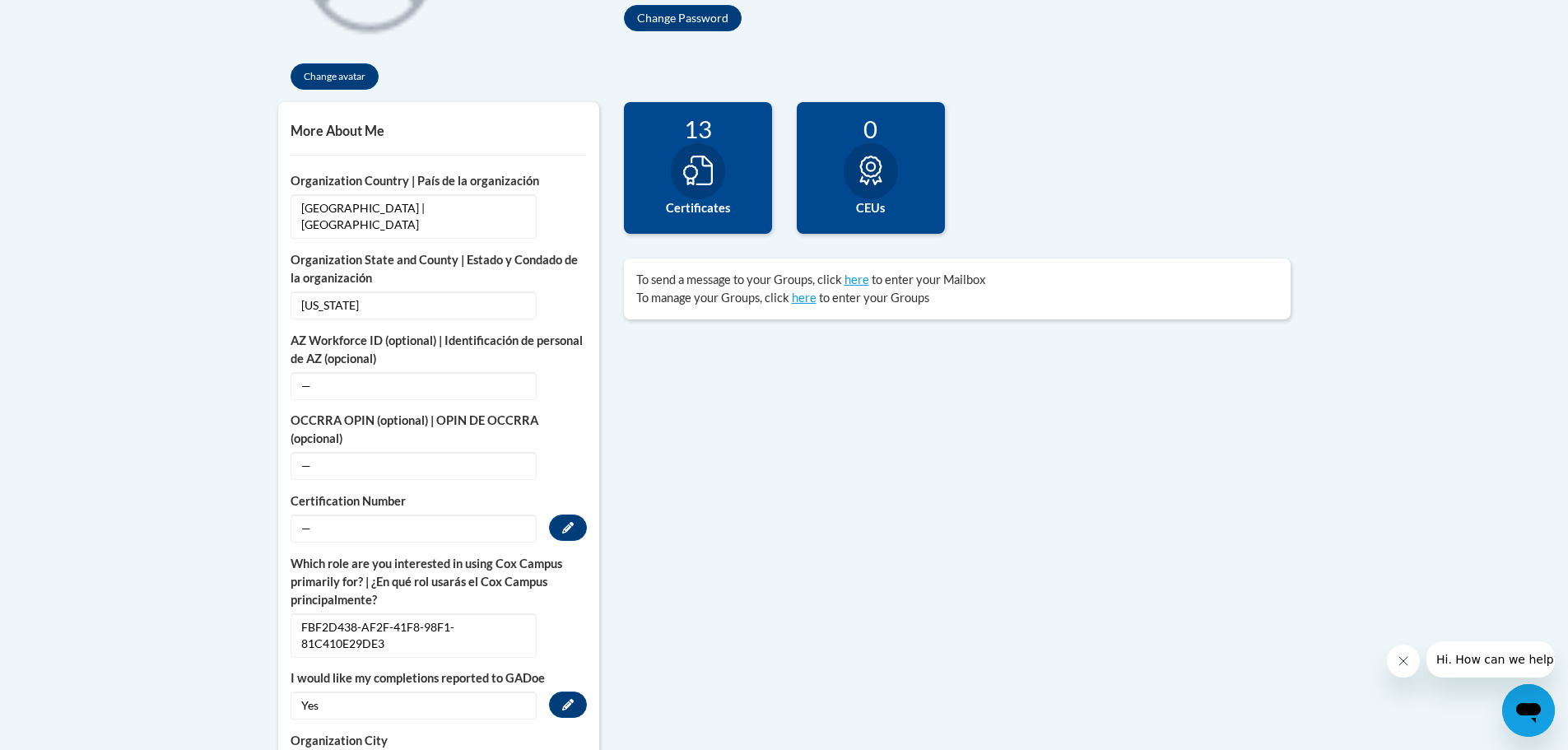
scroll to position [577, 0]
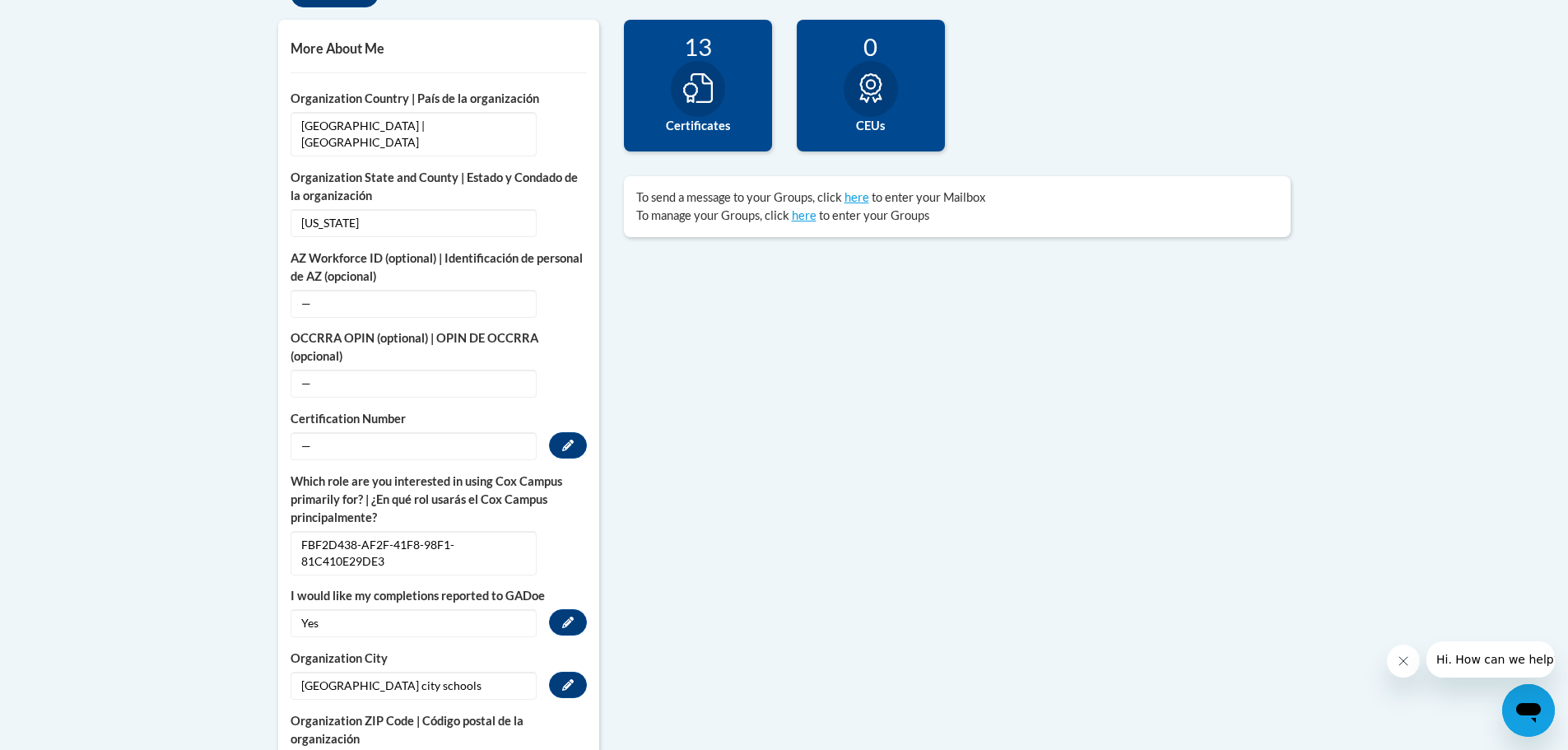
click at [877, 566] on div "More About Me Click or press to edit any of the profile fields below. Select mu…" at bounding box center [784, 576] width 1037 height 1112
click at [555, 432] on button "Edit" at bounding box center [568, 445] width 38 height 26
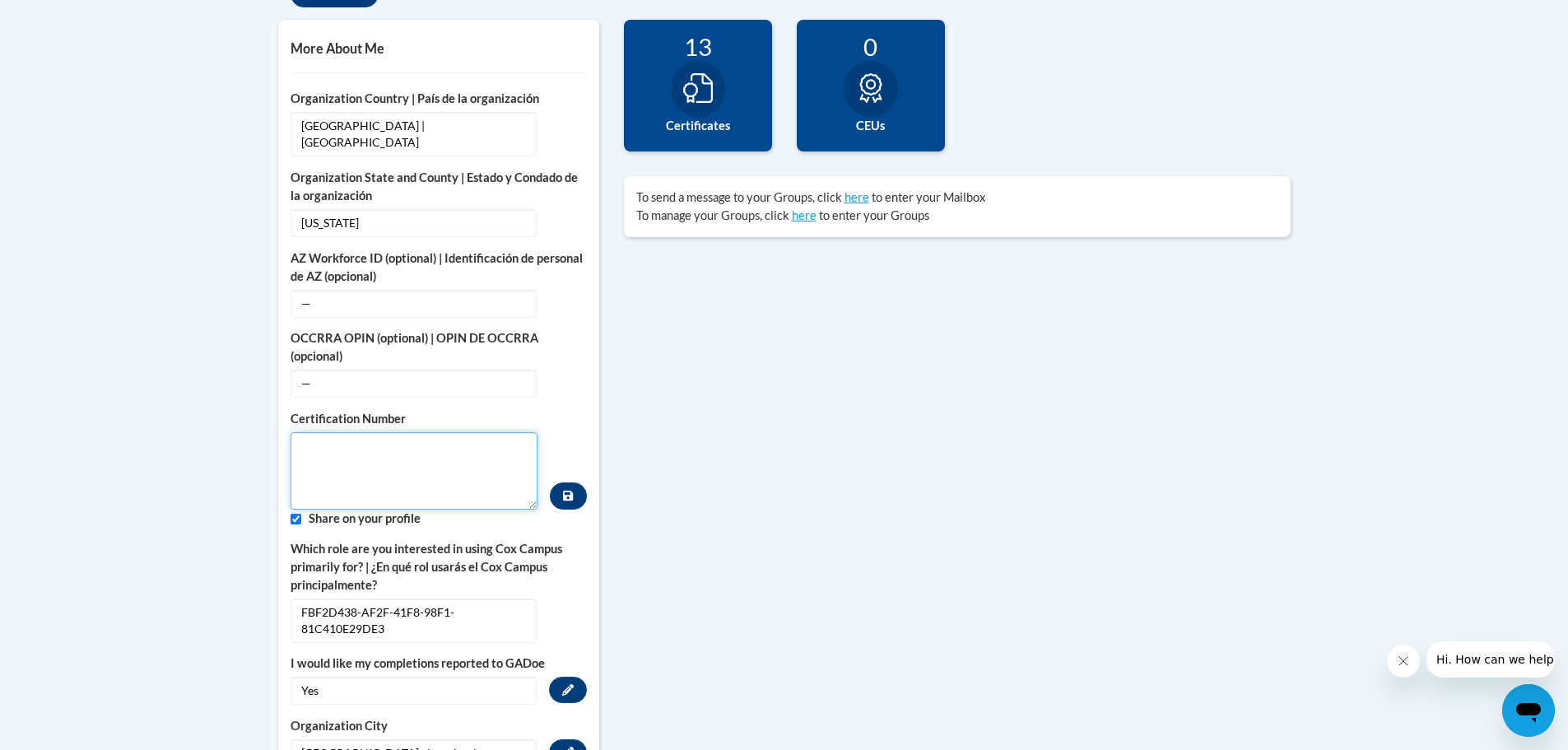
click at [475, 449] on textarea "Custom profile fields" at bounding box center [415, 471] width 248 height 78
type textarea "1769838"
click at [810, 586] on div "More About Me Click or press to edit any of the profile fields below. Select mu…" at bounding box center [784, 609] width 1037 height 1179
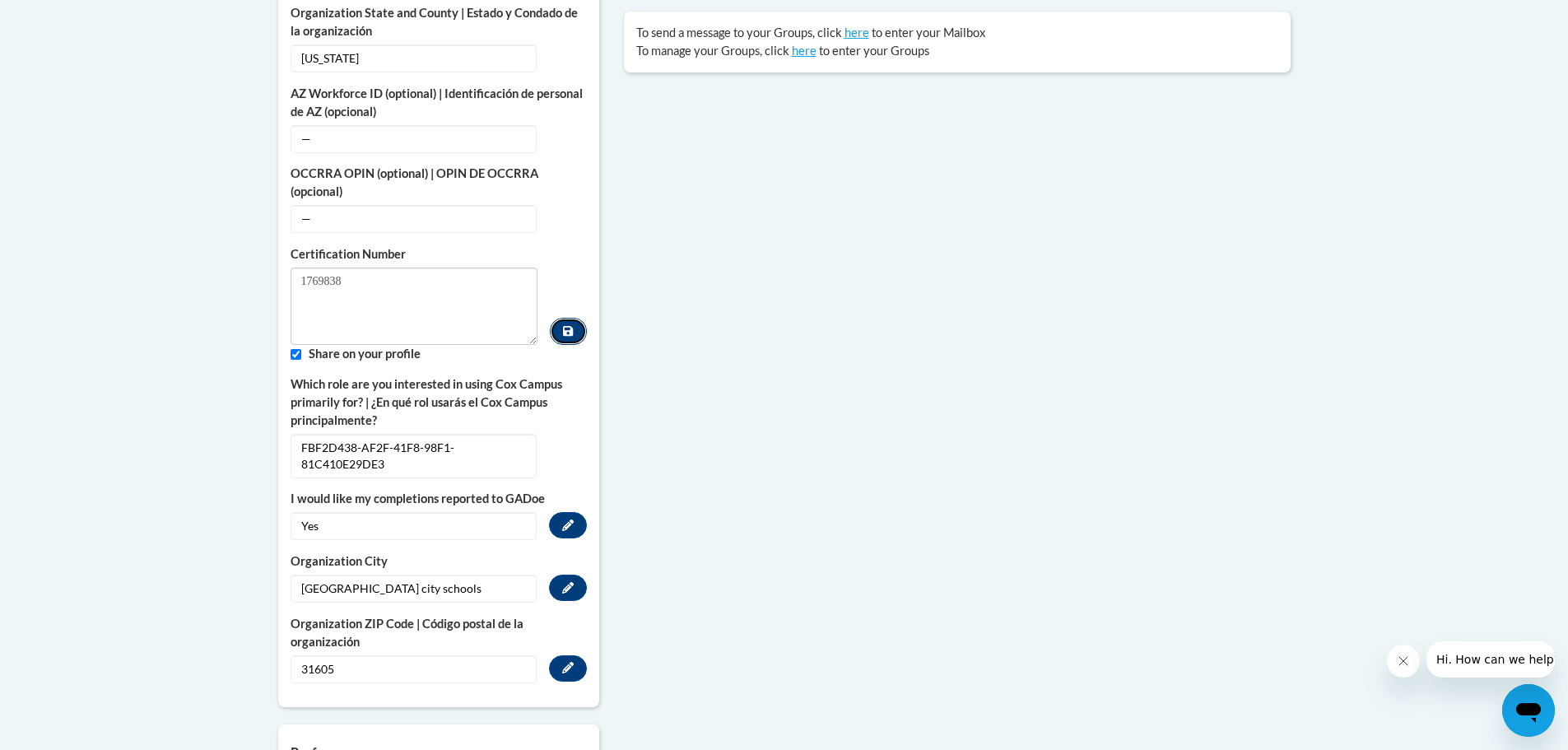
click at [562, 318] on button "Custom profile fields" at bounding box center [567, 331] width 36 height 27
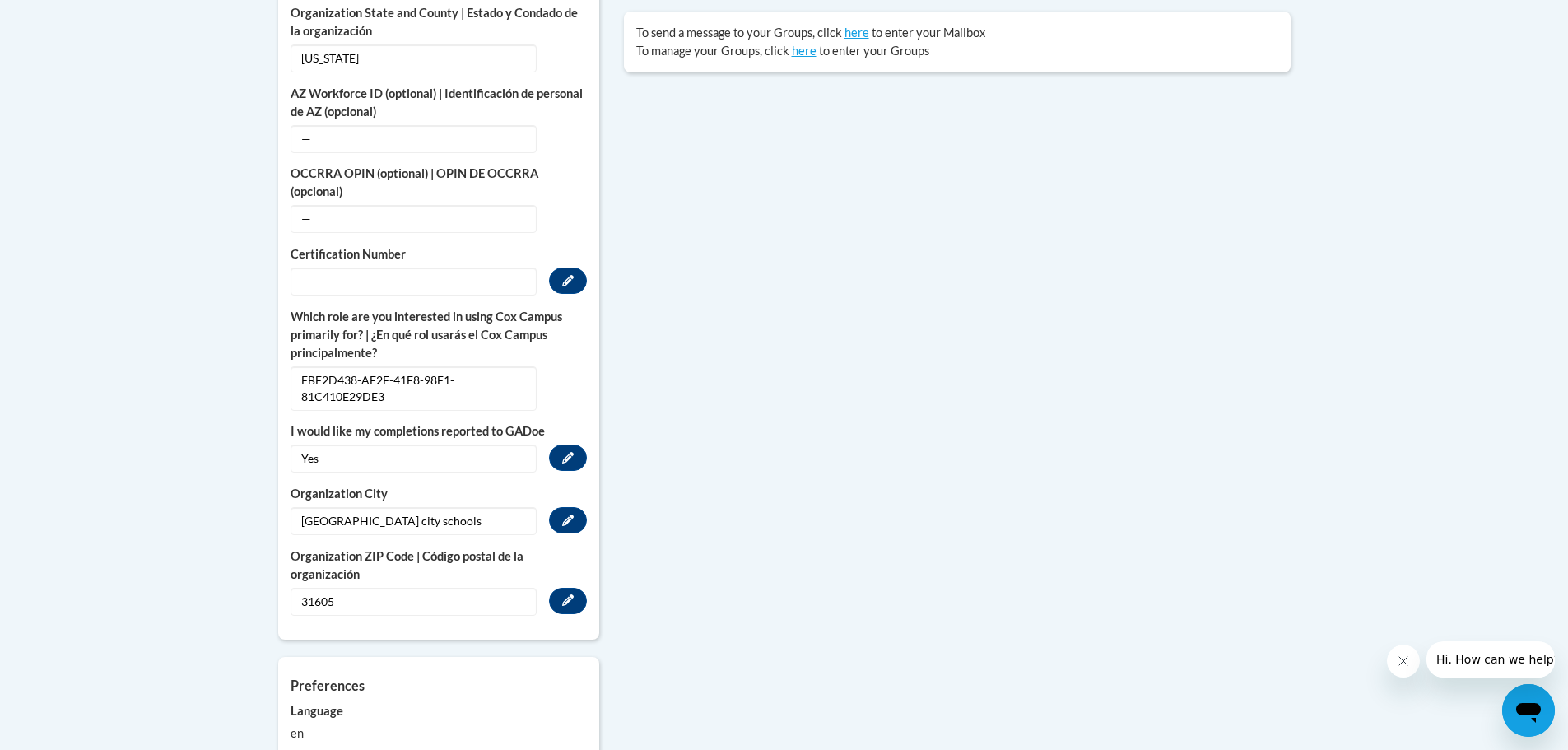
scroll to position [1070, 0]
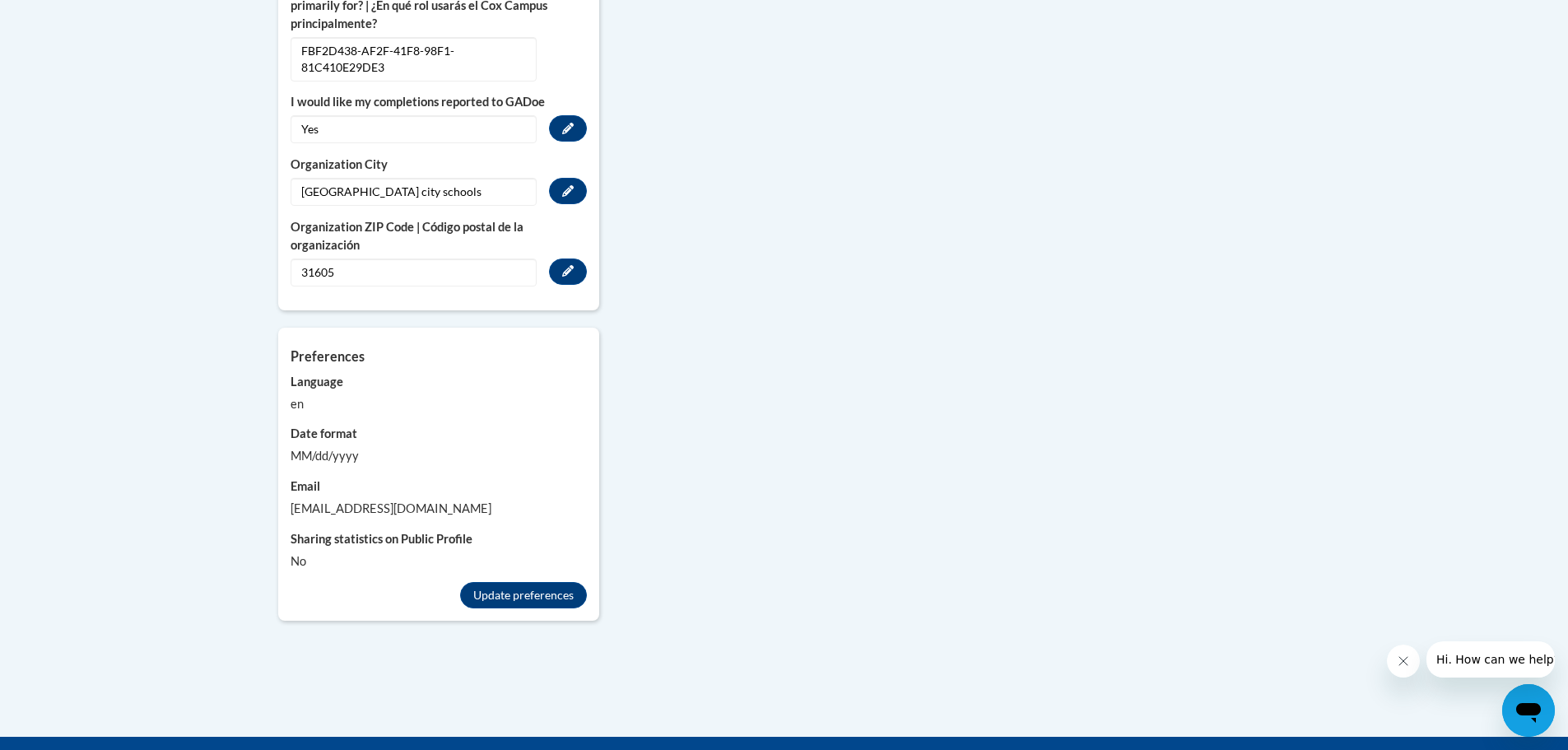
click at [334, 447] on div "MM/dd/yyyy" at bounding box center [439, 455] width 297 height 18
drag, startPoint x: 325, startPoint y: 433, endPoint x: 326, endPoint y: 456, distance: 23.0
click at [326, 455] on div "Preferences Account preferences related to language, date formats and messages.…" at bounding box center [438, 460] width 321 height 266
click at [344, 447] on div "MM/dd/yyyy" at bounding box center [439, 455] width 297 height 18
click at [303, 447] on div "MM/dd/yyyy" at bounding box center [439, 455] width 297 height 18
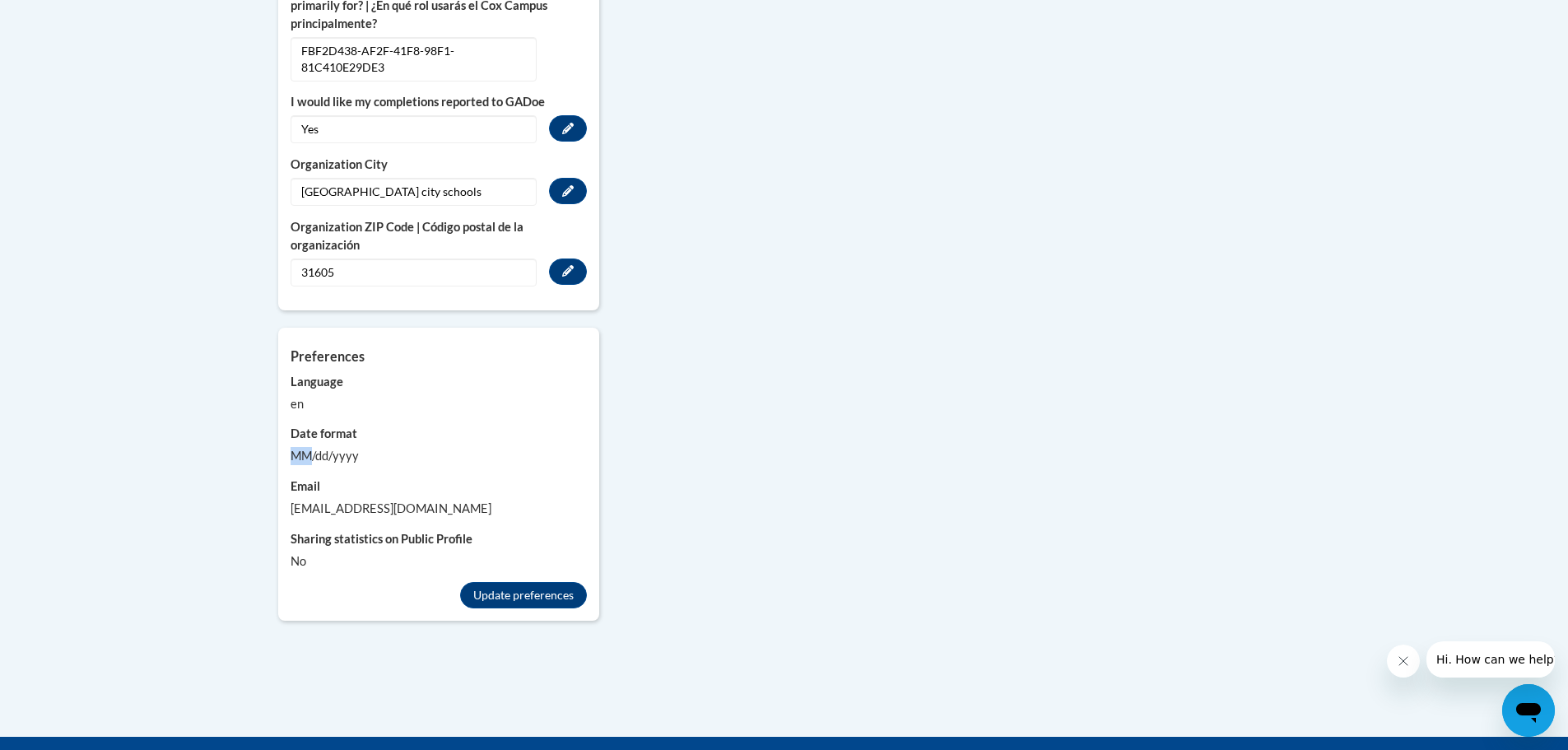
click at [303, 447] on div "MM/dd/yyyy" at bounding box center [439, 455] width 297 height 18
click at [738, 482] on div "More About Me Click or press to edit any of the profile fields below. Select mu…" at bounding box center [784, 82] width 1037 height 1112
click at [534, 582] on button "Update preferences" at bounding box center [523, 595] width 127 height 26
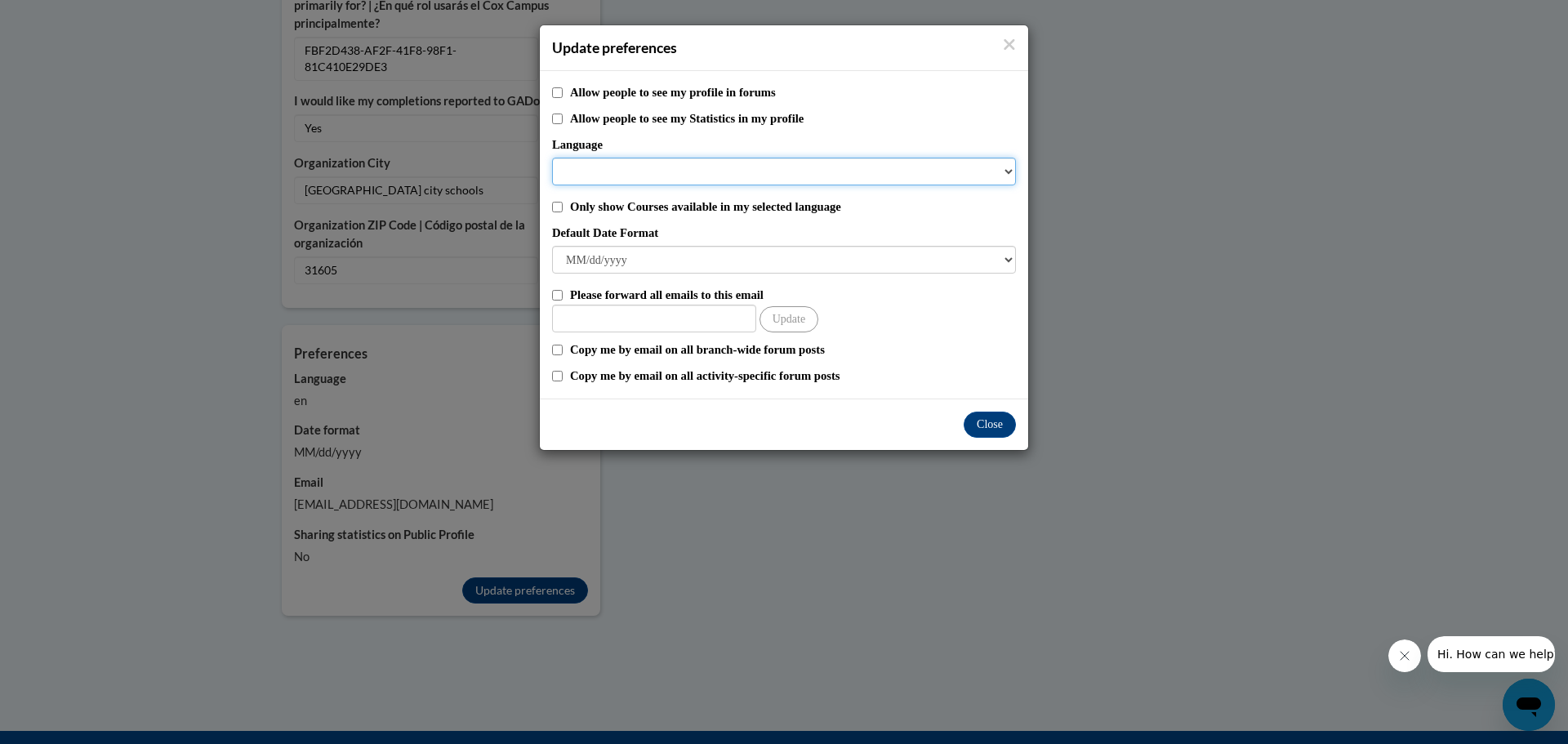
click at [763, 164] on select "Language" at bounding box center [784, 171] width 463 height 28
drag, startPoint x: 1008, startPoint y: 174, endPoint x: 996, endPoint y: 174, distance: 12.0
click at [1008, 174] on select "Language" at bounding box center [784, 171] width 463 height 28
click at [555, 90] on input "Allow people to see my profile in forums" at bounding box center [557, 92] width 11 height 11
checkbox input "true"
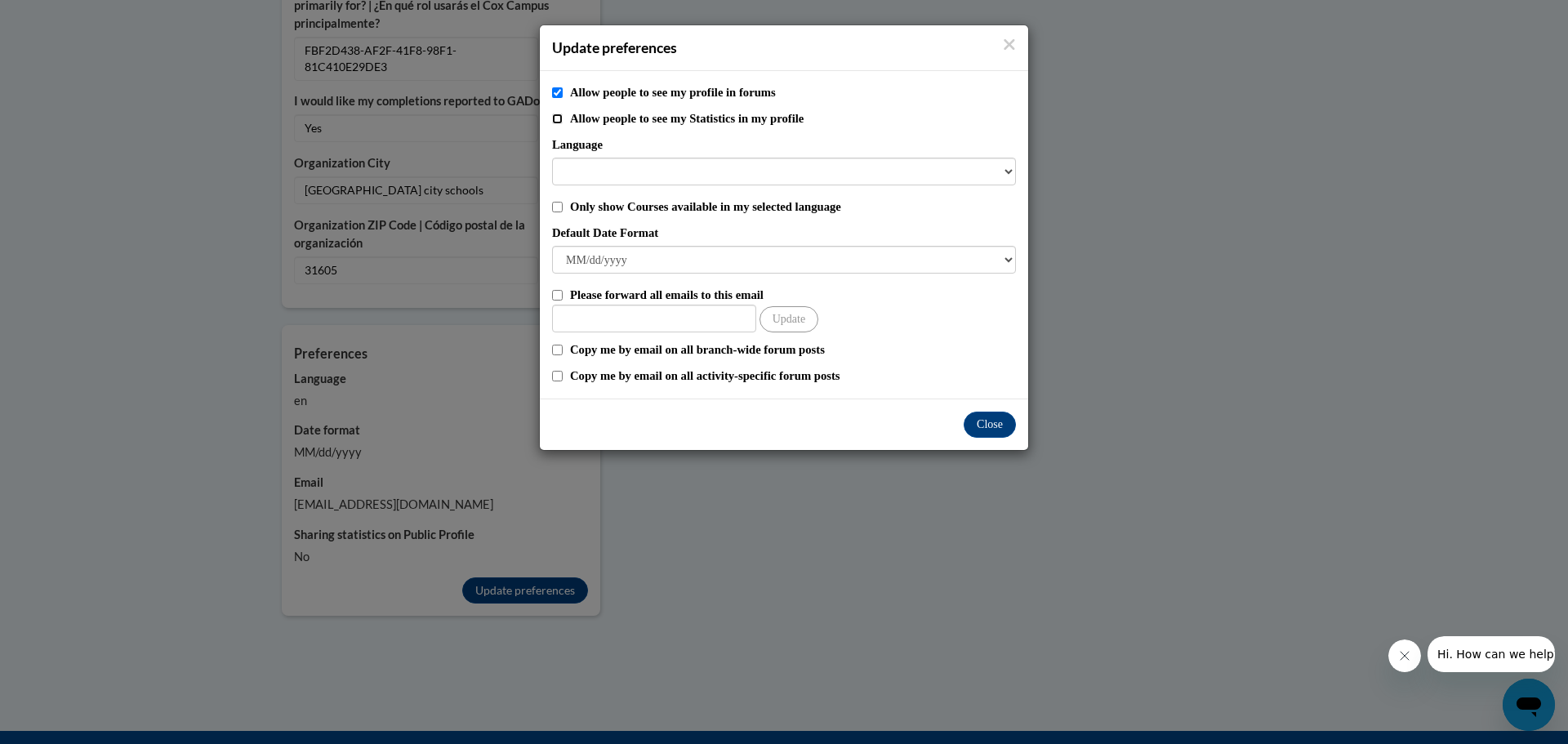
click at [558, 114] on input "Allow people to see my Statistics in my profile" at bounding box center [557, 118] width 11 height 11
checkbox input "true"
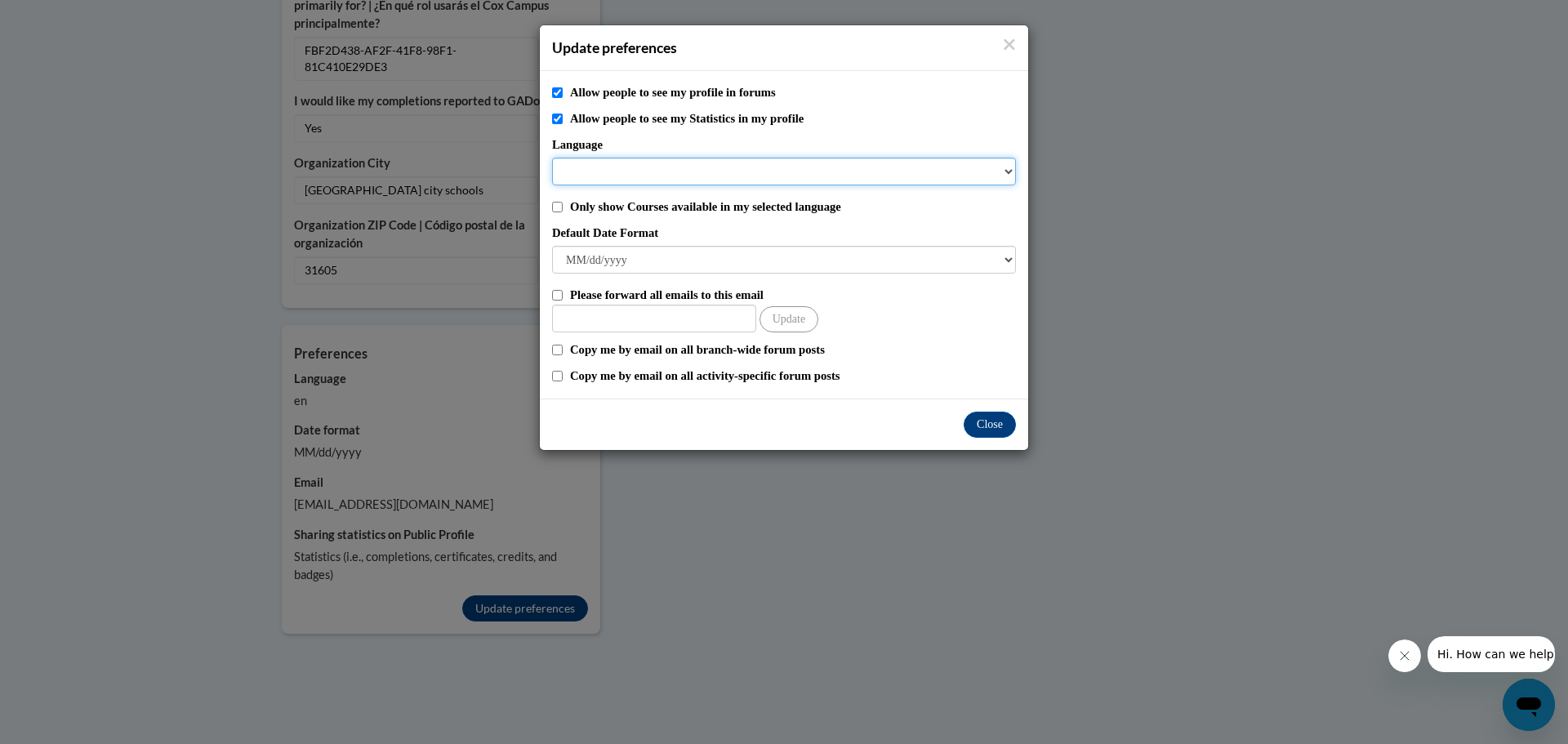
click at [1006, 169] on select "Language" at bounding box center [784, 171] width 463 height 28
click at [803, 214] on label "Only show Courses available in my selected language" at bounding box center [793, 207] width 446 height 18
click at [562, 212] on input "Only show Courses available in my selected language" at bounding box center [557, 207] width 11 height 11
checkbox input "true"
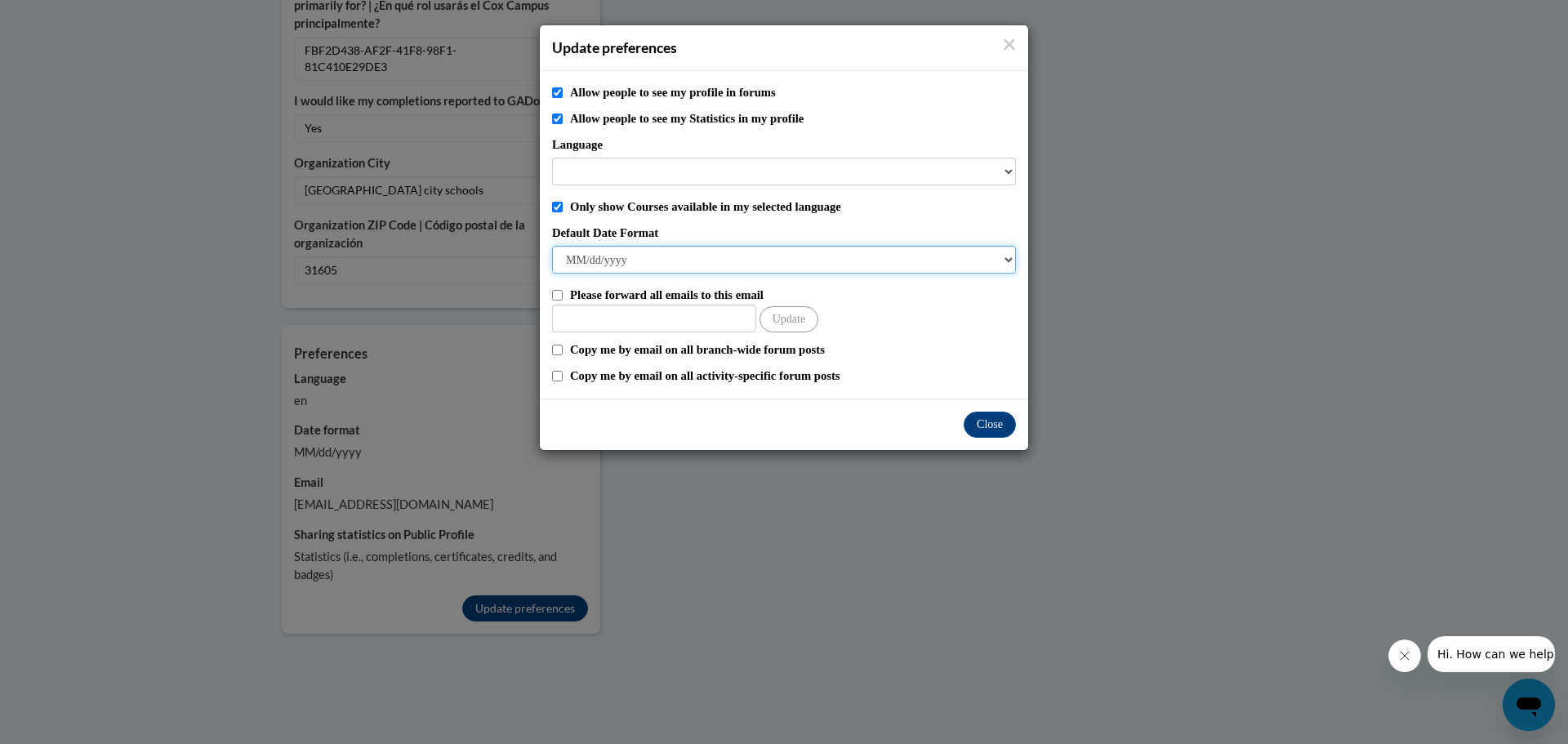
click at [635, 264] on select "M/d/yyyy M/d/yy MM/dd/yy MM/dd/yyyy yy/MM/dd yyyy-MM-dd dd-MMM-yyyy dd/MM/yyyy …" at bounding box center [784, 260] width 463 height 28
click at [743, 251] on select "M/d/yyyy M/d/yy MM/dd/yy MM/dd/yyyy yy/MM/dd yyyy-MM-dd dd-MMM-yyyy dd/MM/yyyy …" at bounding box center [784, 260] width 463 height 28
click at [658, 310] on input "Other Email" at bounding box center [654, 318] width 204 height 28
type input "m"
type input "lissimore03@gmail.com"
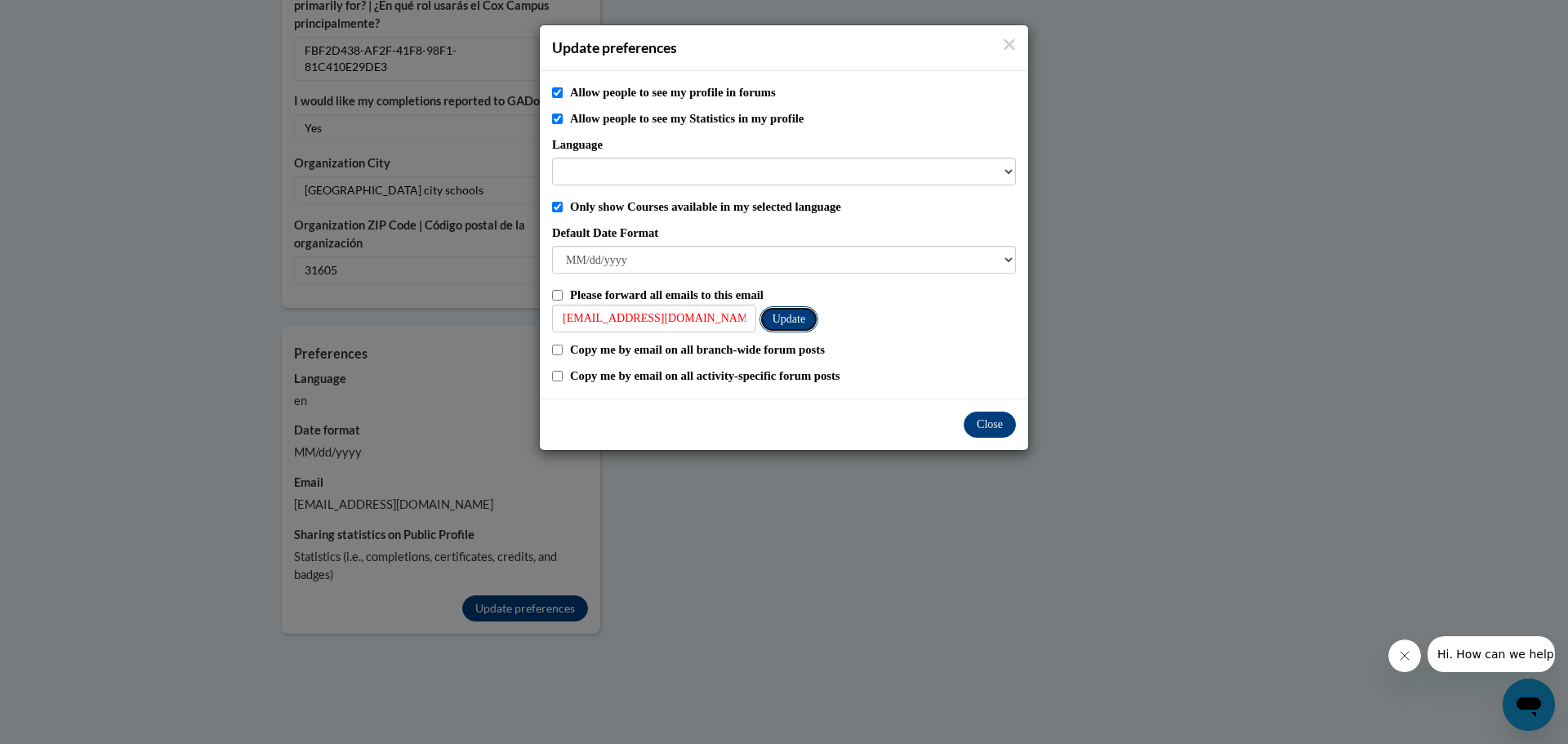
click at [792, 318] on button "Update" at bounding box center [788, 319] width 59 height 26
click at [557, 349] on input "Copy me by email on all branch-wide forum posts" at bounding box center [557, 349] width 11 height 11
drag, startPoint x: 560, startPoint y: 353, endPoint x: 890, endPoint y: 437, distance: 340.5
click at [560, 350] on input "Copy me by email on all branch-wide forum posts" at bounding box center [557, 349] width 11 height 11
checkbox input "false"
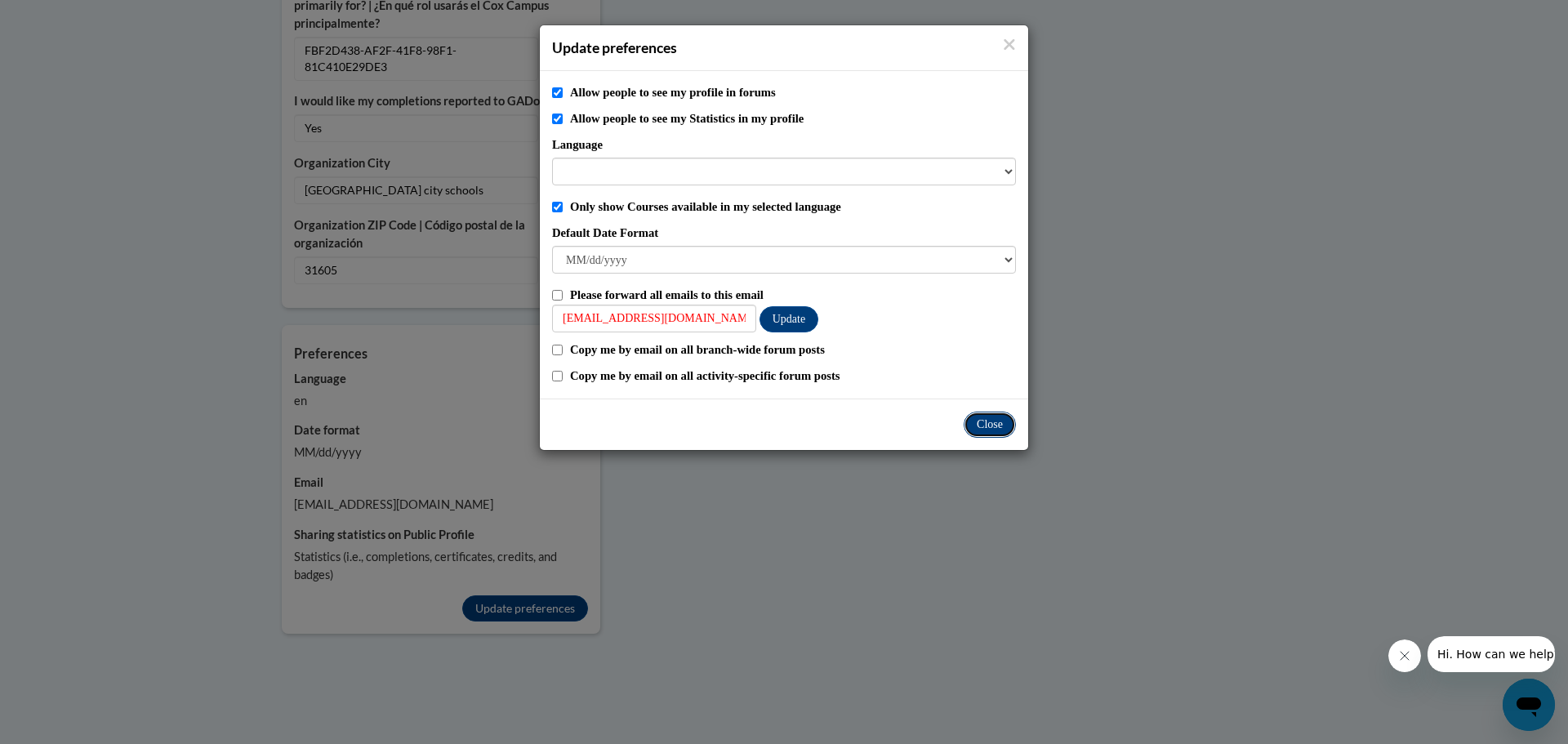
click at [1010, 424] on button "Close" at bounding box center [989, 424] width 52 height 26
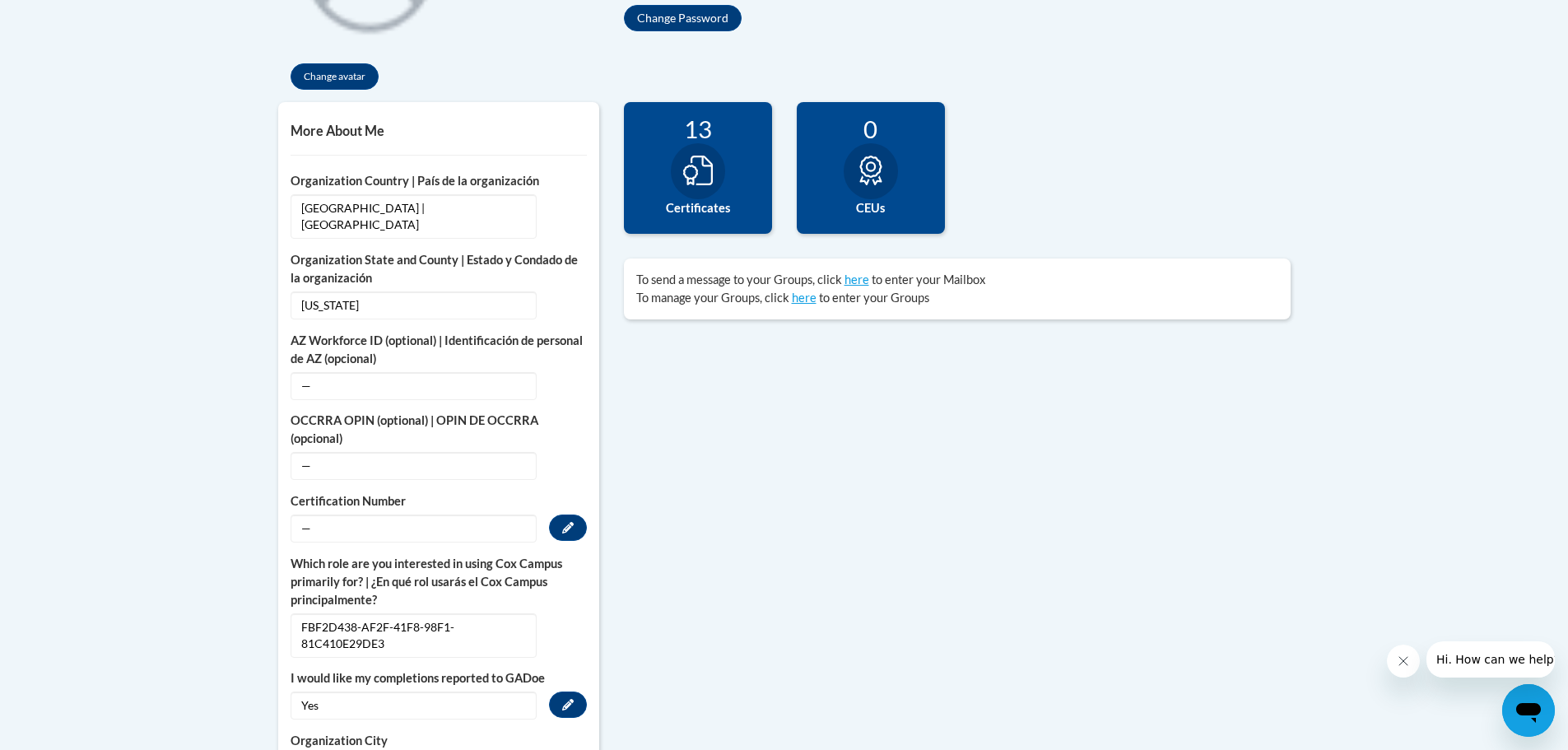
scroll to position [577, 0]
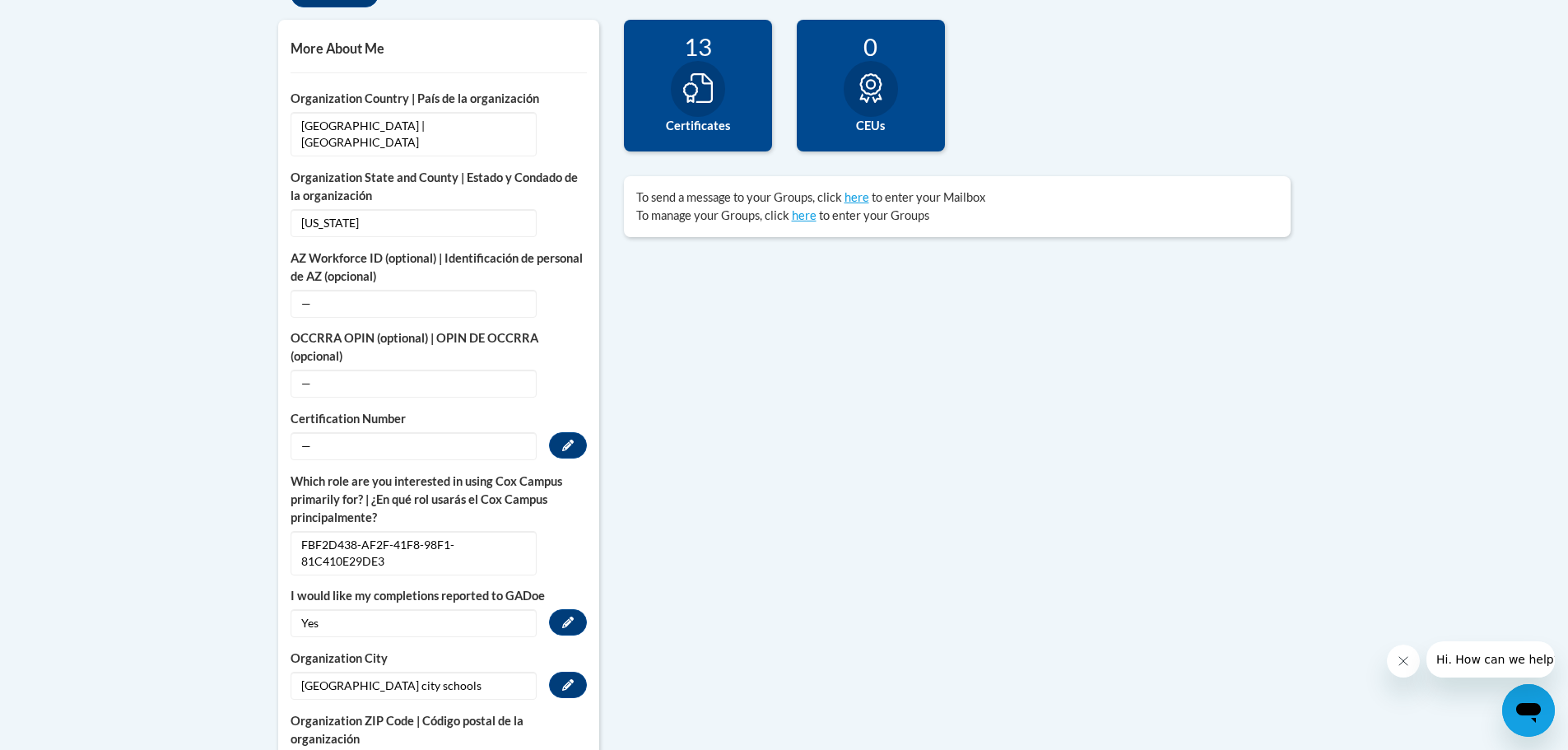
click at [396, 432] on span "—" at bounding box center [414, 446] width 246 height 28
click at [386, 432] on span "—" at bounding box center [414, 446] width 246 height 28
click at [580, 435] on button "Edit" at bounding box center [568, 445] width 38 height 26
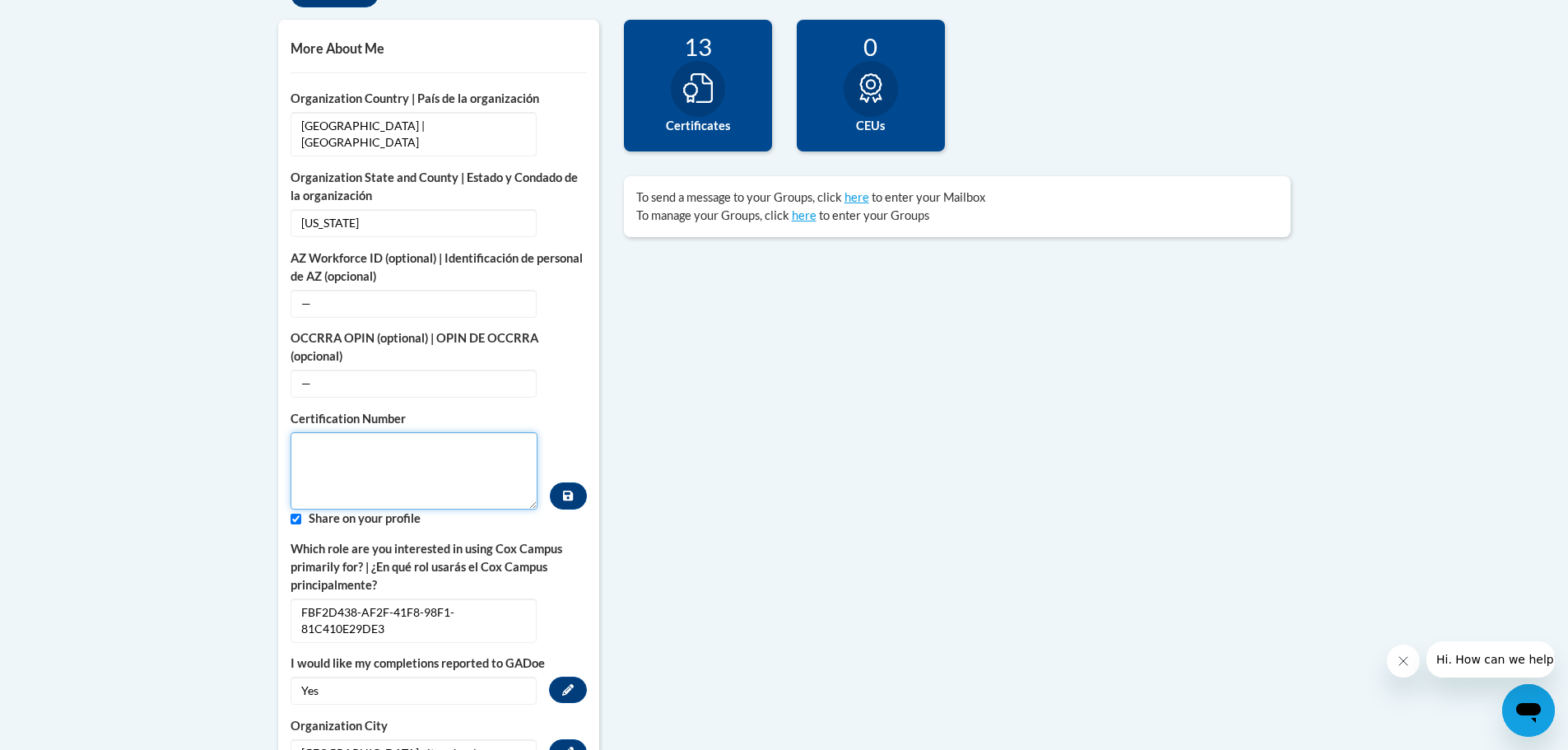
click at [420, 464] on textarea "Custom profile fields" at bounding box center [415, 471] width 248 height 78
type textarea "112918"
click at [578, 484] on button "Custom profile fields" at bounding box center [567, 496] width 36 height 27
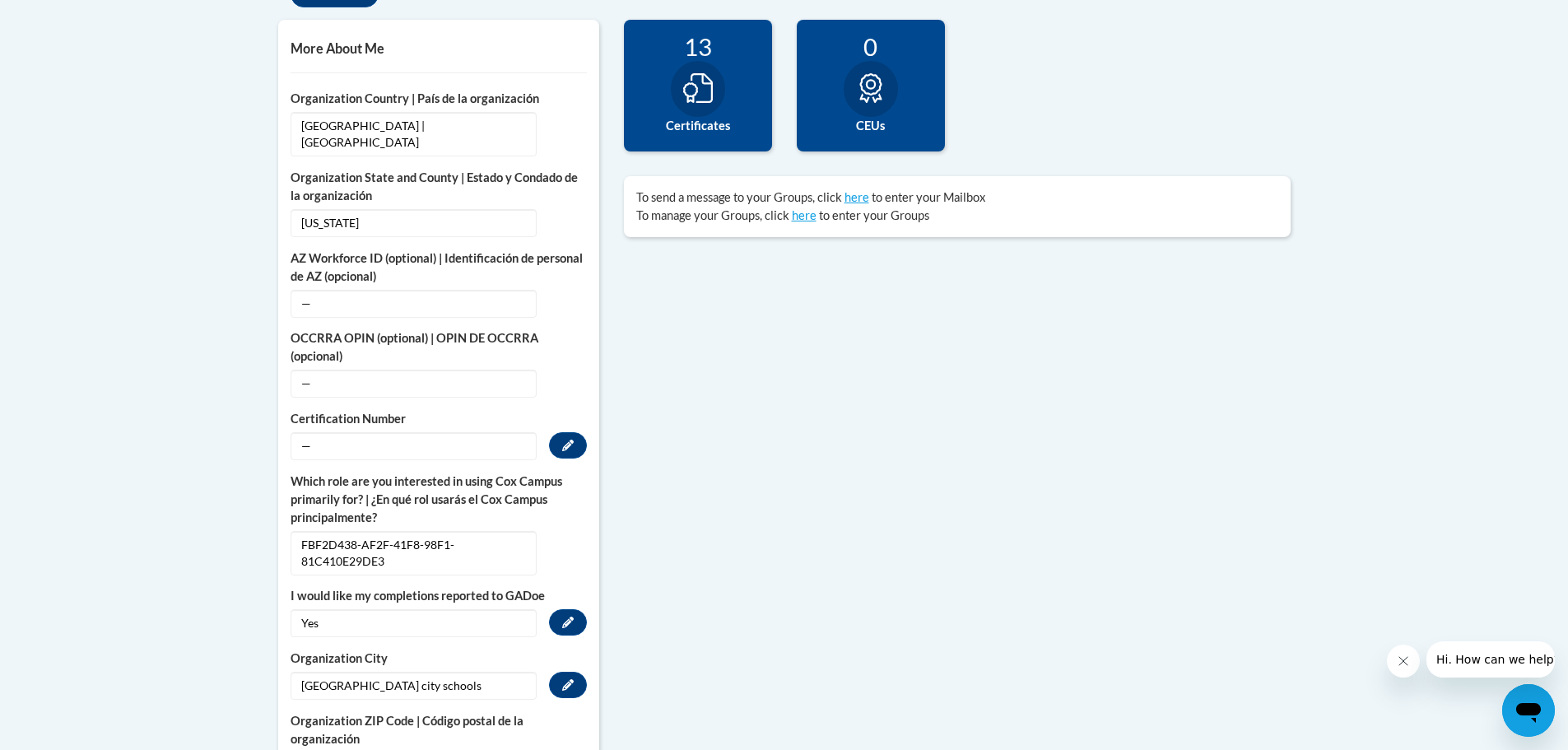
click at [470, 434] on span "—" at bounding box center [414, 446] width 246 height 28
drag, startPoint x: 342, startPoint y: 437, endPoint x: 656, endPoint y: 453, distance: 314.4
click at [399, 444] on span "—" at bounding box center [414, 446] width 246 height 28
click at [554, 432] on button "Edit" at bounding box center [568, 445] width 38 height 26
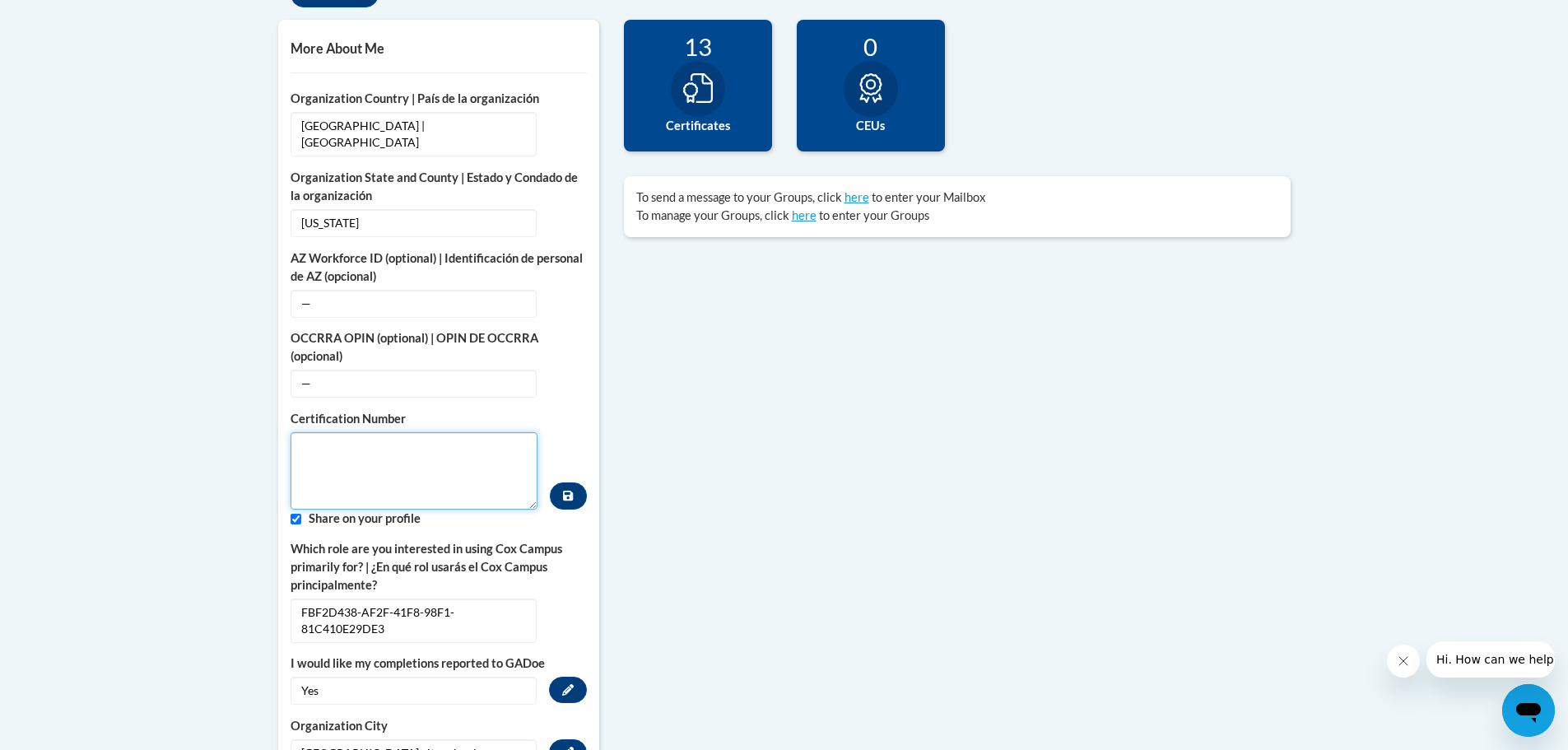
click at [498, 435] on textarea "Custom profile fields" at bounding box center [415, 471] width 248 height 78
type textarea "1769838"
click at [571, 490] on icon "Custom profile fields" at bounding box center [568, 495] width 10 height 10
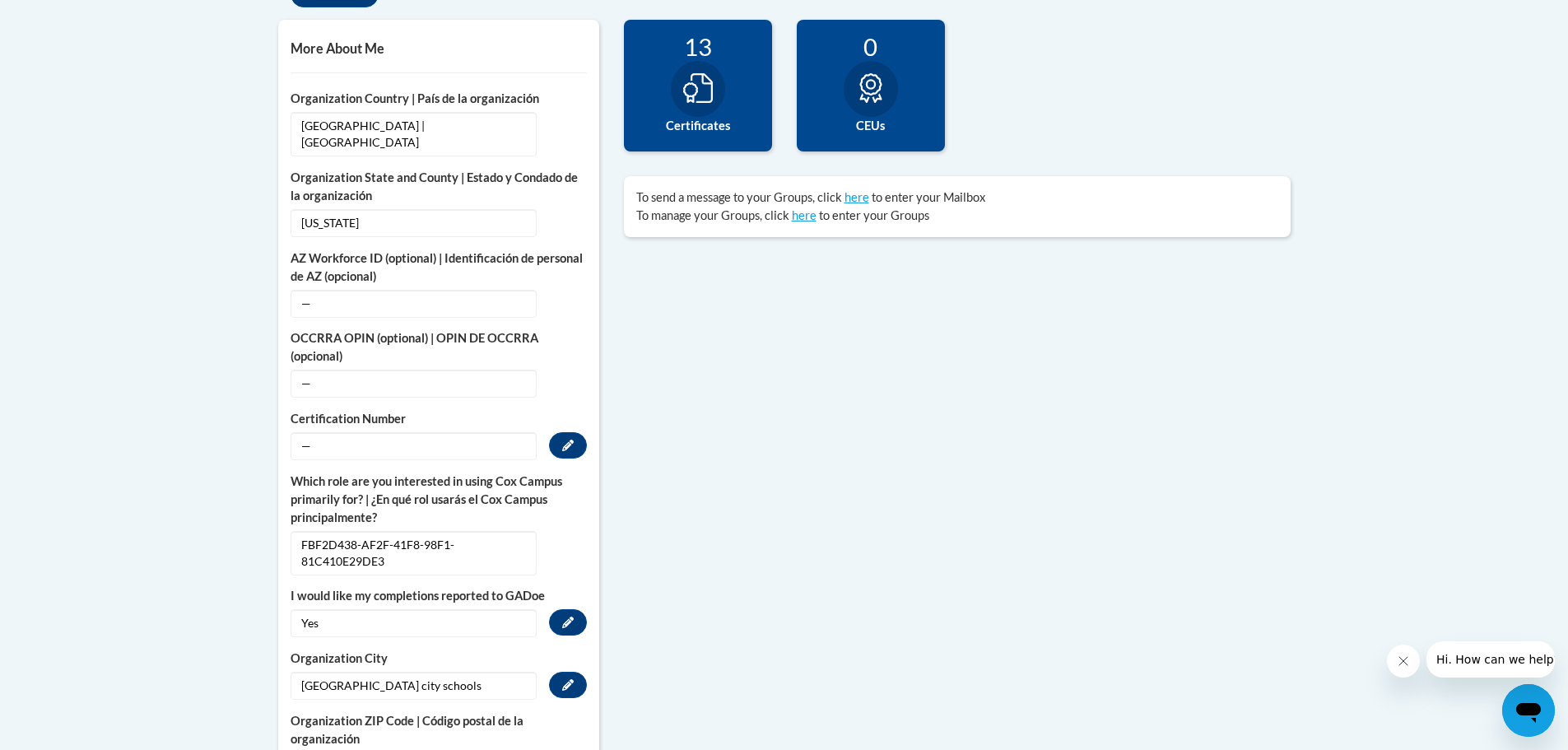
click at [332, 432] on span "—" at bounding box center [414, 446] width 246 height 28
click at [559, 432] on button "Edit" at bounding box center [568, 445] width 38 height 26
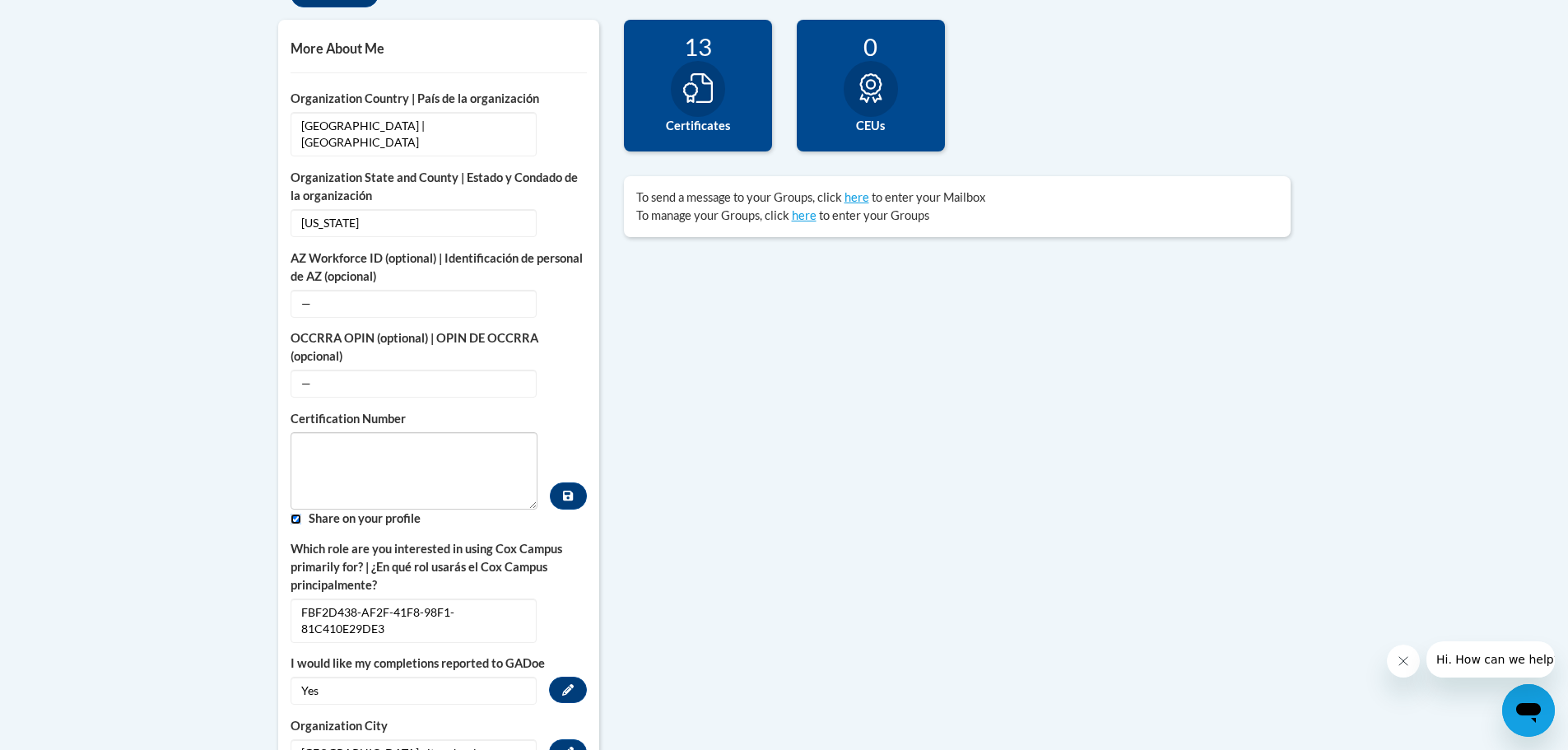
click at [292, 514] on input "Custom profile fields" at bounding box center [296, 518] width 11 height 11
checkbox input "false"
click at [338, 460] on textarea "Custom profile fields" at bounding box center [415, 471] width 248 height 78
type textarea "1769838"
click at [564, 490] on icon "Custom profile fields" at bounding box center [568, 495] width 10 height 10
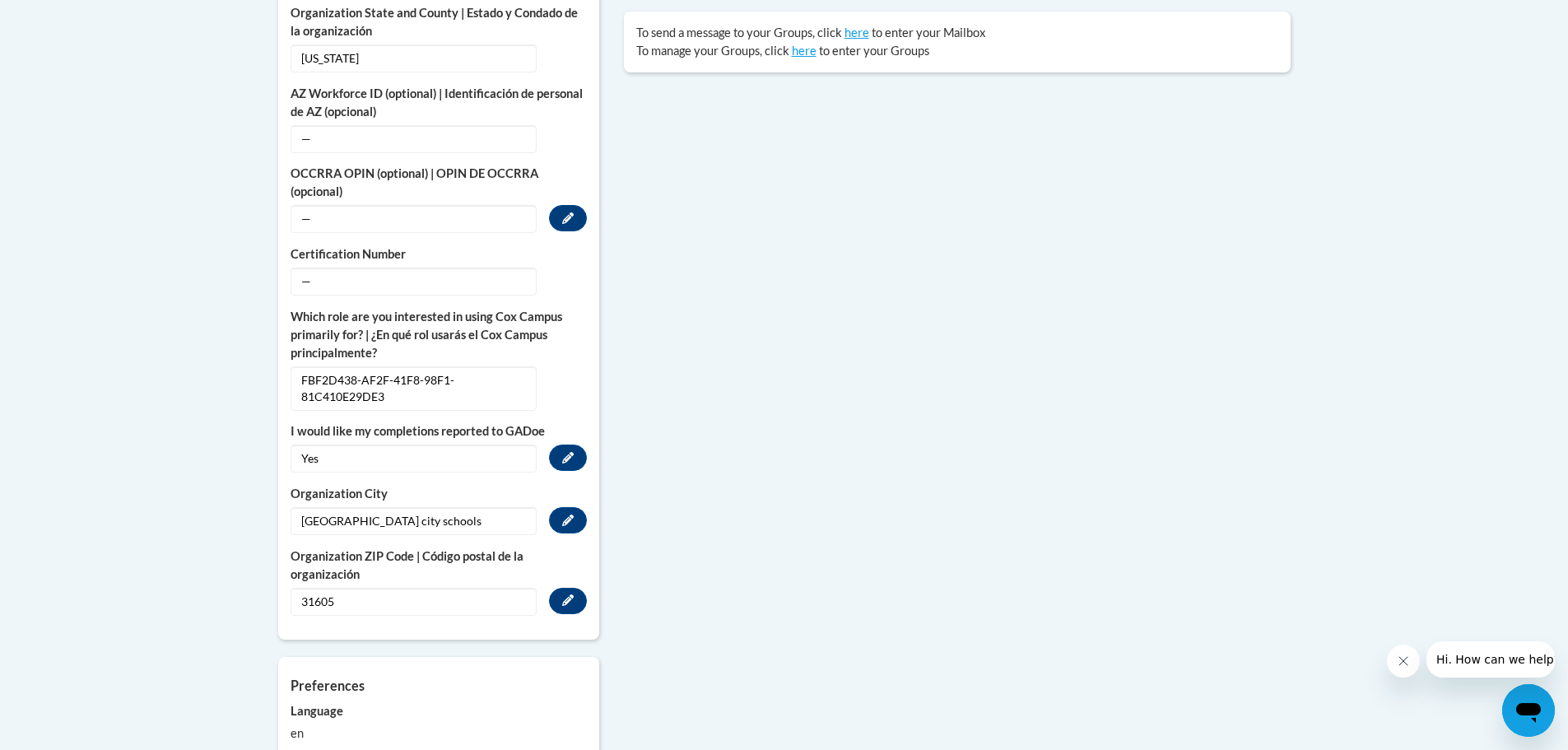
scroll to position [494, 0]
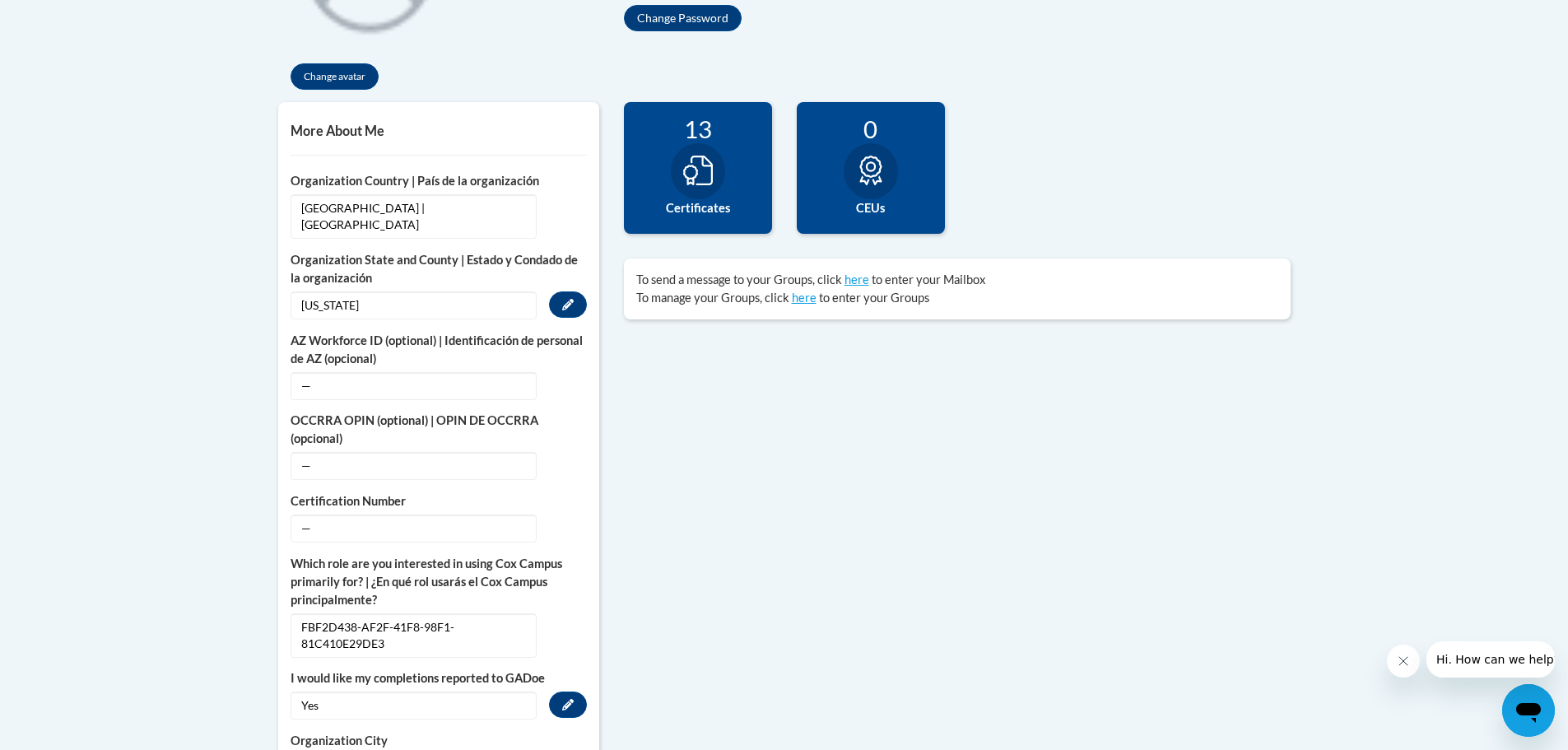
click at [375, 293] on span "Georgia" at bounding box center [414, 305] width 246 height 28
click at [573, 298] on icon "Custom profile fields" at bounding box center [568, 304] width 12 height 12
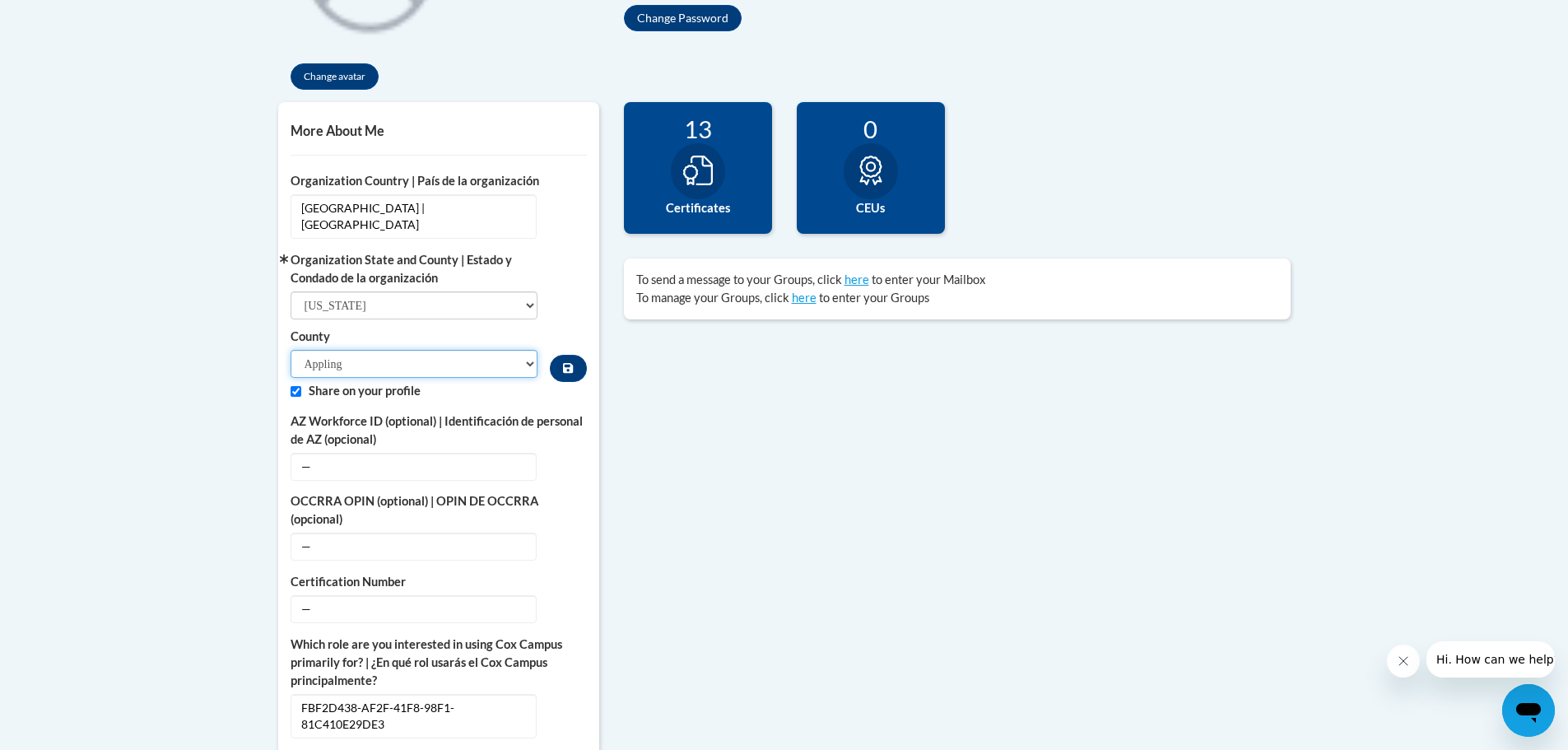
click at [522, 350] on select "Appling Atkinson Bacon Baker Baldwin Banks Barrow Bartow Ben Hill Berrien Bibb …" at bounding box center [415, 363] width 248 height 28
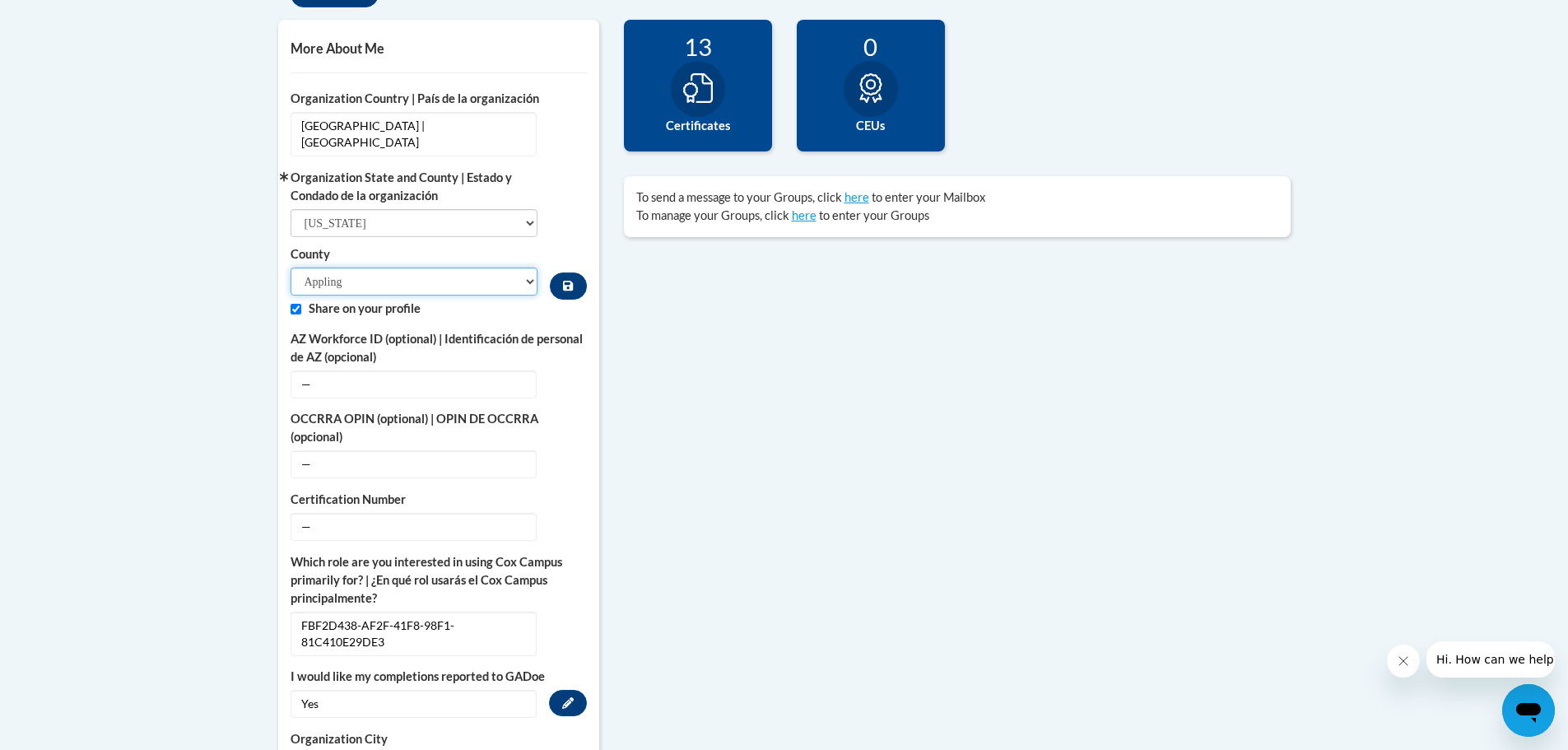
click at [533, 267] on select "Appling Atkinson Bacon Baker Baldwin Banks Barrow Bartow Ben Hill Berrien Bibb …" at bounding box center [415, 281] width 248 height 28
select select "Lowndes"
click at [291, 267] on select "Appling Atkinson Bacon Baker Baldwin Banks Barrow Bartow Ben Hill Berrien Bibb …" at bounding box center [415, 281] width 248 height 28
click at [521, 268] on select "Appling Atkinson Bacon Baker Baldwin Banks Barrow Bartow Ben Hill Berrien Bibb …" at bounding box center [415, 281] width 248 height 28
drag, startPoint x: 876, startPoint y: 555, endPoint x: 631, endPoint y: 490, distance: 253.5
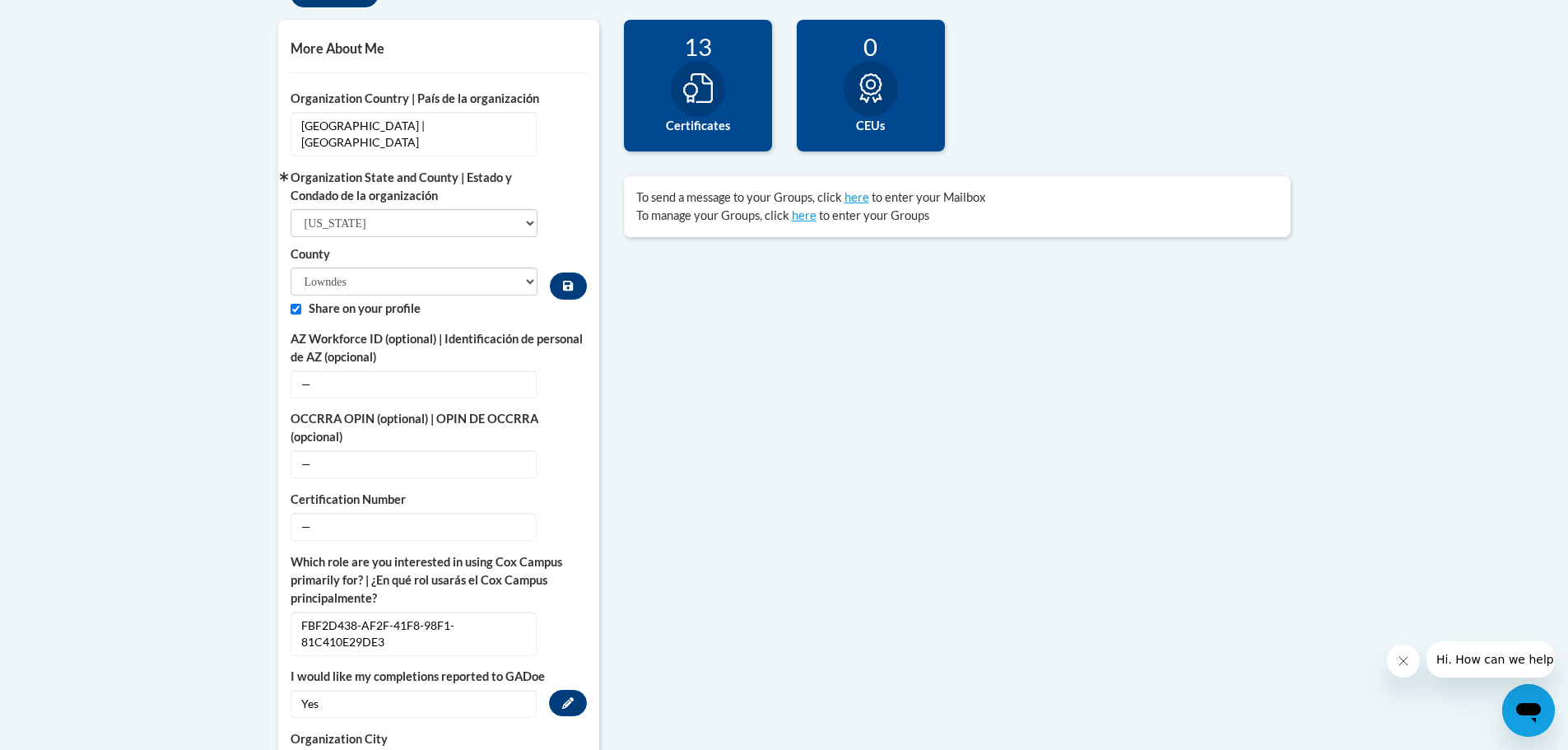
click at [876, 555] on div "More About Me Click or press to edit any of the profile fields below. Select mu…" at bounding box center [784, 624] width 1037 height 1210
click at [560, 272] on button "Custom profile fields" at bounding box center [567, 286] width 36 height 27
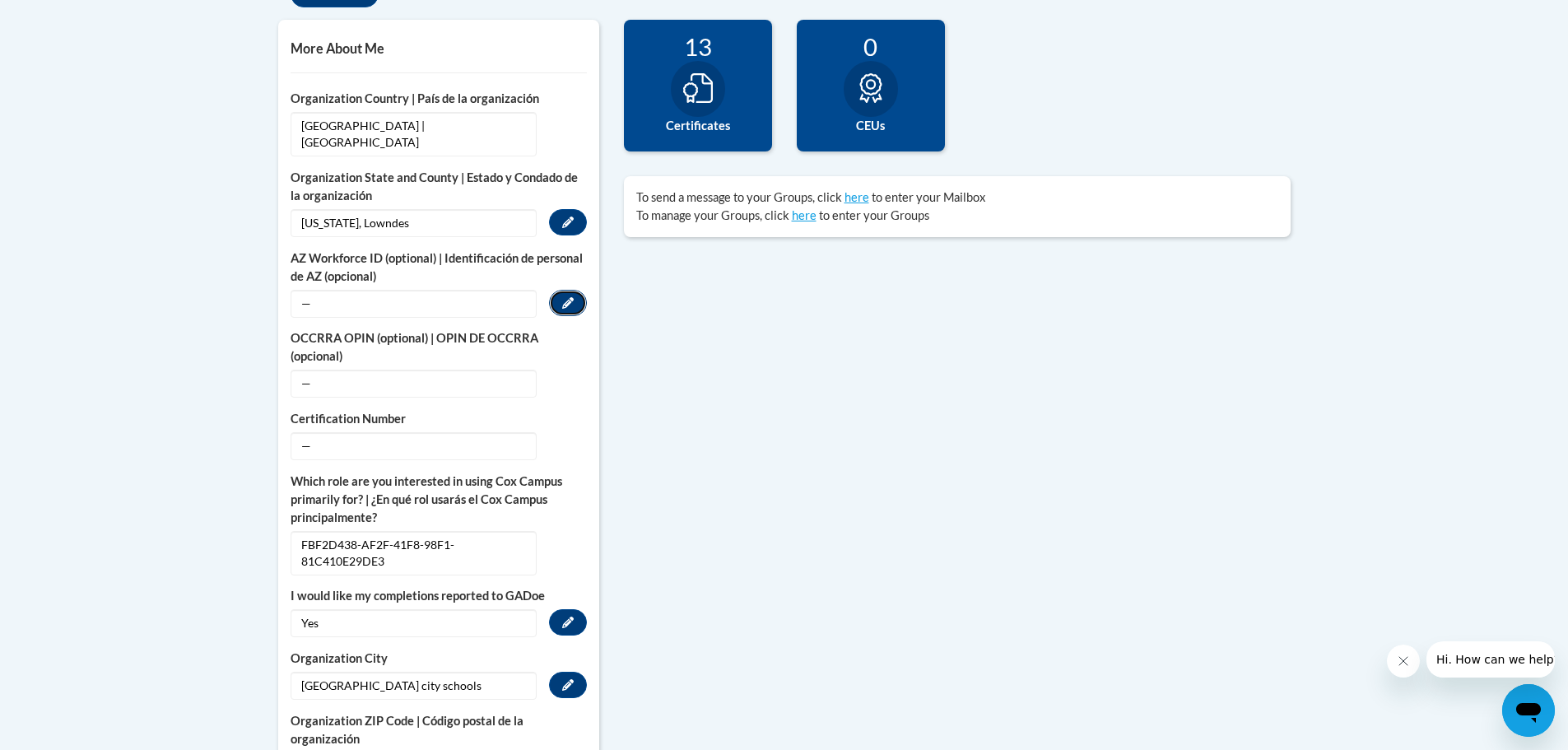
click at [581, 290] on button "Edit" at bounding box center [568, 302] width 38 height 26
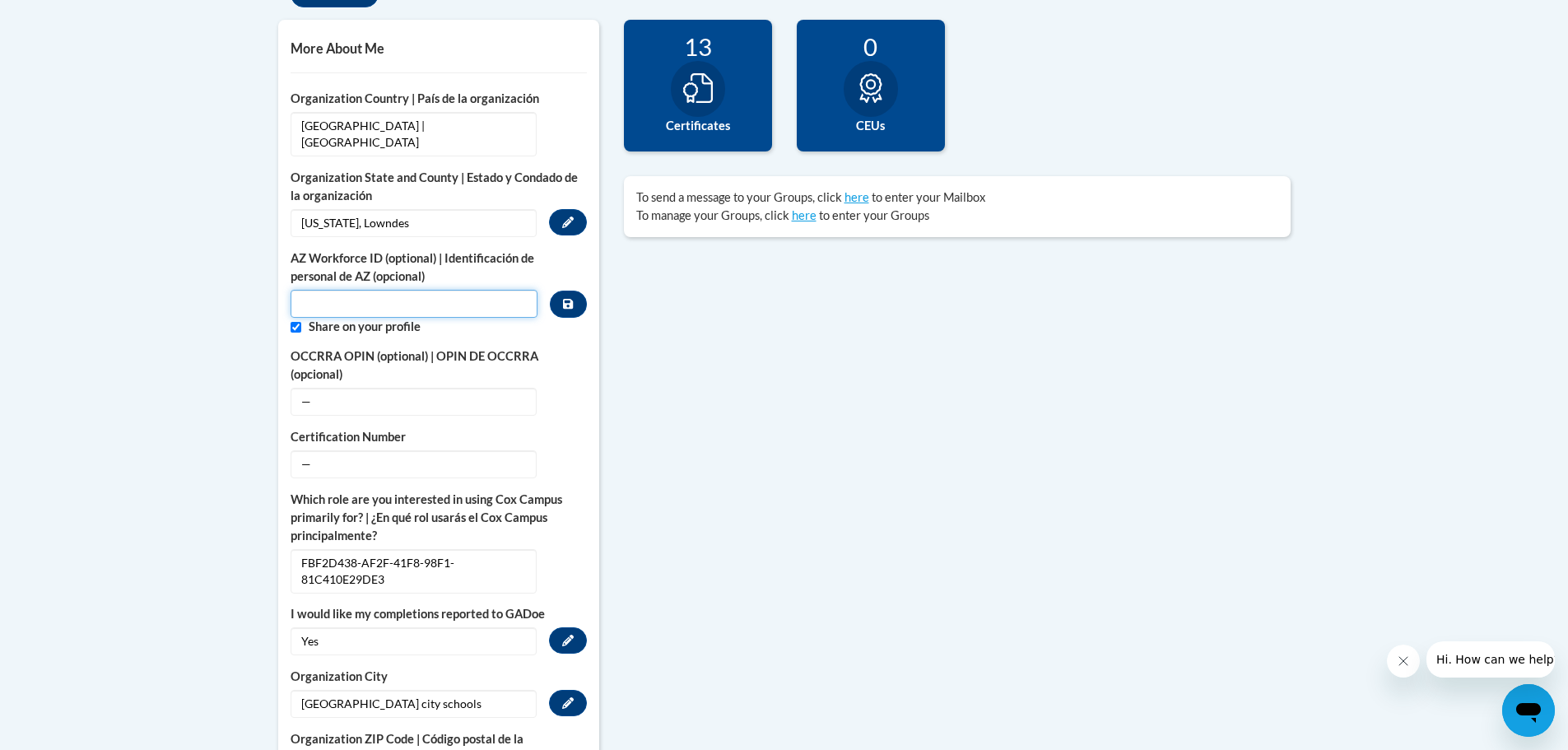
click at [523, 297] on input "Custom profile fields" at bounding box center [415, 303] width 248 height 28
click at [300, 322] on input "Custom profile fields" at bounding box center [296, 327] width 11 height 11
checkbox input "false"
click at [695, 320] on div "More About Me Click or press to edit any of the profile fields below. Select mu…" at bounding box center [784, 593] width 1037 height 1148
click at [558, 388] on button "Edit" at bounding box center [568, 400] width 38 height 26
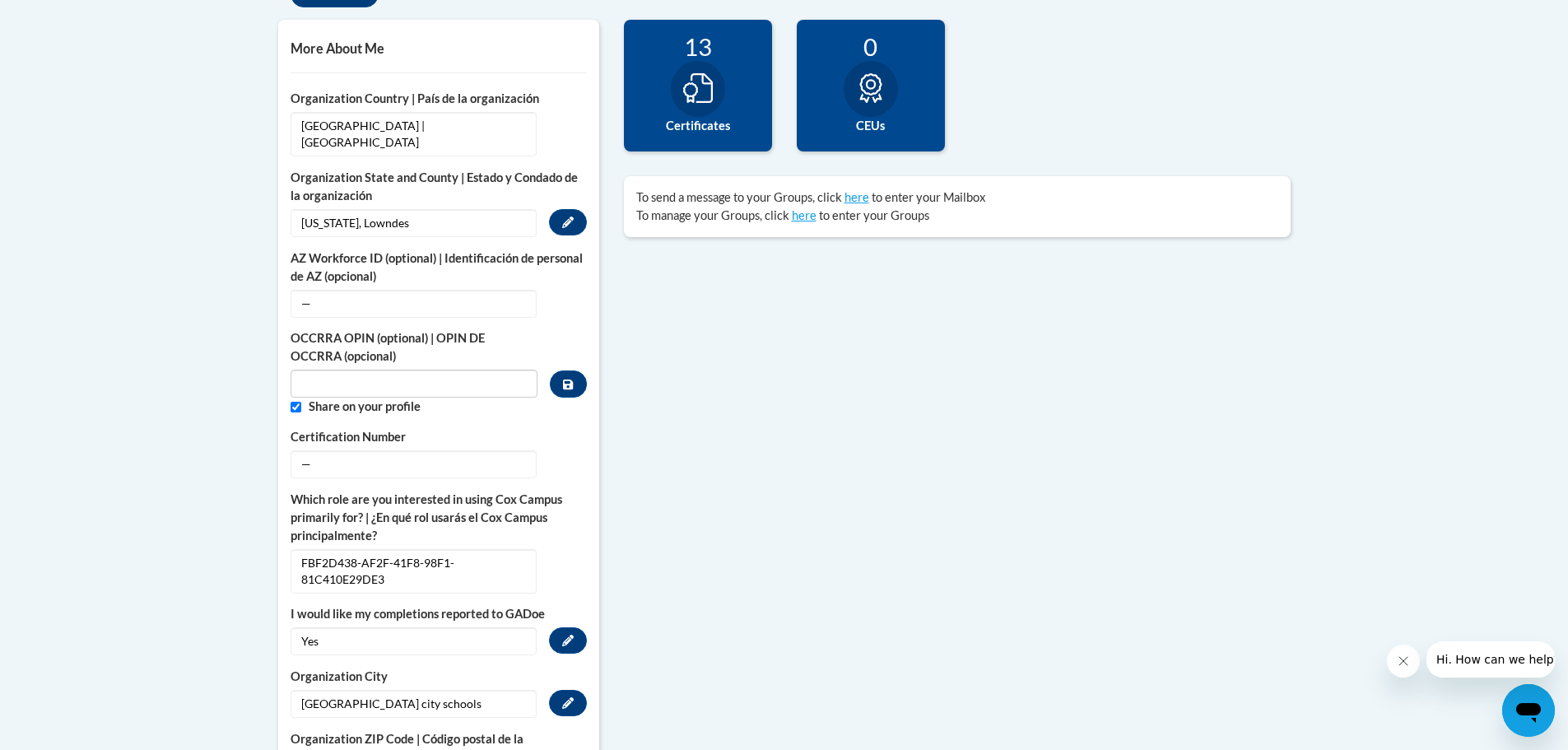
click at [682, 456] on div "More About Me Click or press to edit any of the profile fields below. Select mu…" at bounding box center [784, 593] width 1037 height 1148
click at [301, 397] on div "Share on your profile" at bounding box center [439, 406] width 297 height 18
click at [298, 401] on input "Custom profile fields" at bounding box center [296, 406] width 11 height 11
checkbox input "false"
click at [385, 454] on span "—" at bounding box center [414, 464] width 246 height 28
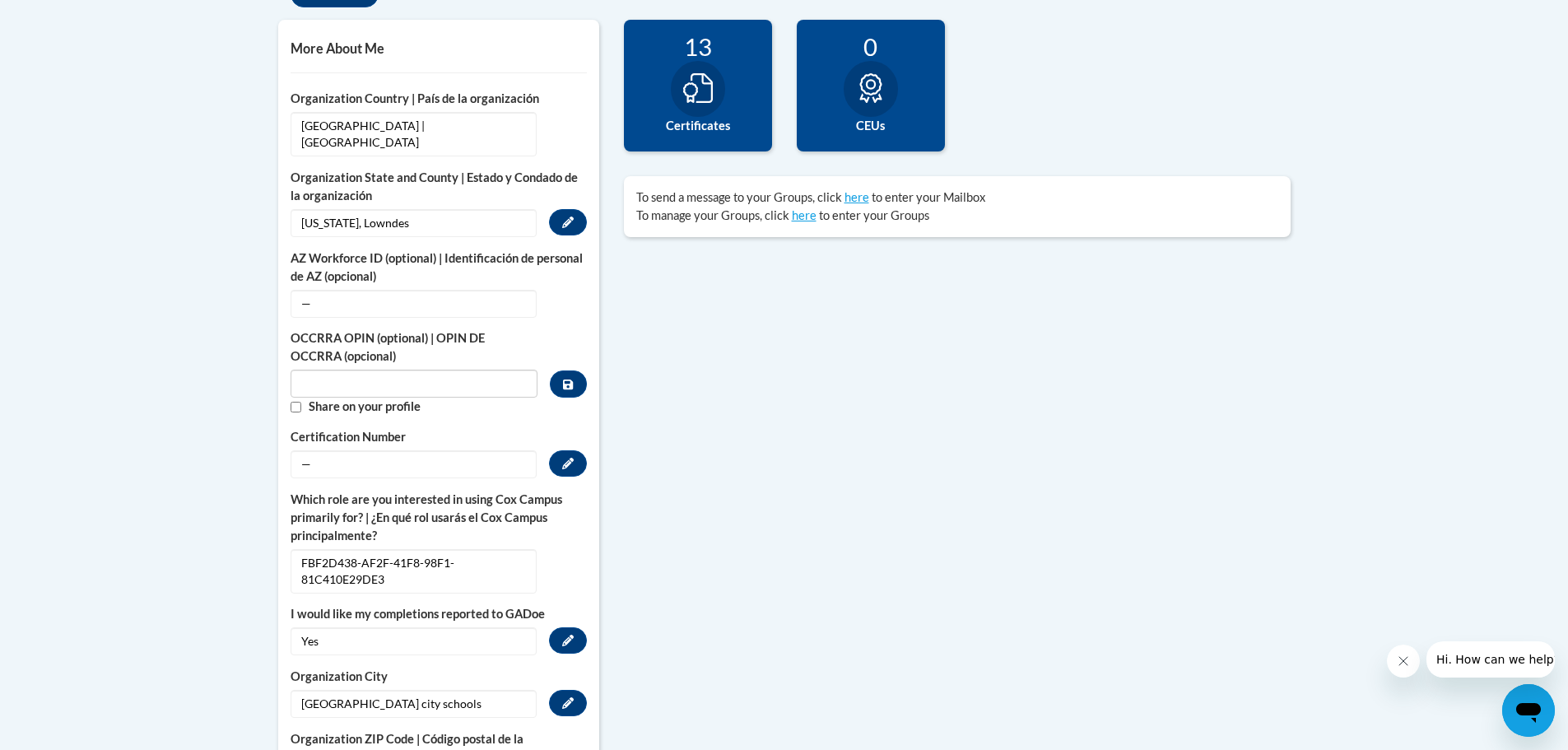
click at [327, 451] on span "—" at bounding box center [414, 464] width 246 height 28
click at [562, 457] on icon "Custom profile fields" at bounding box center [568, 463] width 12 height 12
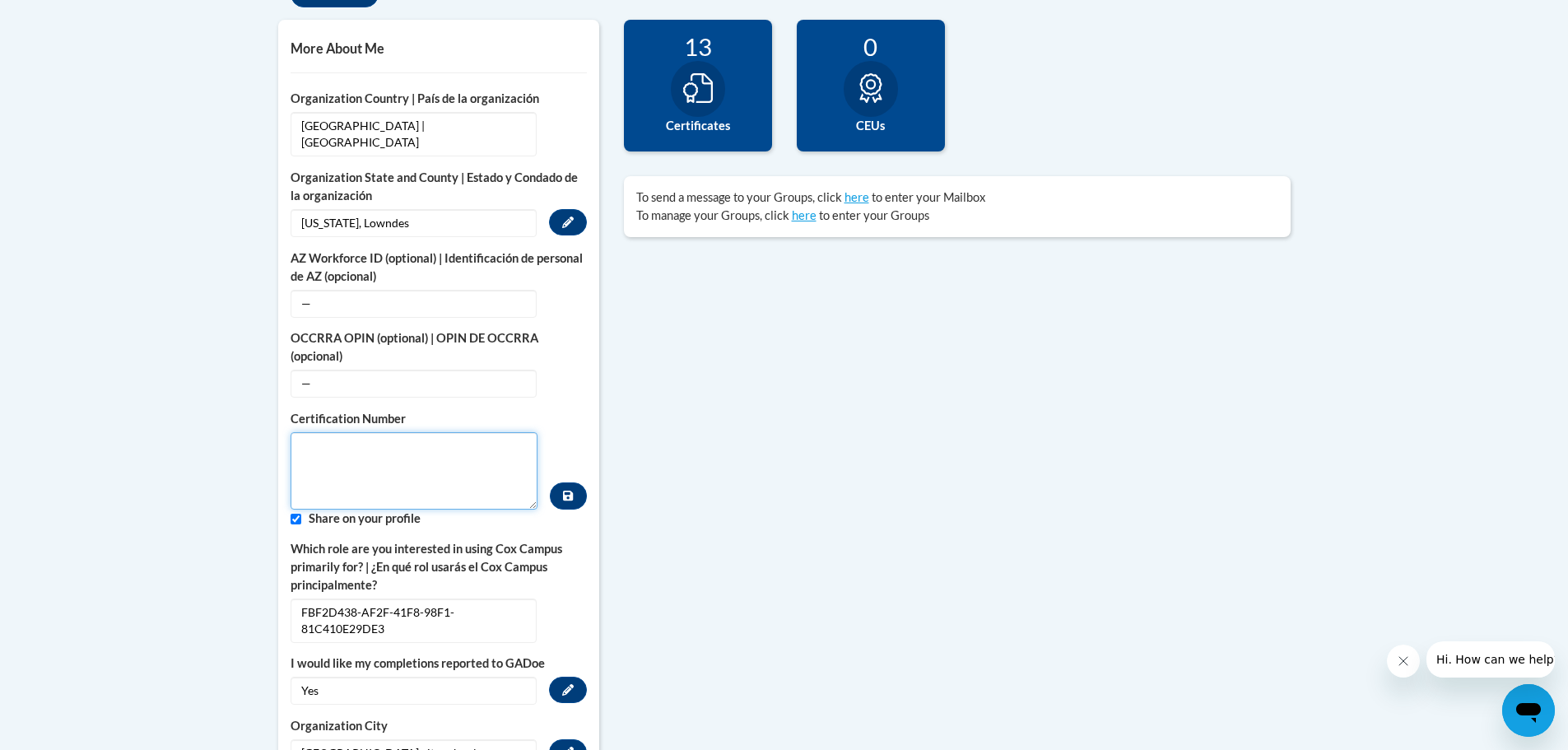
click at [344, 467] on textarea "Custom profile fields" at bounding box center [415, 471] width 248 height 78
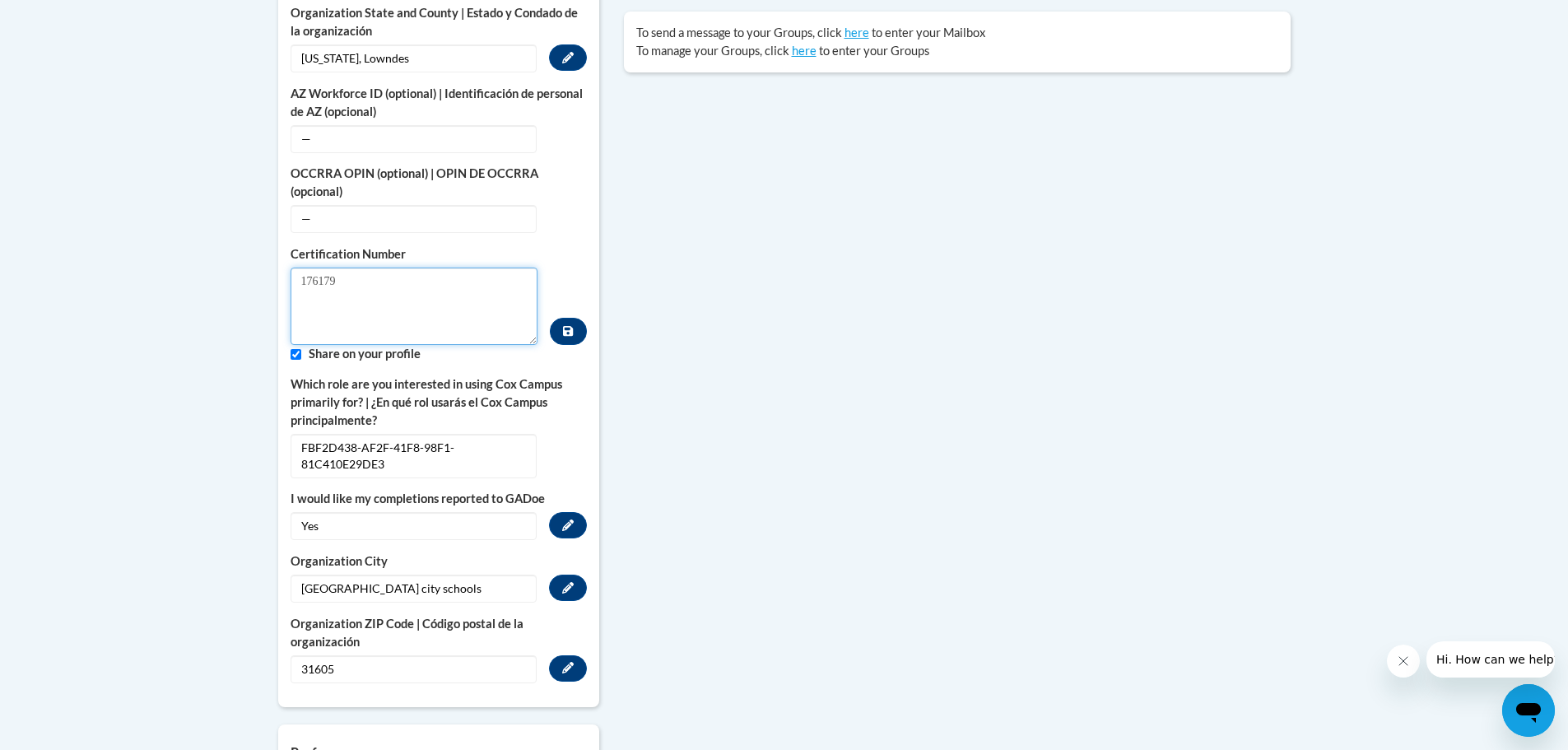
scroll to position [659, 0]
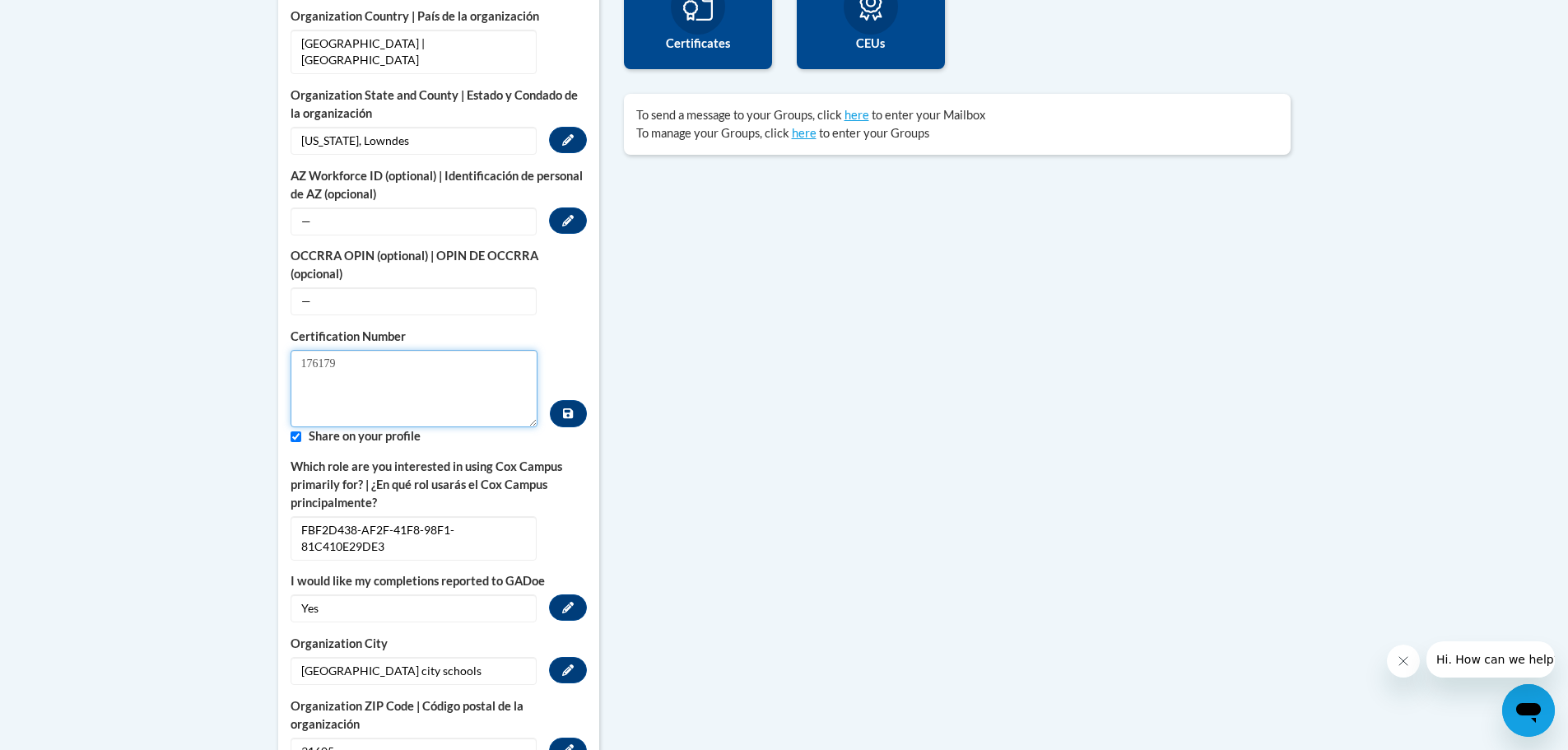
type textarea "176179"
click at [446, 212] on span "—" at bounding box center [414, 221] width 246 height 28
click at [557, 207] on button "Edit" at bounding box center [568, 220] width 38 height 26
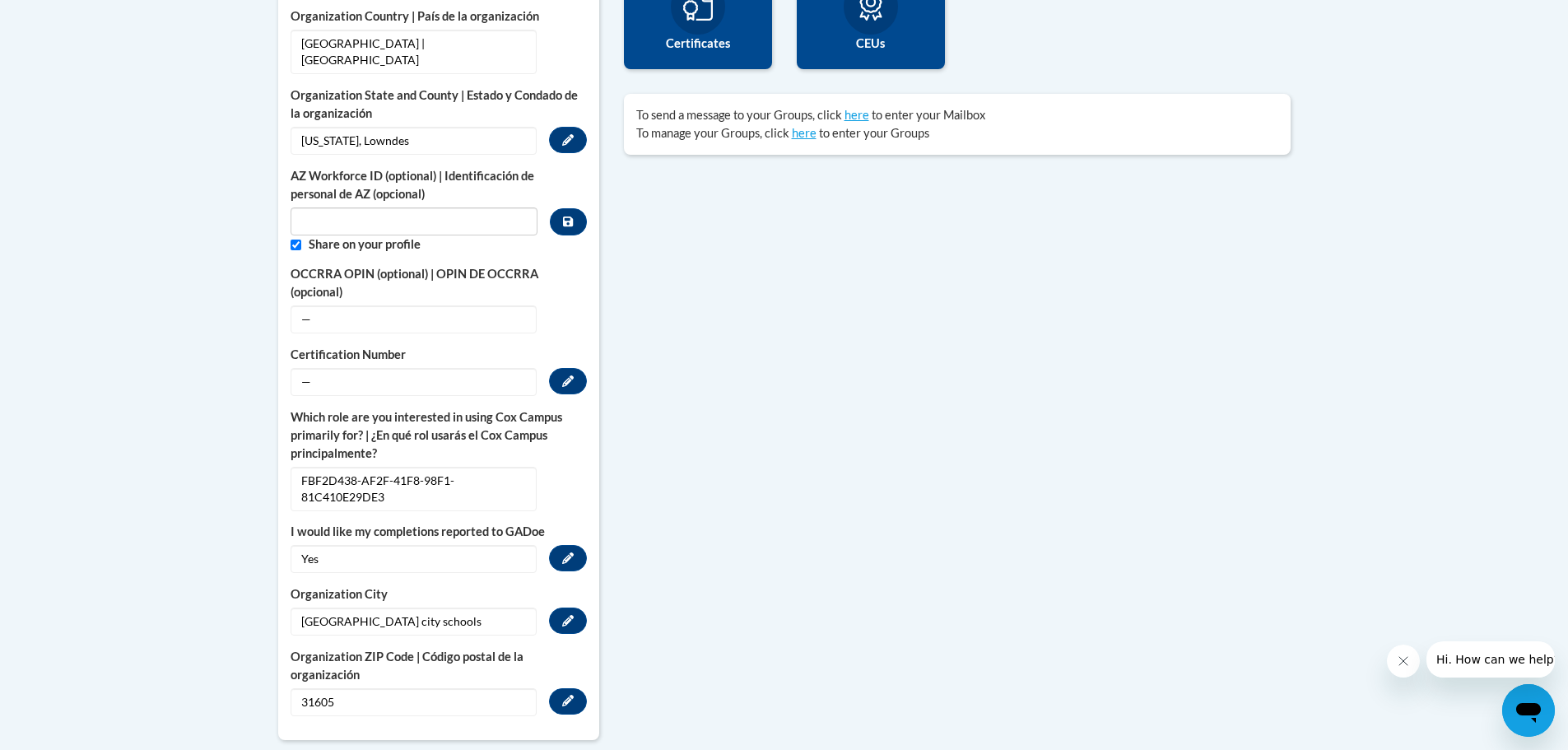
click at [403, 368] on span "—" at bounding box center [414, 382] width 246 height 28
click at [545, 368] on div "— Edit" at bounding box center [439, 382] width 297 height 28
click at [554, 368] on button "Edit" at bounding box center [568, 381] width 38 height 26
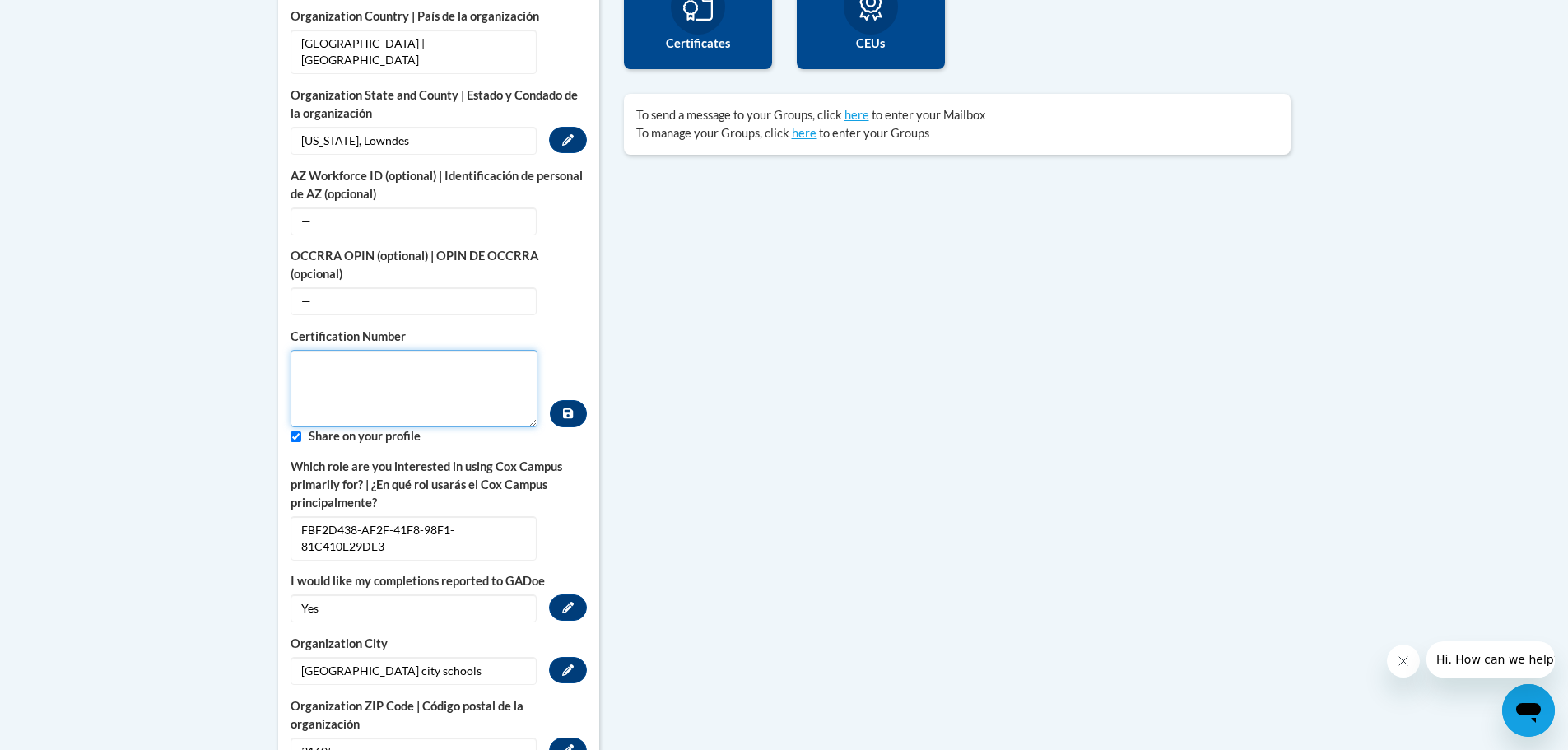
click at [301, 358] on textarea "Custom profile fields" at bounding box center [415, 389] width 248 height 78
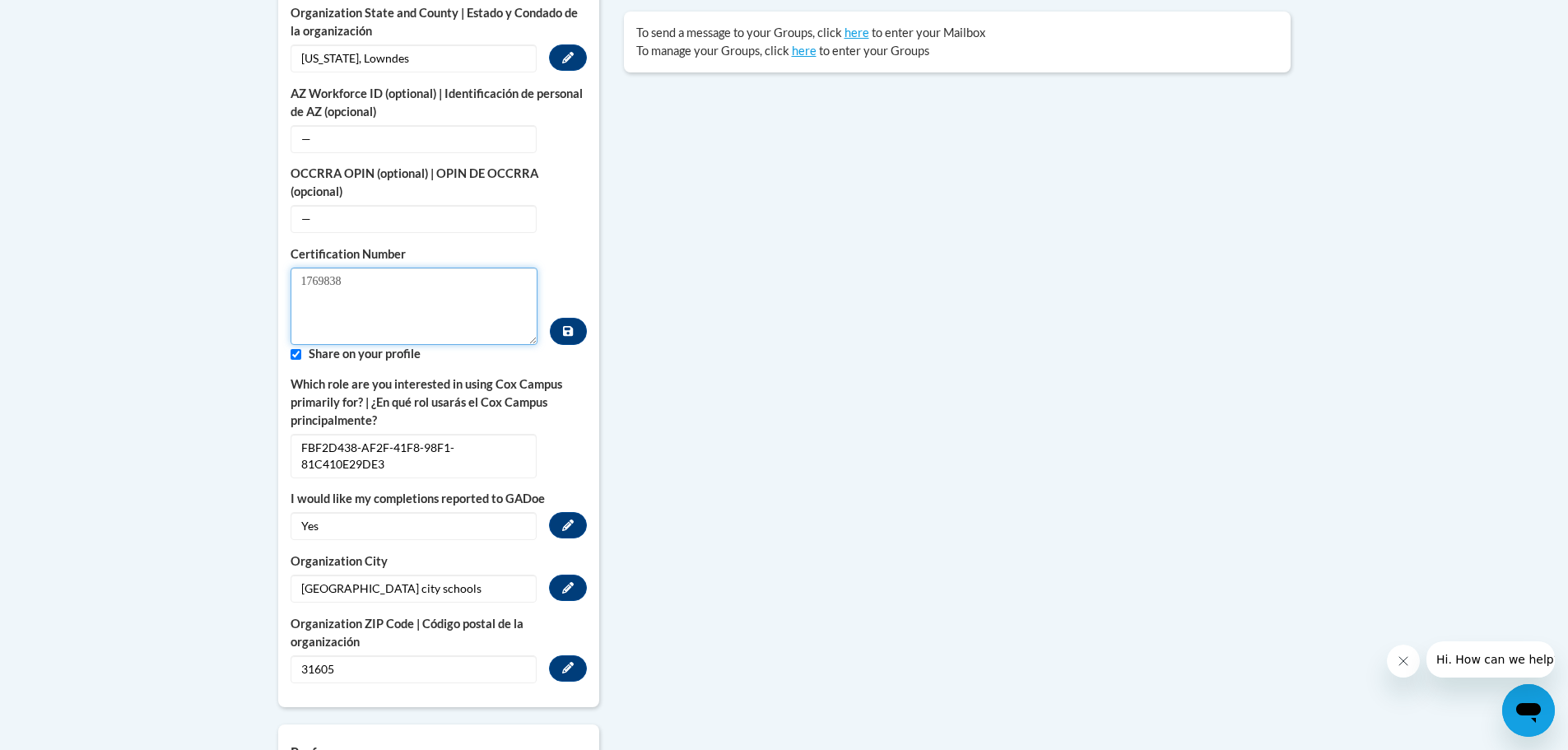
scroll to position [577, 0]
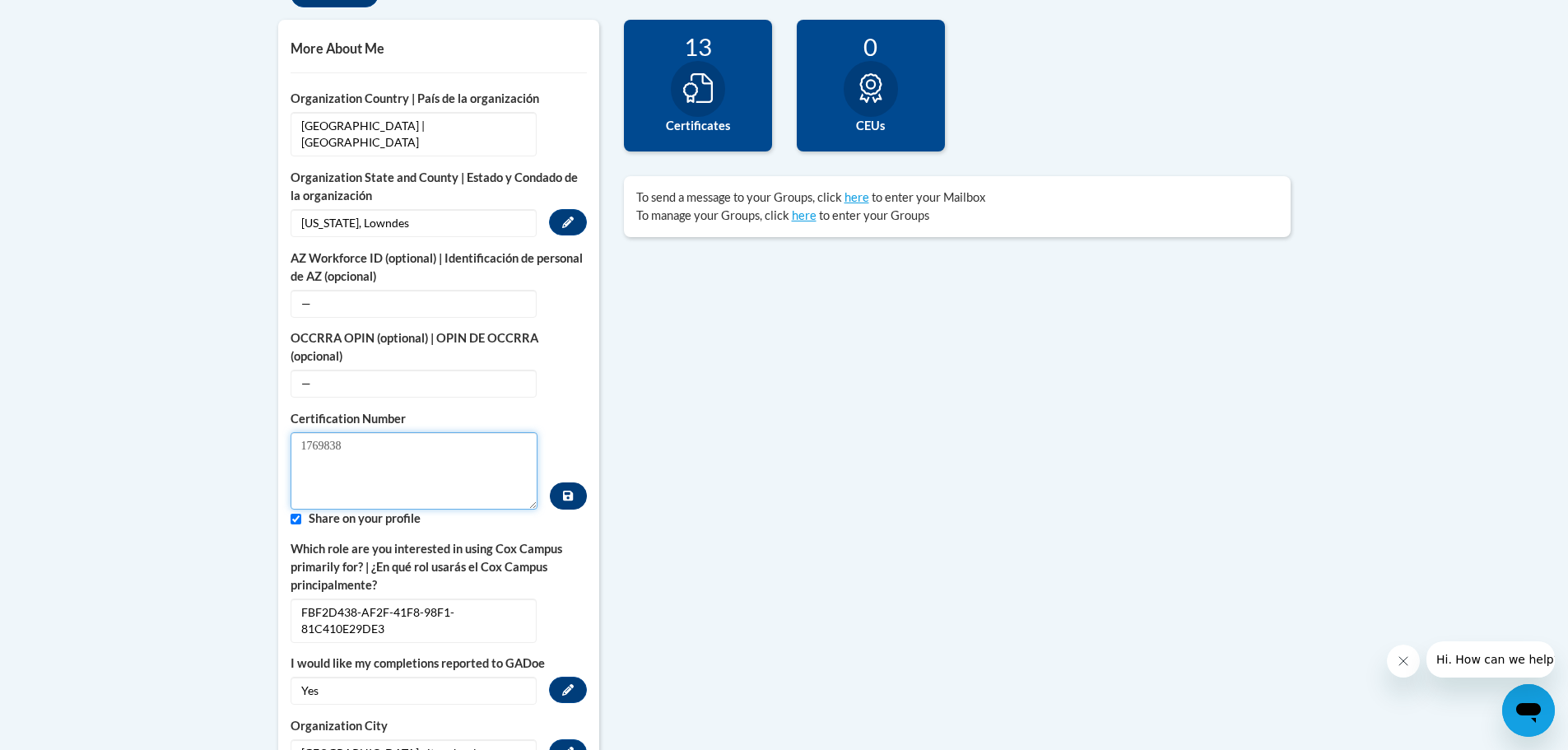
type textarea "1769838"
click at [559, 484] on button "Custom profile fields" at bounding box center [567, 496] width 36 height 27
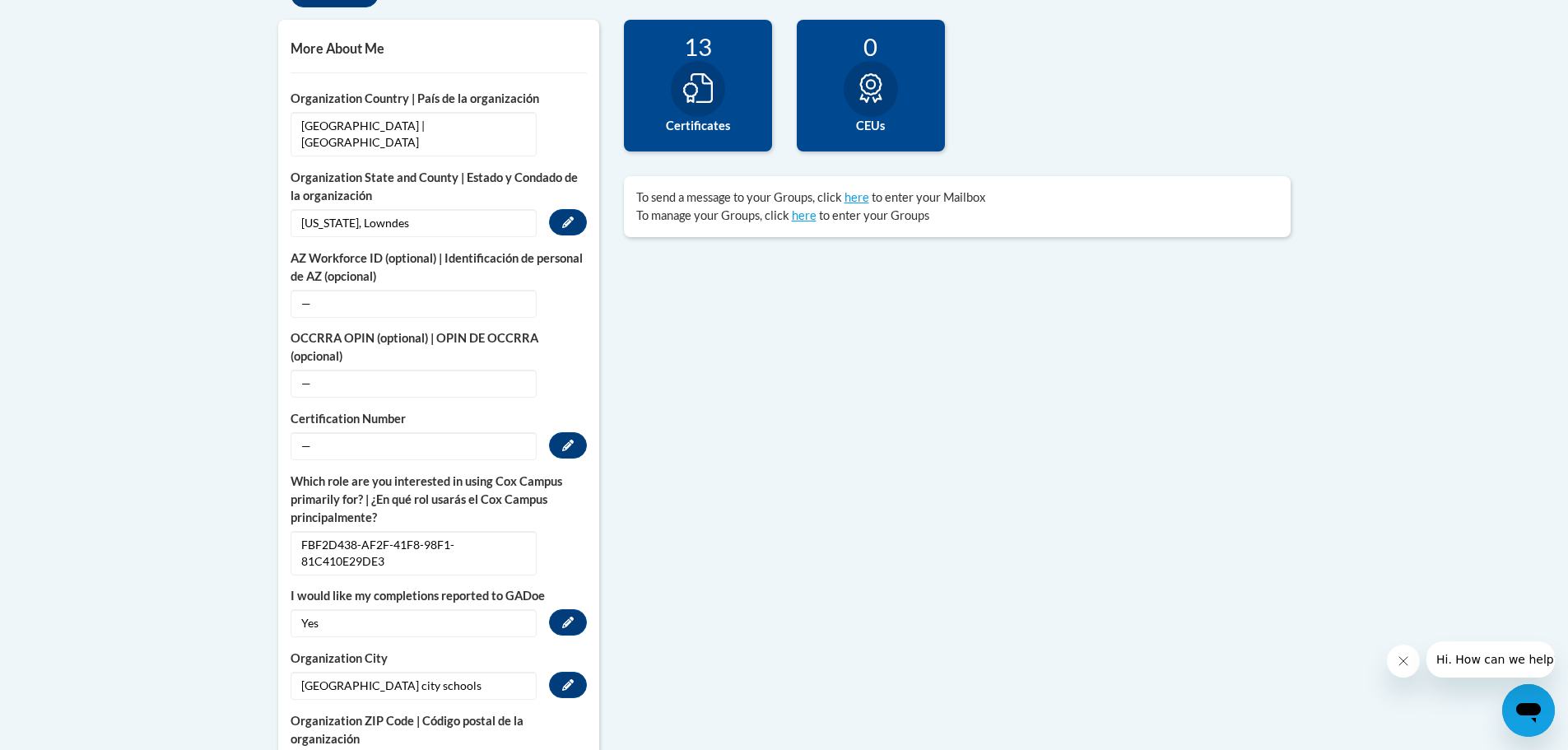
scroll to position [659, 0]
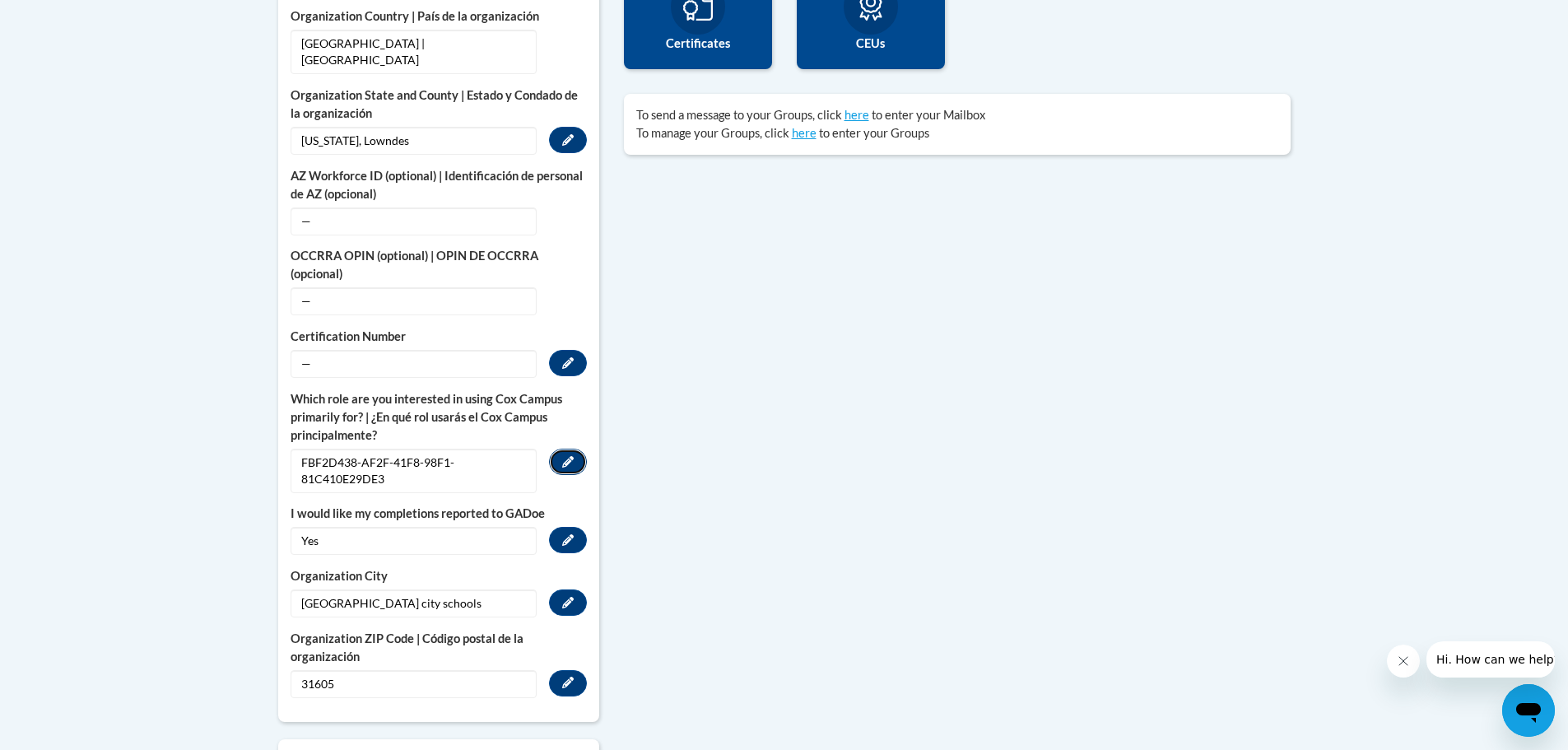
click at [575, 449] on button "Edit" at bounding box center [568, 461] width 38 height 26
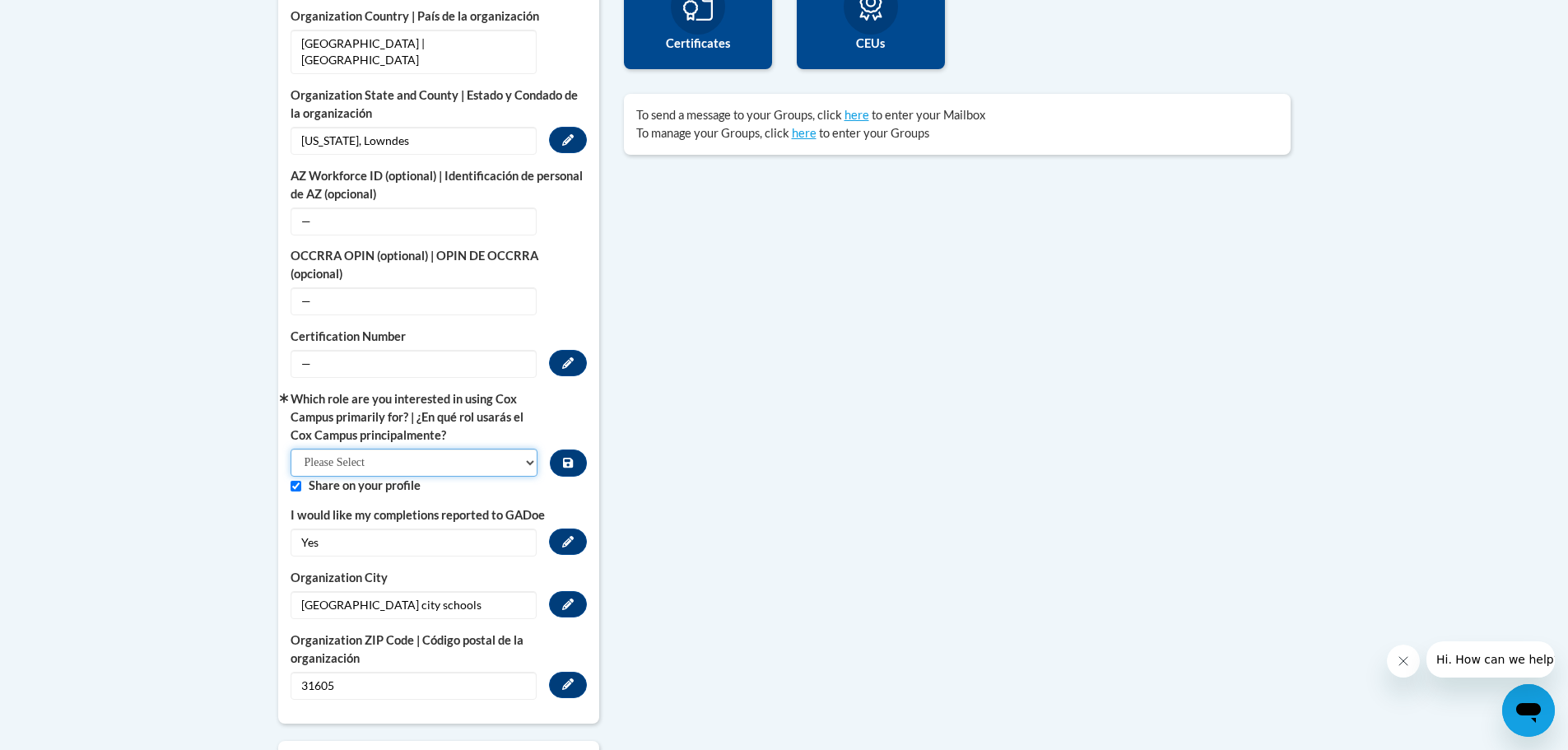
click at [526, 449] on select "Please Select College/University | Colegio/Universidad Community/Nonprofit Part…" at bounding box center [415, 462] width 248 height 28
select select "fbf2d438-af2f-41f8-98f1-81c410e29de3"
click at [291, 449] on select "Please Select College/University | Colegio/Universidad Community/Nonprofit Part…" at bounding box center [415, 462] width 248 height 28
click at [1108, 511] on div "More About Me Click or press to edit any of the profile fields below. Select mu…" at bounding box center [784, 503] width 1037 height 1132
click at [576, 450] on button "Custom profile fields" at bounding box center [567, 463] width 36 height 27
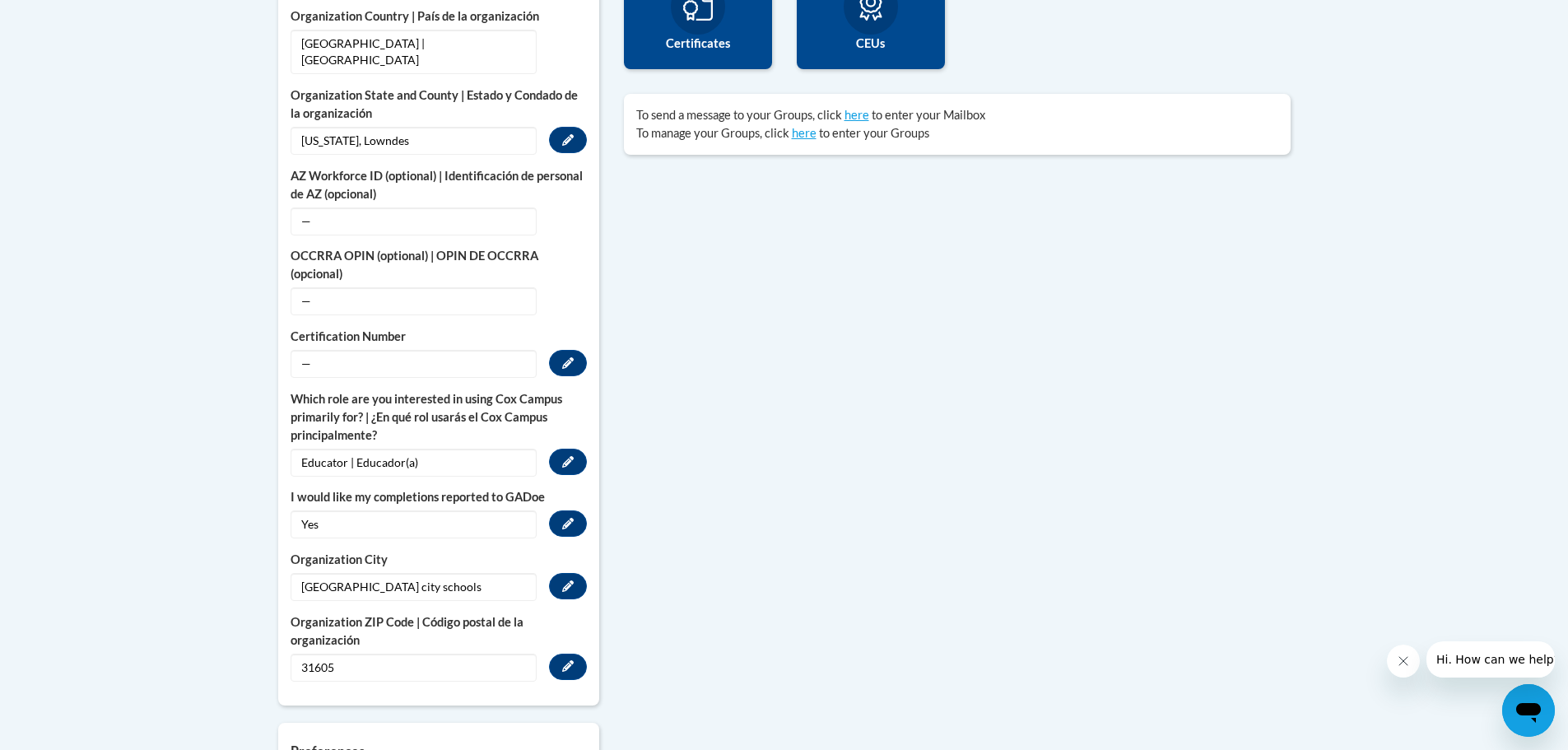
scroll to position [740, 0]
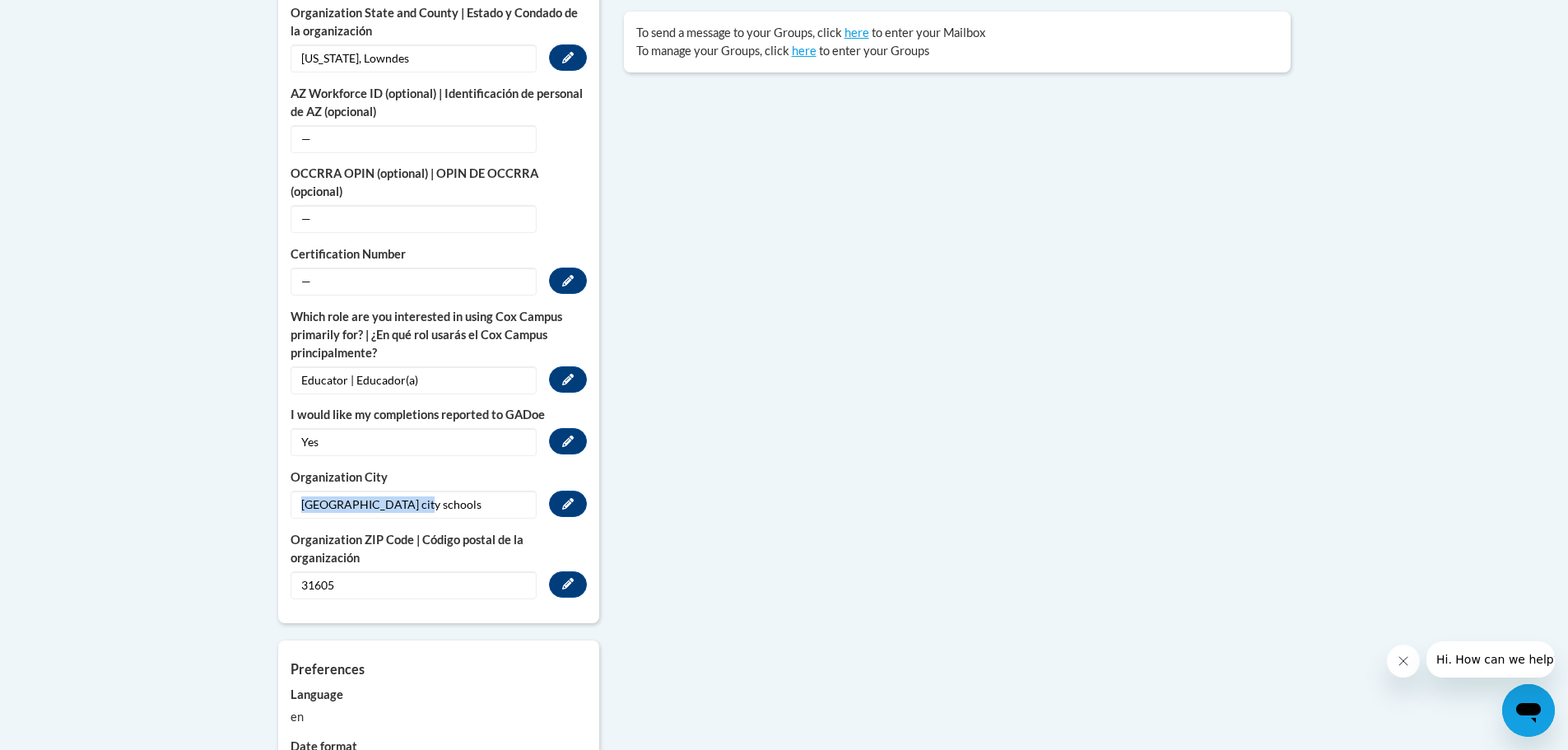
drag, startPoint x: 448, startPoint y: 486, endPoint x: 303, endPoint y: 497, distance: 145.4
click at [303, 497] on span "Valdosta city schools" at bounding box center [414, 504] width 246 height 28
click at [401, 496] on span "Valdosta city schools" at bounding box center [414, 504] width 246 height 28
click at [408, 490] on span "Valdosta city schools" at bounding box center [414, 504] width 246 height 28
click at [405, 491] on span "Valdosta city schools" at bounding box center [414, 504] width 246 height 28
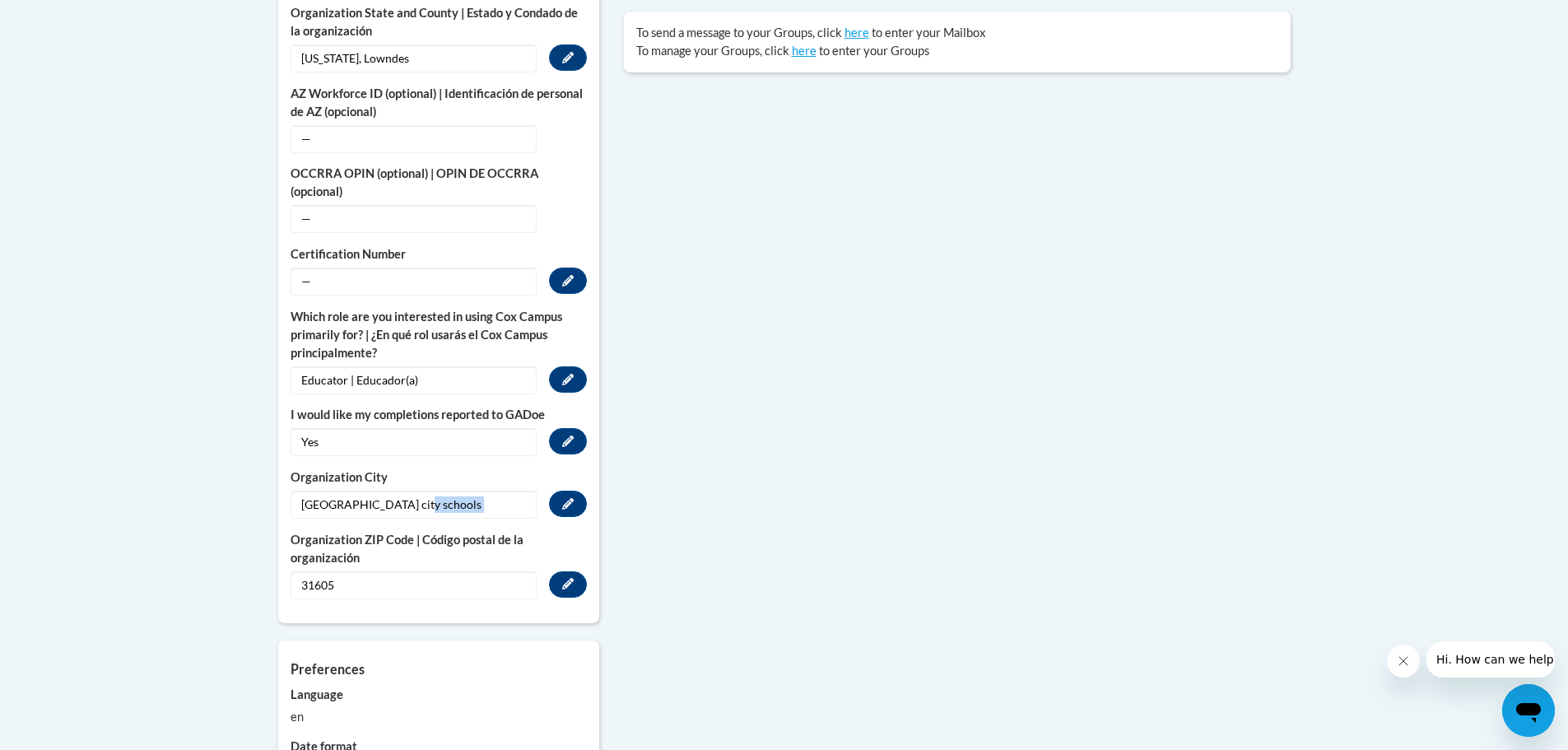
click at [405, 491] on span "Valdosta city schools" at bounding box center [414, 504] width 246 height 28
click at [355, 494] on span "Valdosta city schools" at bounding box center [414, 504] width 246 height 28
drag, startPoint x: 354, startPoint y: 489, endPoint x: 436, endPoint y: 496, distance: 82.3
click at [404, 490] on span "Valdosta city schools" at bounding box center [414, 504] width 246 height 28
click at [573, 501] on div "Valdosta city schools Edit" at bounding box center [439, 504] width 297 height 28
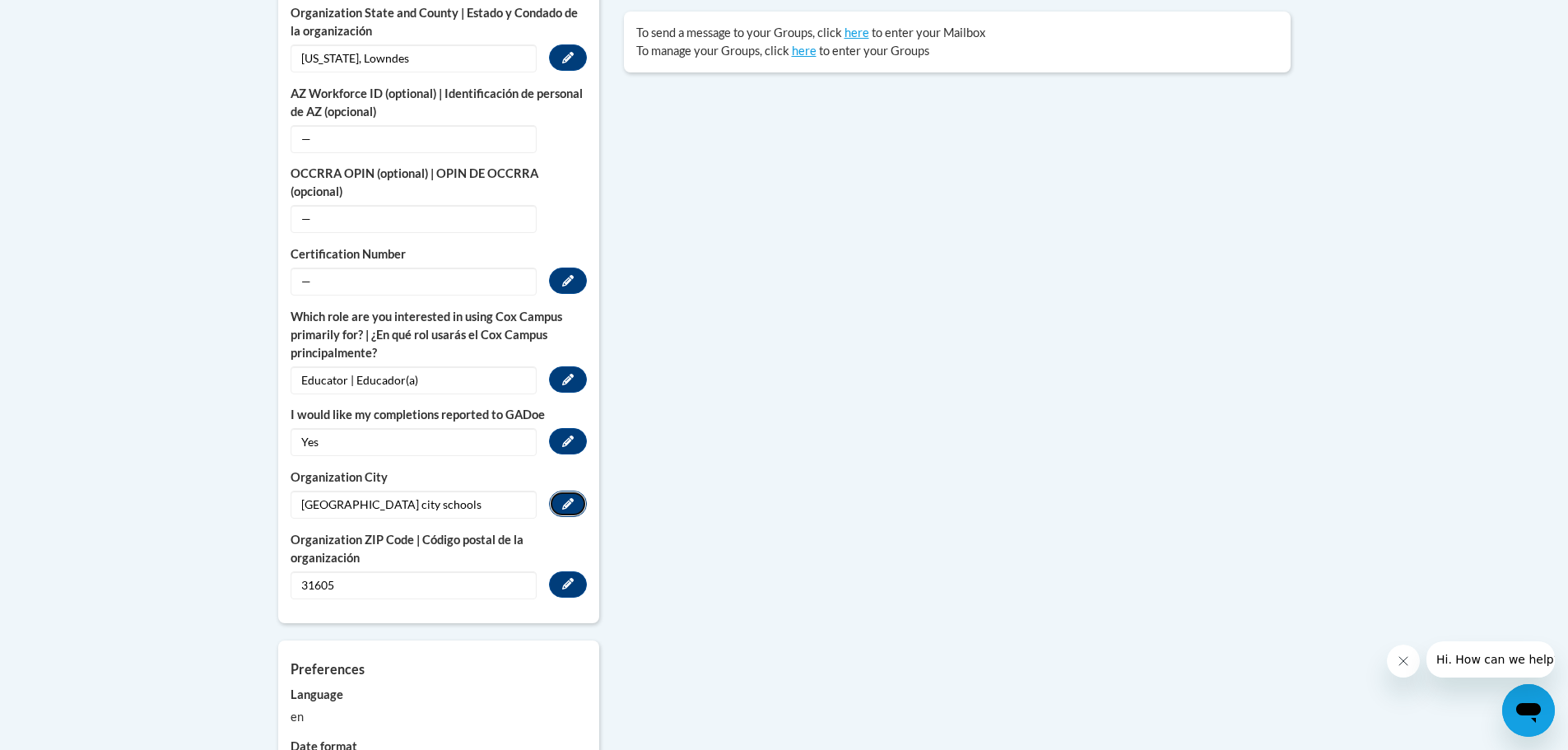
click at [568, 498] on icon "Custom profile fields" at bounding box center [568, 504] width 12 height 12
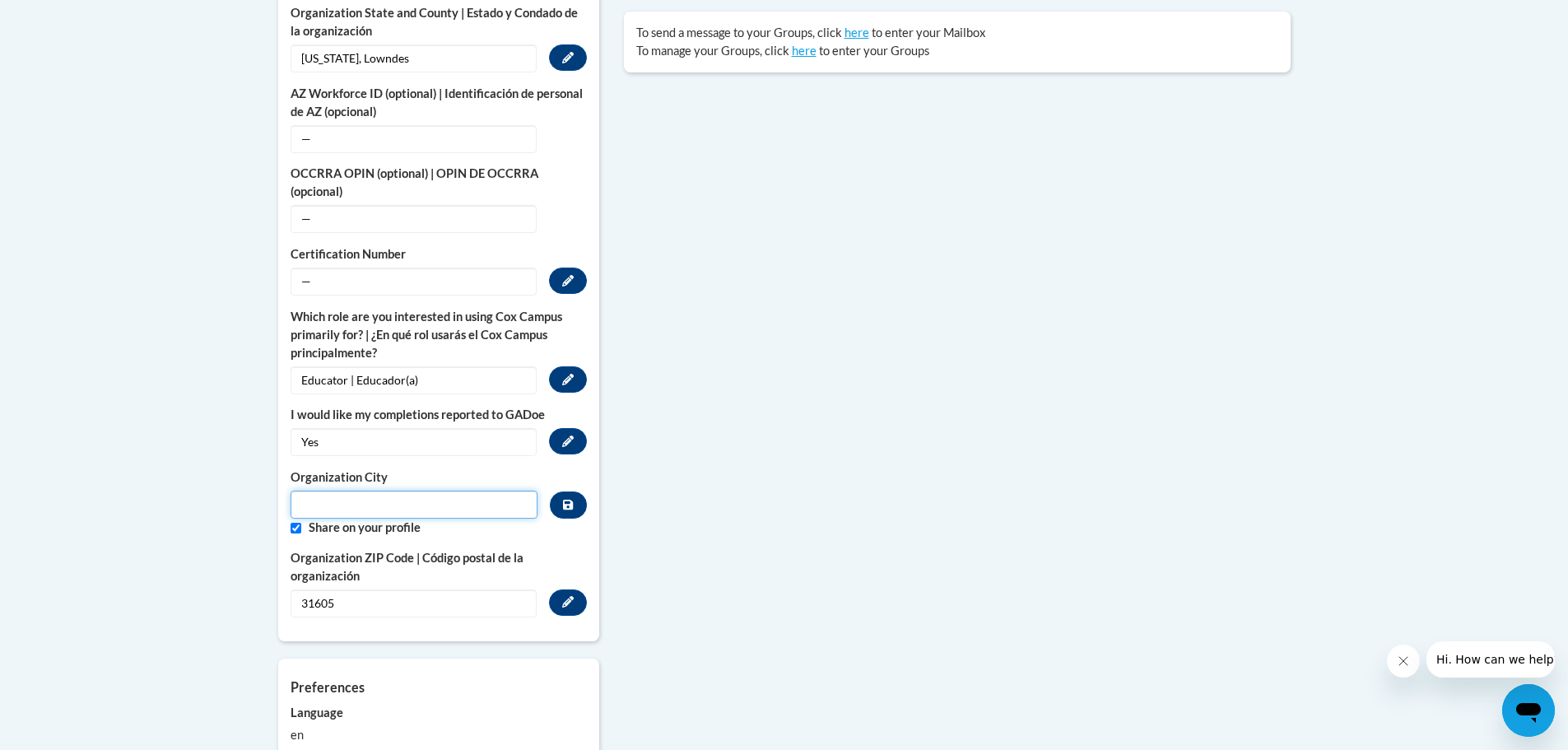
click at [358, 490] on input "Metadata input" at bounding box center [415, 504] width 248 height 28
type input "Valdosta"
click at [1032, 473] on div "More About Me Click or press to edit any of the profile fields below. Select mu…" at bounding box center [784, 422] width 1037 height 1132
click at [565, 500] on icon "Custom profile fields" at bounding box center [568, 505] width 10 height 10
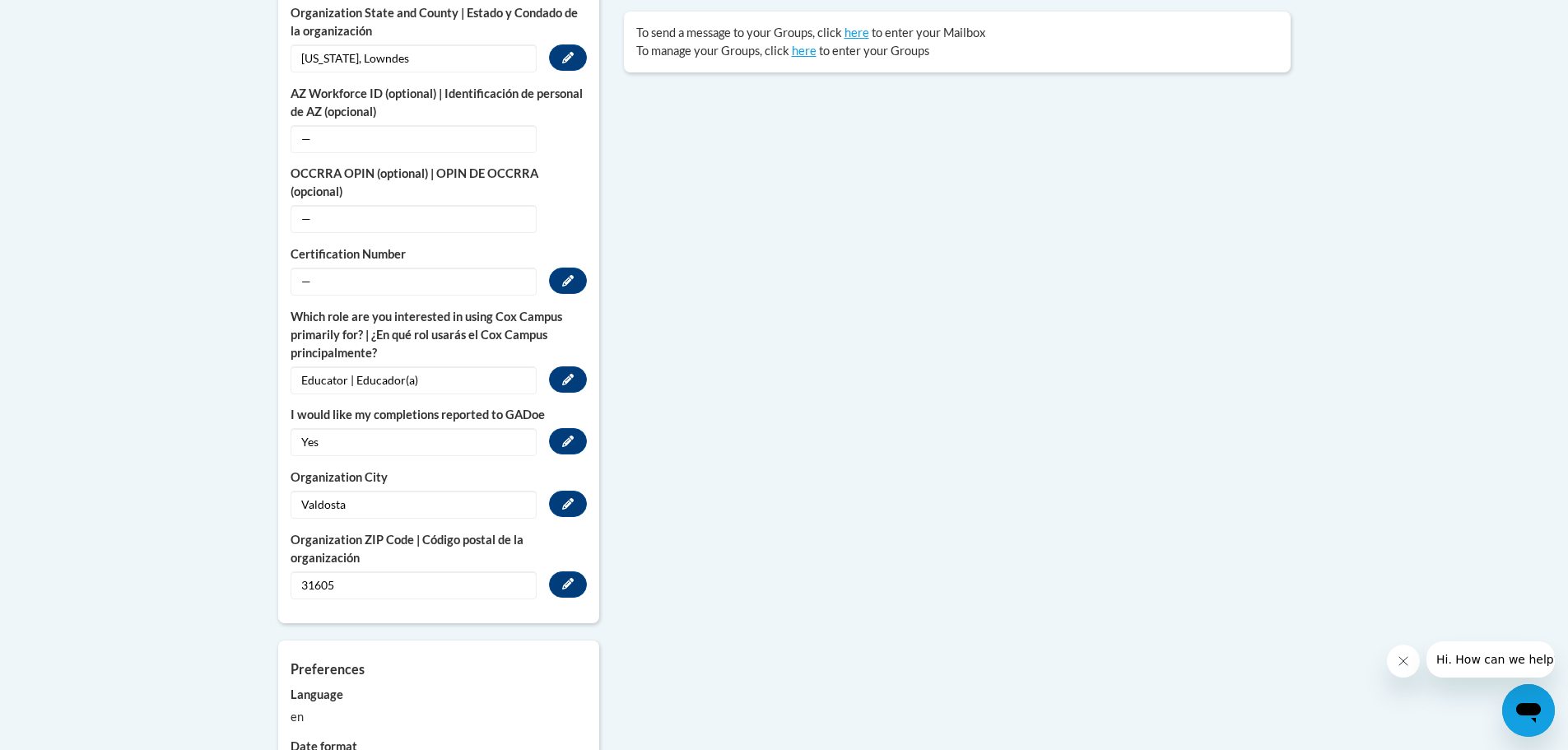
scroll to position [823, 0]
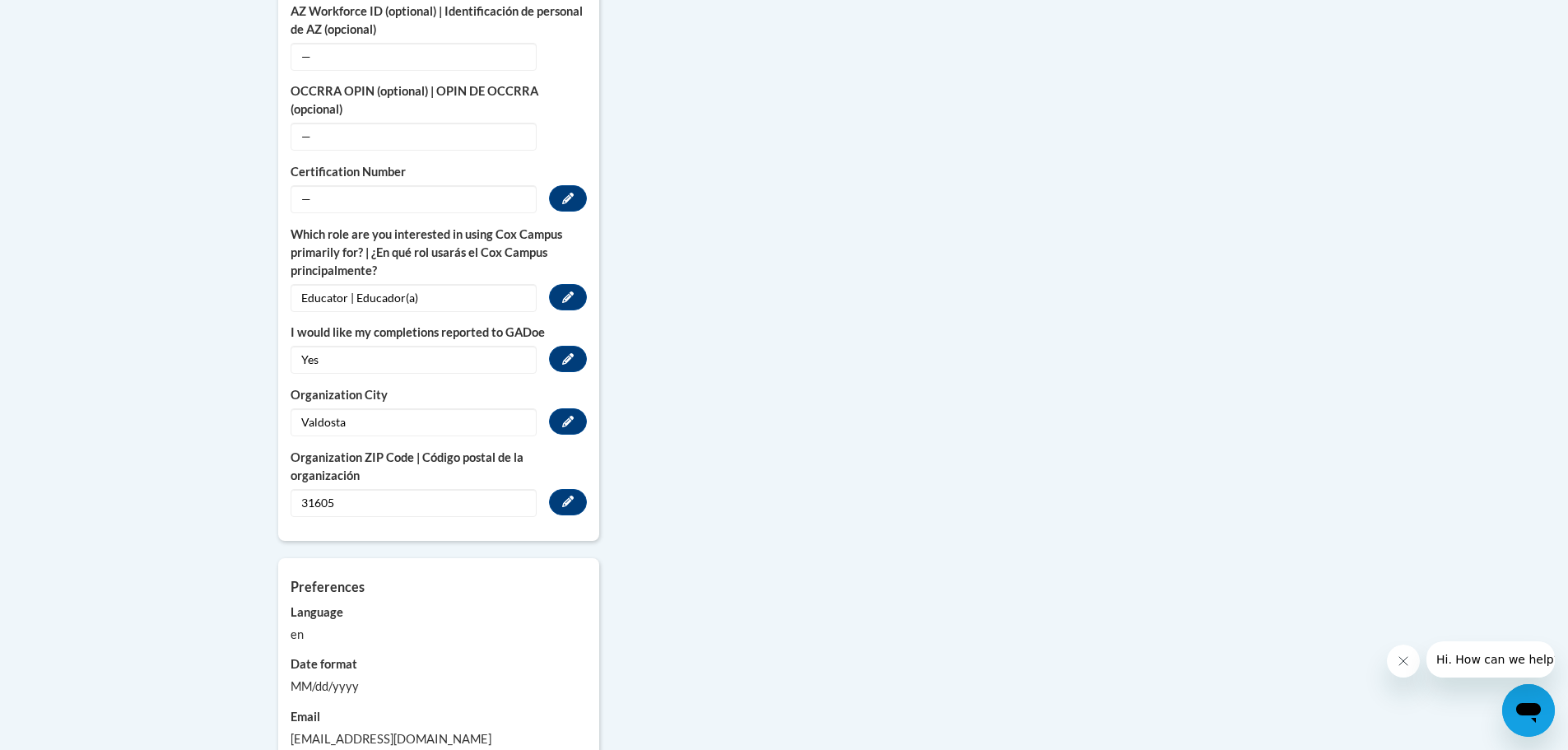
drag, startPoint x: 823, startPoint y: 366, endPoint x: 690, endPoint y: 462, distance: 164.0
drag, startPoint x: 690, startPoint y: 462, endPoint x: 633, endPoint y: 386, distance: 95.0
click at [633, 386] on div "More About Me Click or press to edit any of the profile fields below. Select mu…" at bounding box center [784, 329] width 1037 height 1113
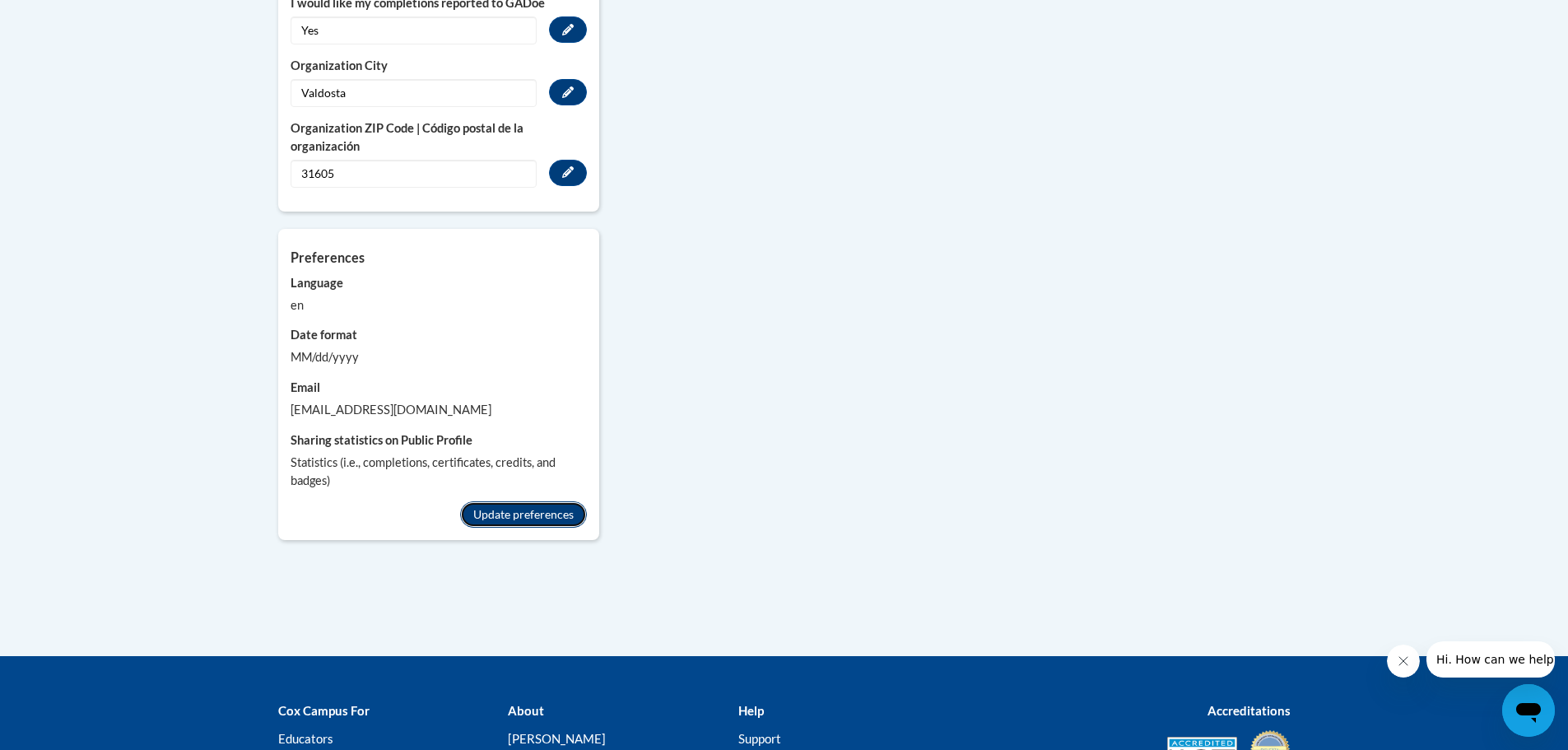
click at [519, 501] on button "Update preferences" at bounding box center [523, 514] width 127 height 26
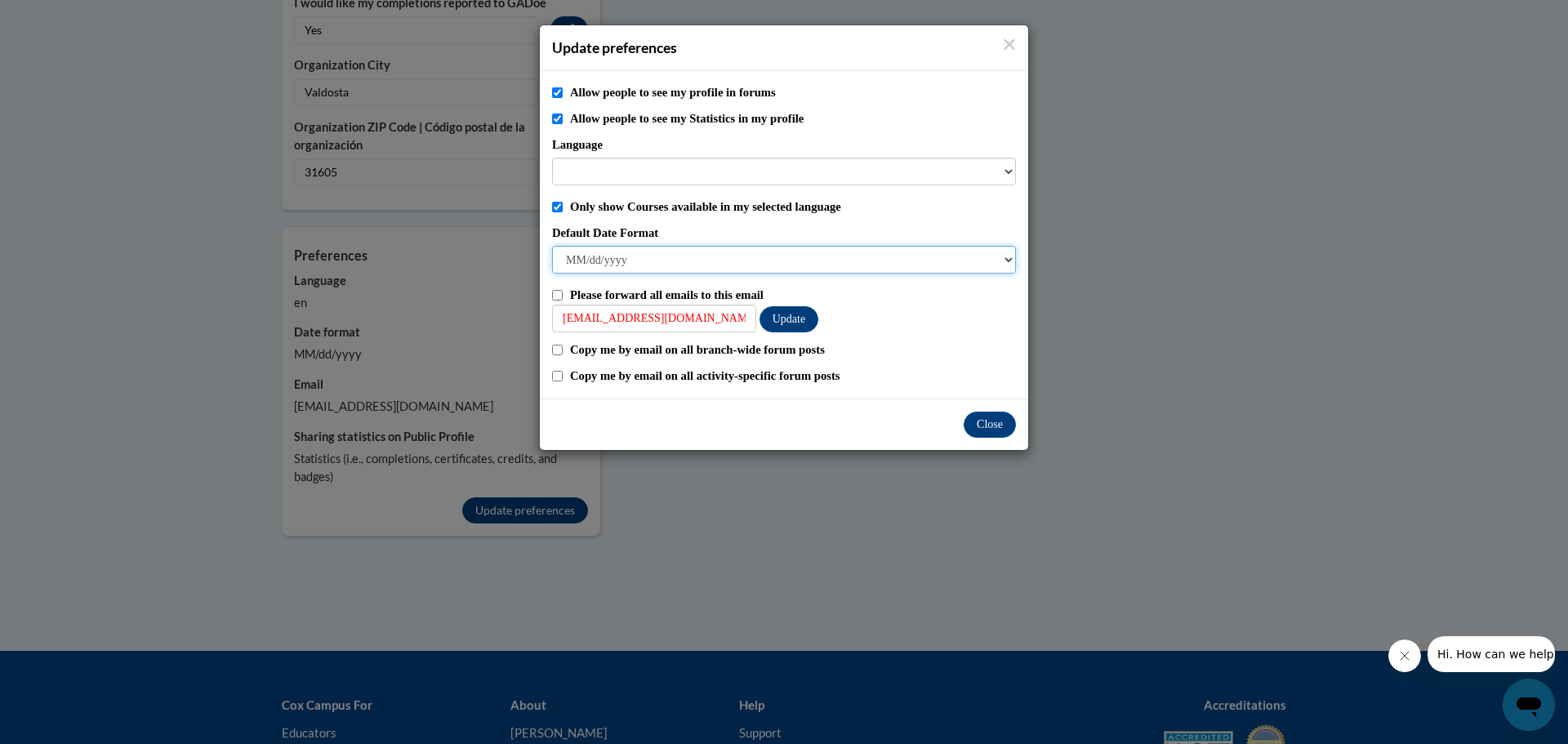
click at [1003, 265] on select "M/d/yyyy M/d/yy MM/dd/yy MM/dd/yyyy yy/MM/dd yyyy-MM-dd dd-MMM-yyyy dd/MM/yyyy …" at bounding box center [784, 260] width 463 height 28
click at [990, 428] on button "Close" at bounding box center [989, 424] width 52 height 26
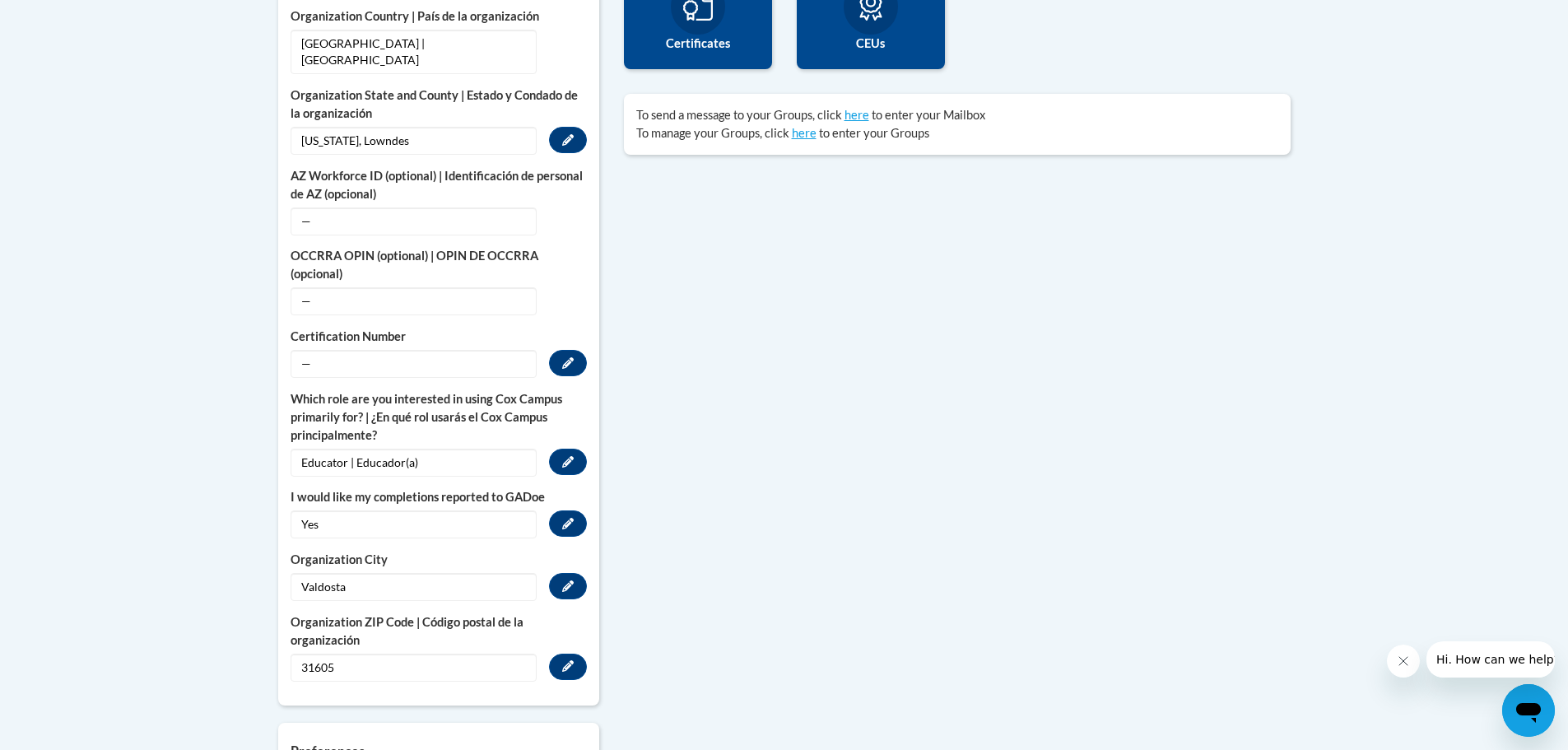
scroll to position [740, 0]
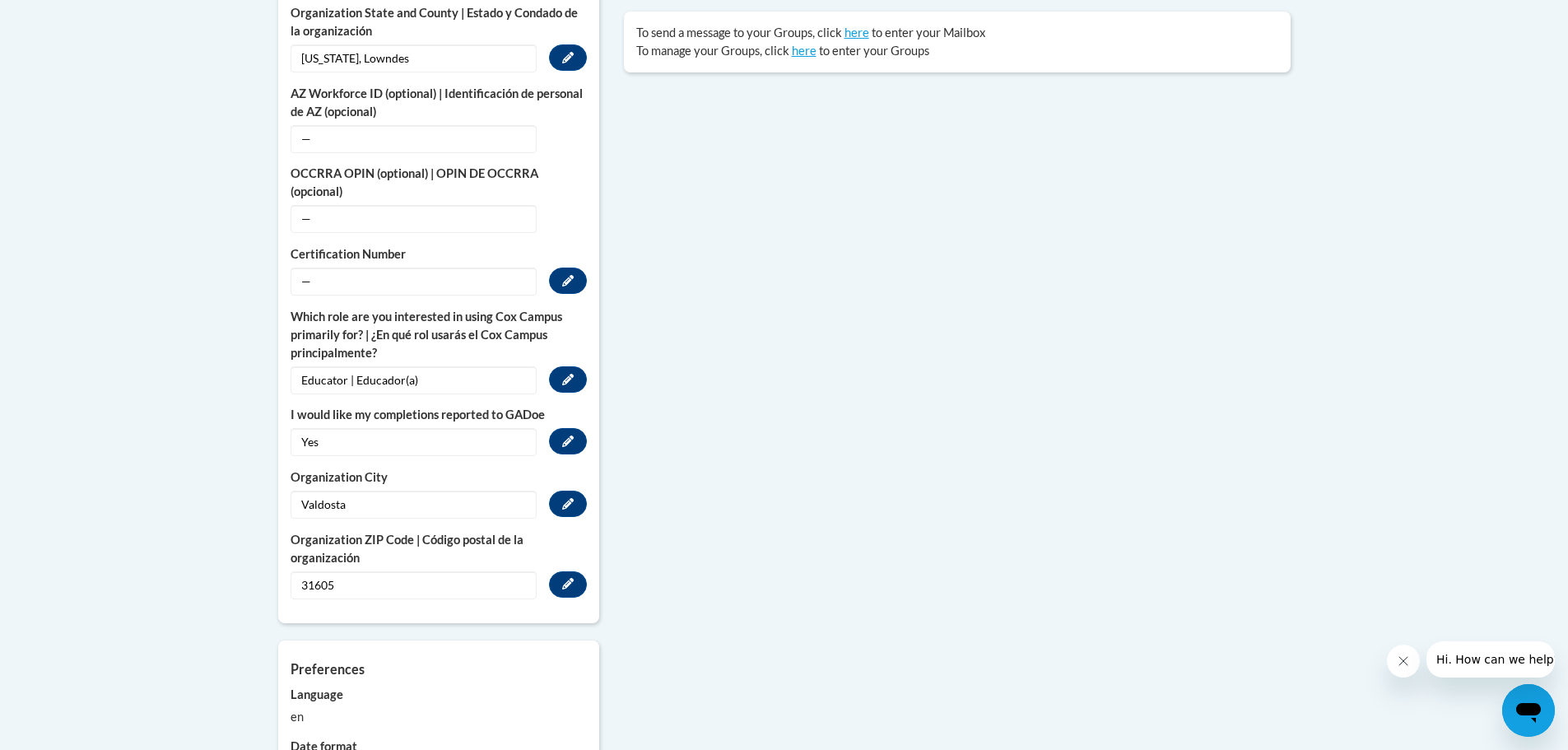
drag, startPoint x: 818, startPoint y: 430, endPoint x: 807, endPoint y: 430, distance: 11.0
drag, startPoint x: 807, startPoint y: 430, endPoint x: 697, endPoint y: 346, distance: 138.4
click at [697, 346] on div "More About Me Click or press to edit any of the profile fields below. Select mu…" at bounding box center [784, 412] width 1037 height 1113
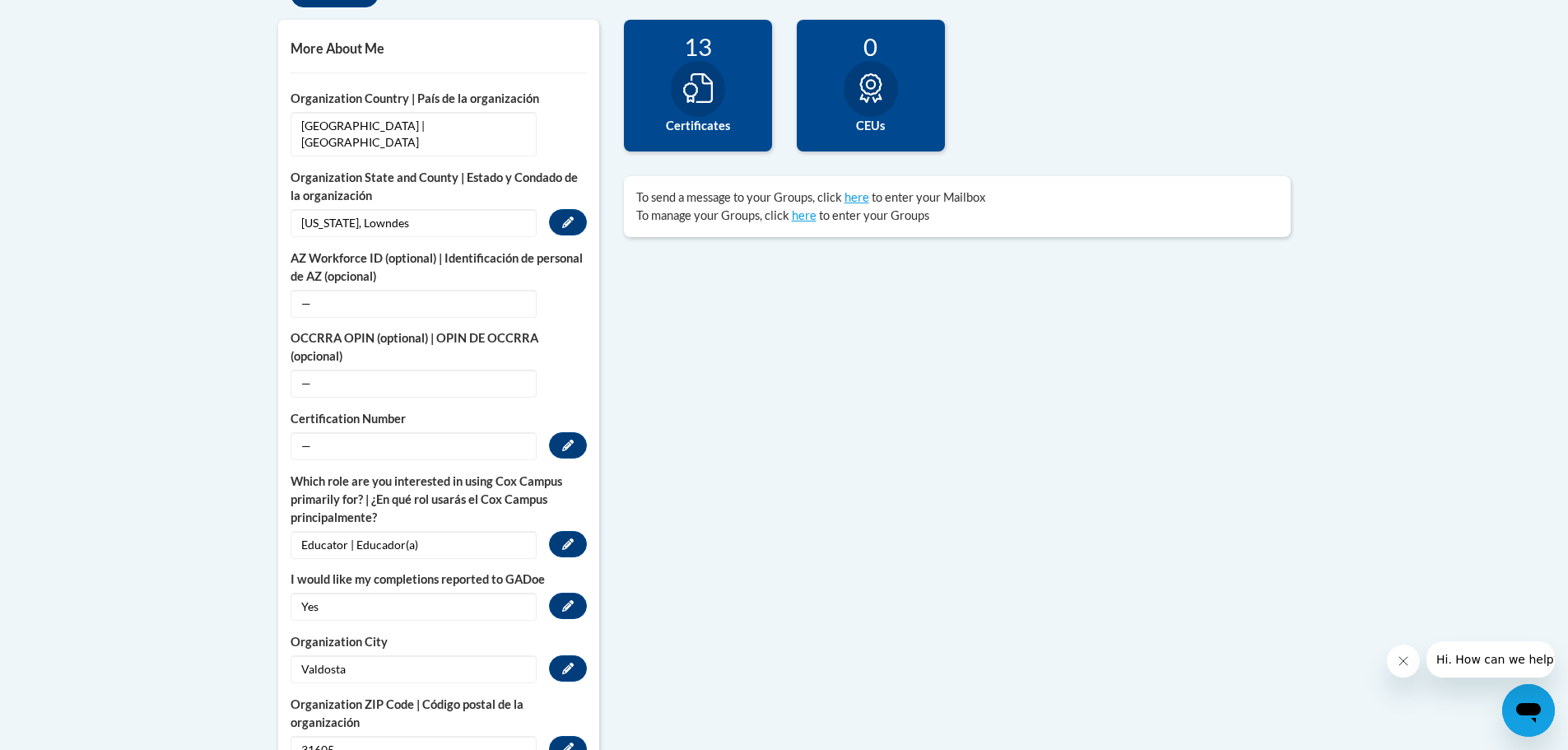
scroll to position [494, 0]
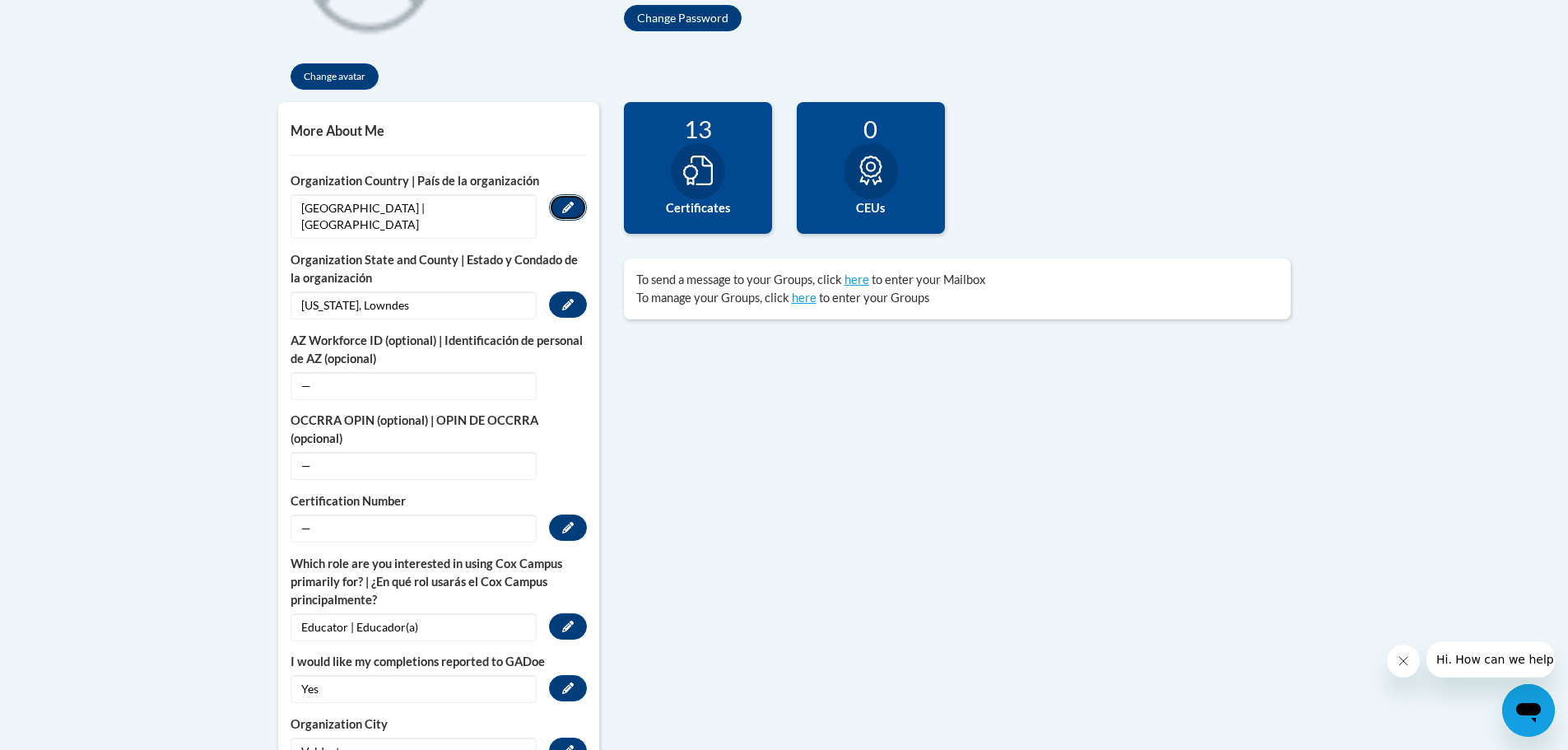
click at [568, 212] on icon "Custom profile fields" at bounding box center [568, 207] width 12 height 12
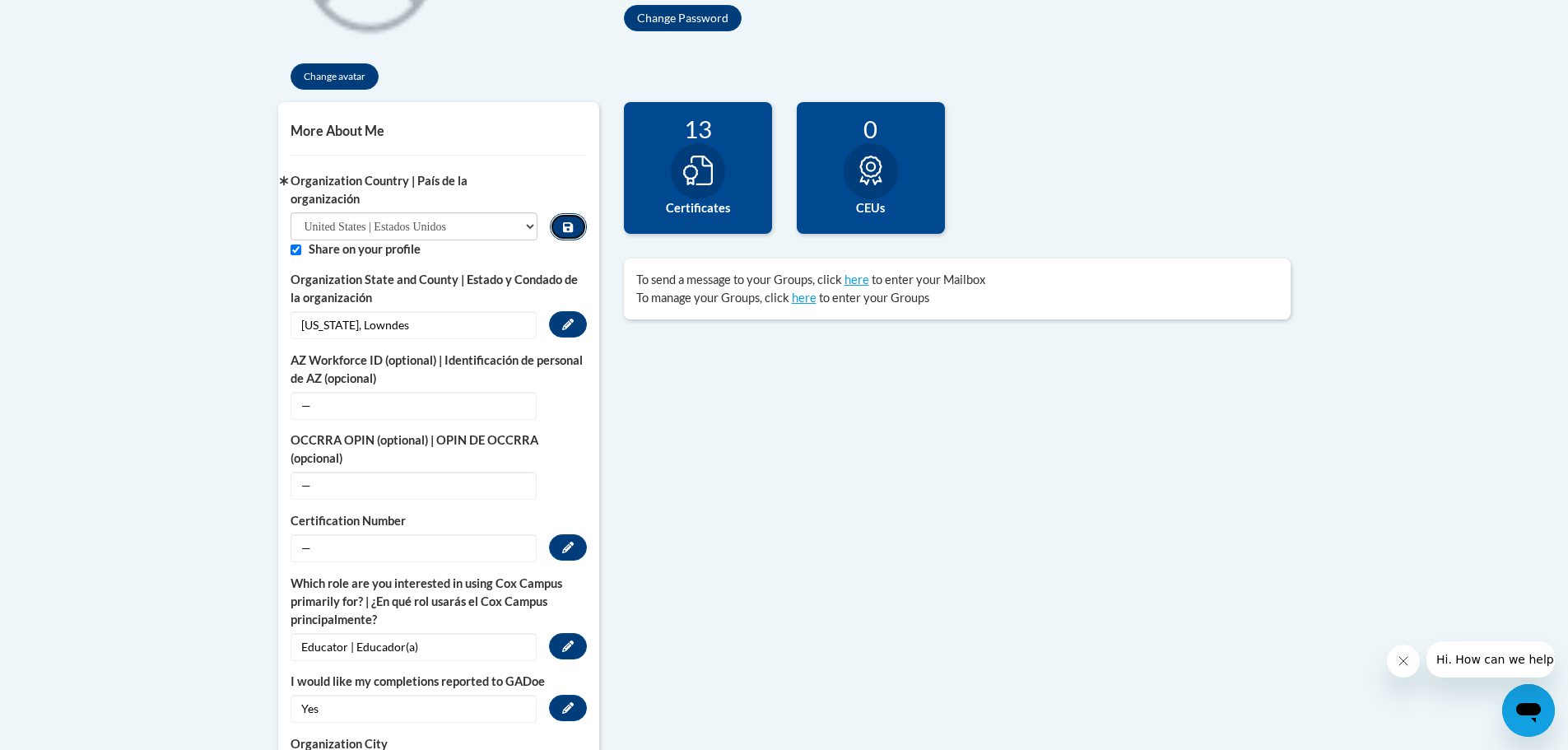
click at [578, 232] on button "Custom profile fields" at bounding box center [567, 227] width 36 height 27
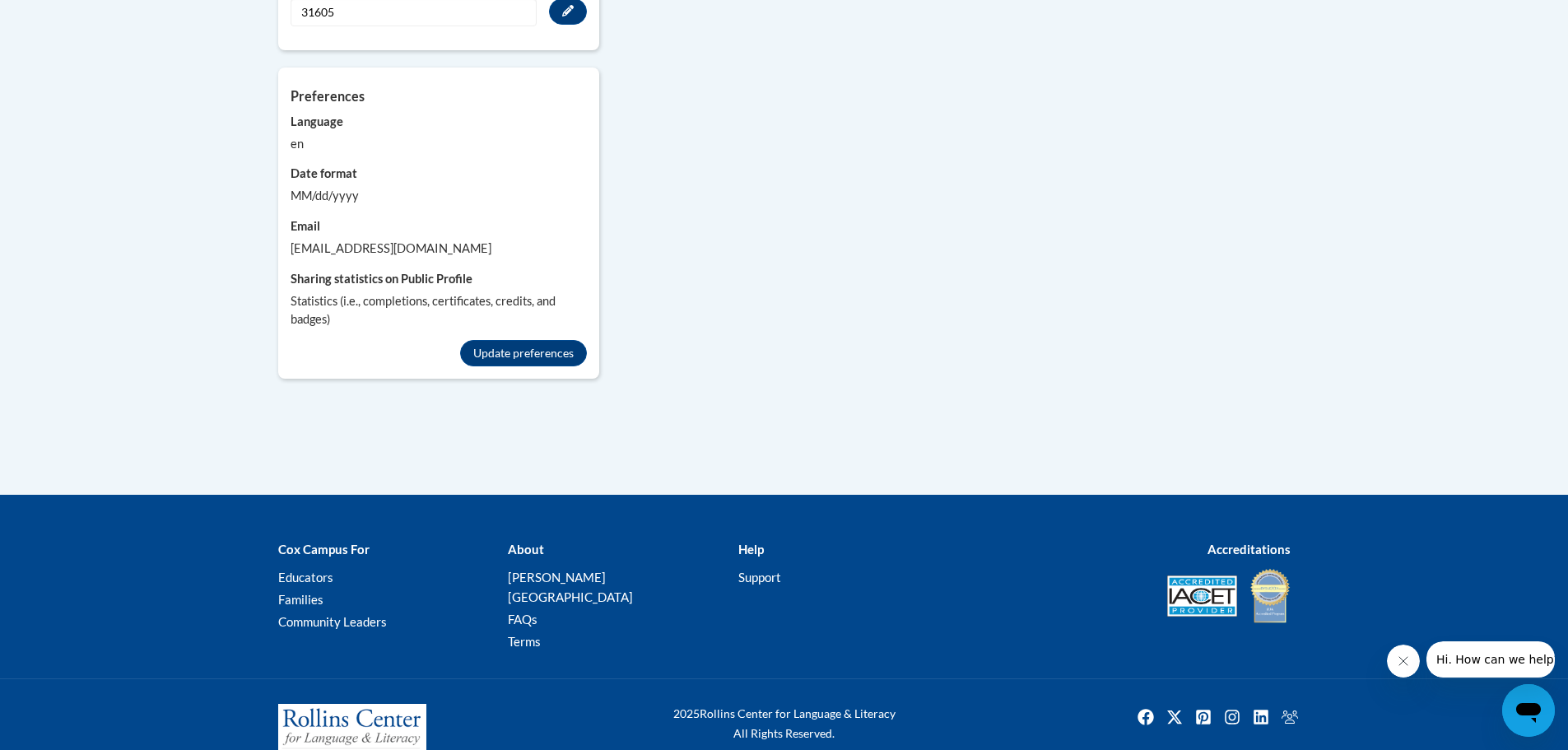
scroll to position [902, 0]
